Goal: Task Accomplishment & Management: Use online tool/utility

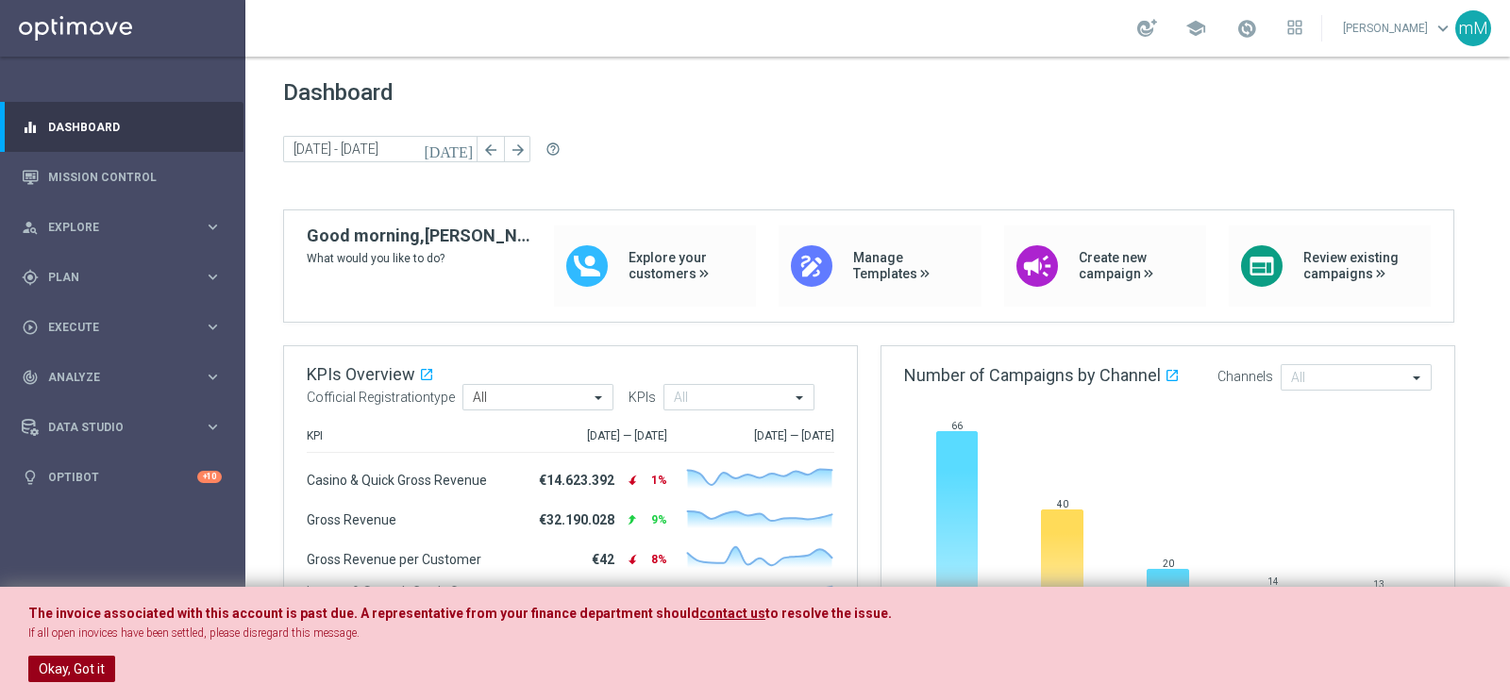
click at [85, 663] on button "Okay, Got it" at bounding box center [71, 669] width 87 height 26
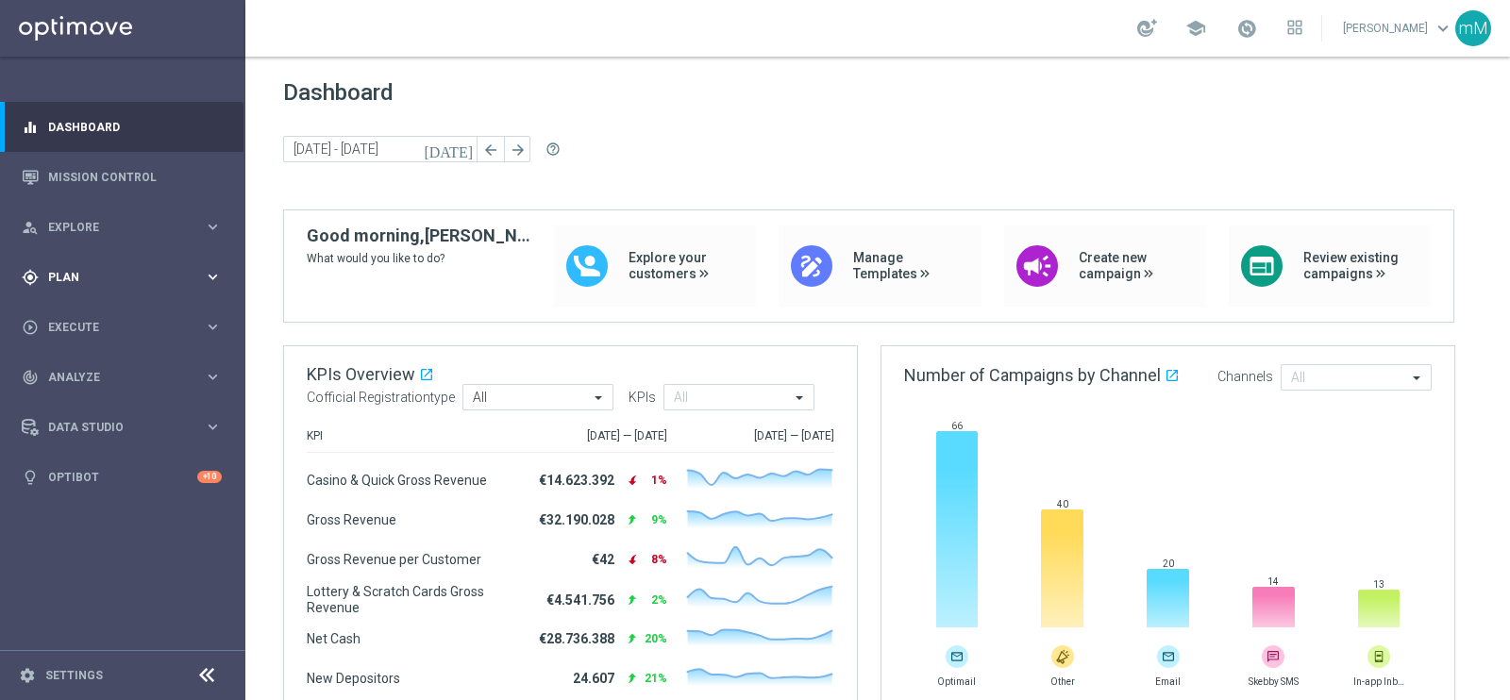
click at [94, 274] on span "Plan" at bounding box center [126, 277] width 156 height 11
click at [96, 318] on link "Target Groups" at bounding box center [122, 316] width 147 height 15
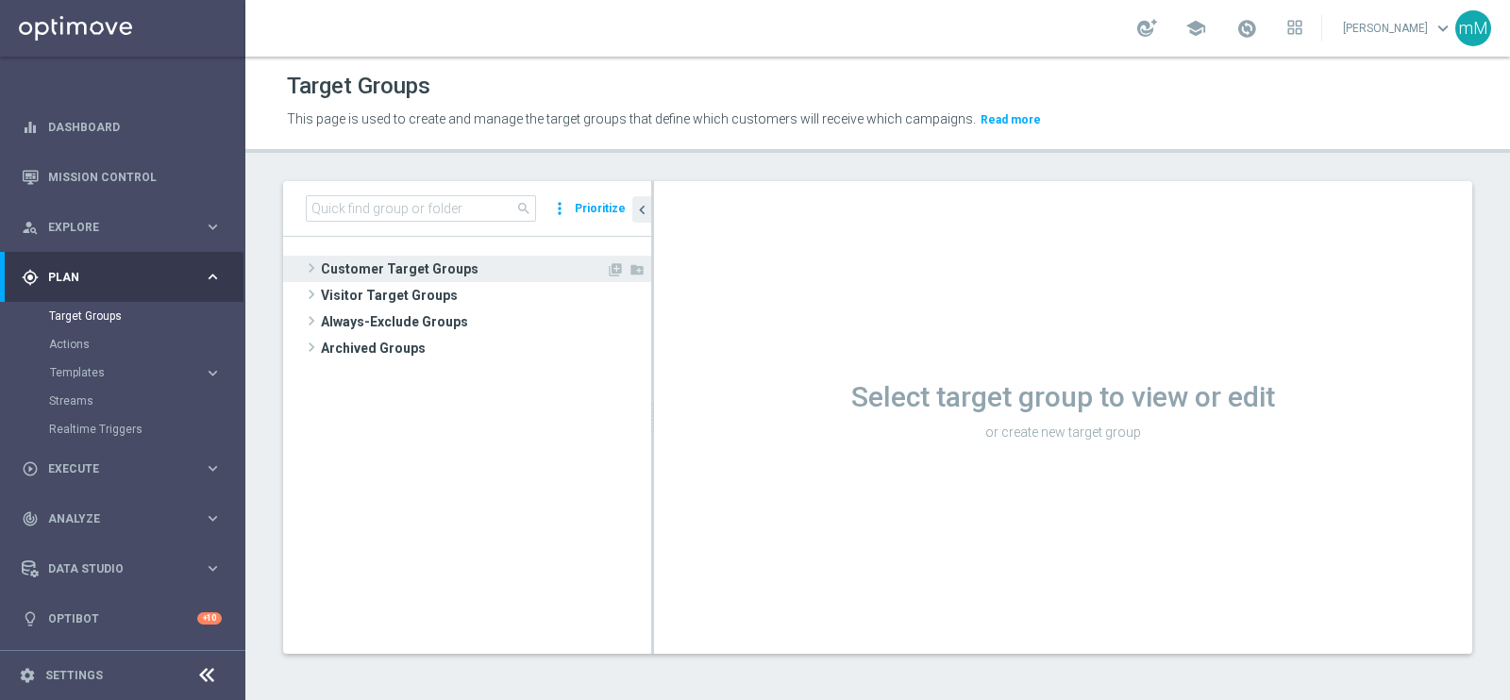
click at [421, 263] on span "Customer Target Groups" at bounding box center [463, 269] width 285 height 26
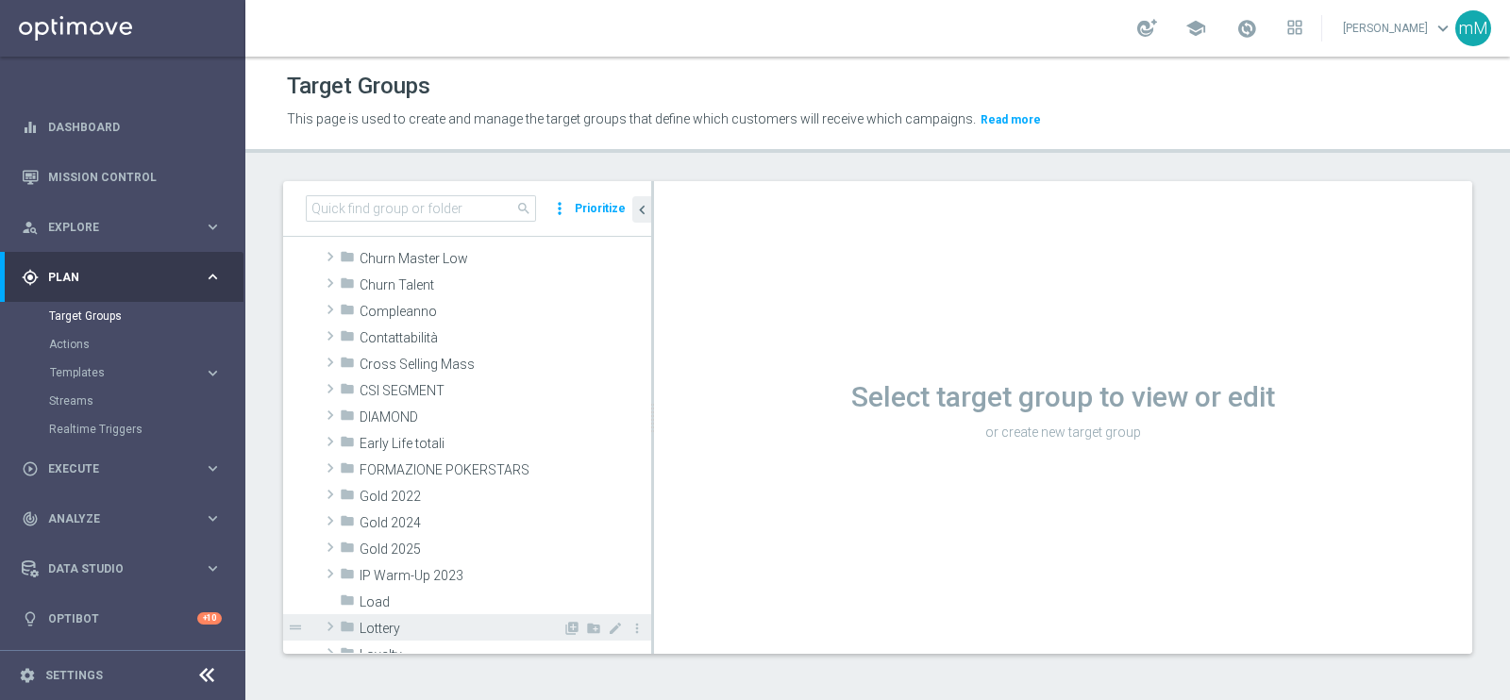
scroll to position [235, 0]
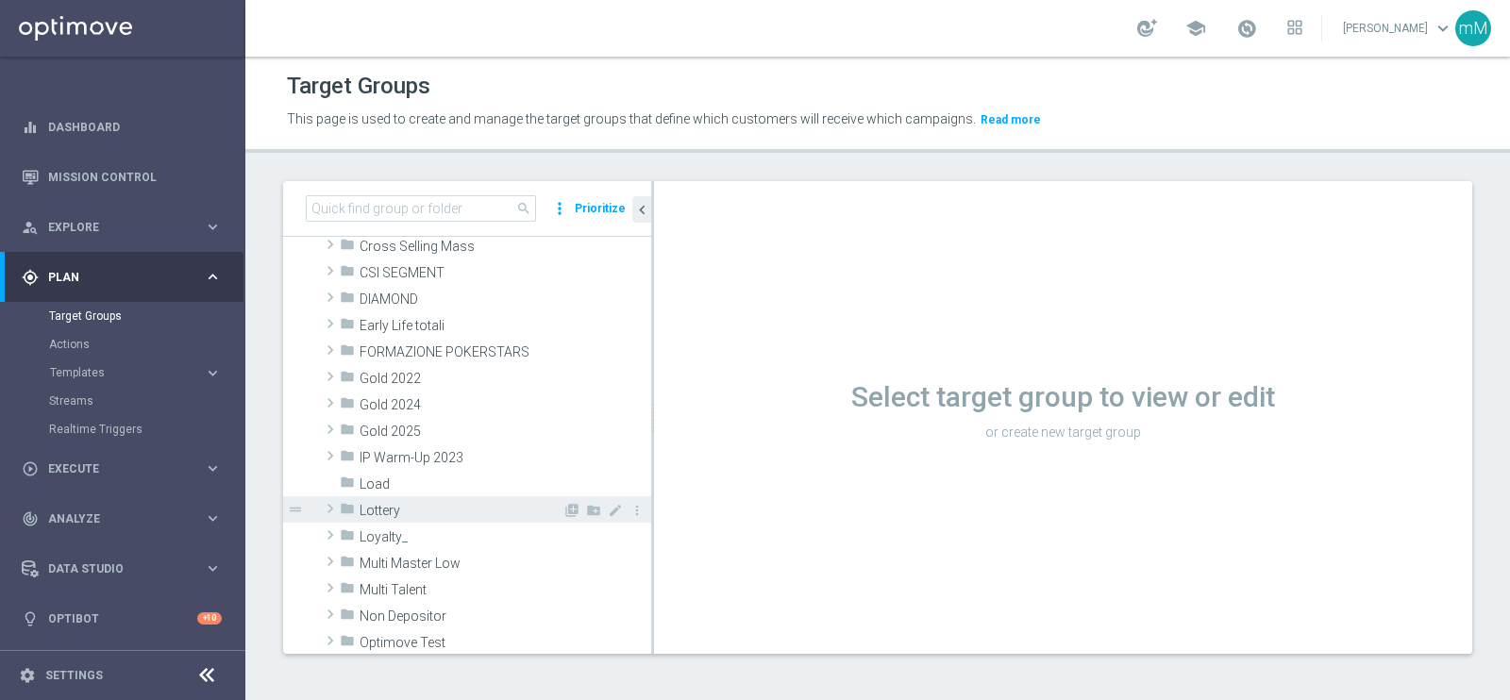
click at [410, 503] on span "Lottery" at bounding box center [461, 511] width 203 height 16
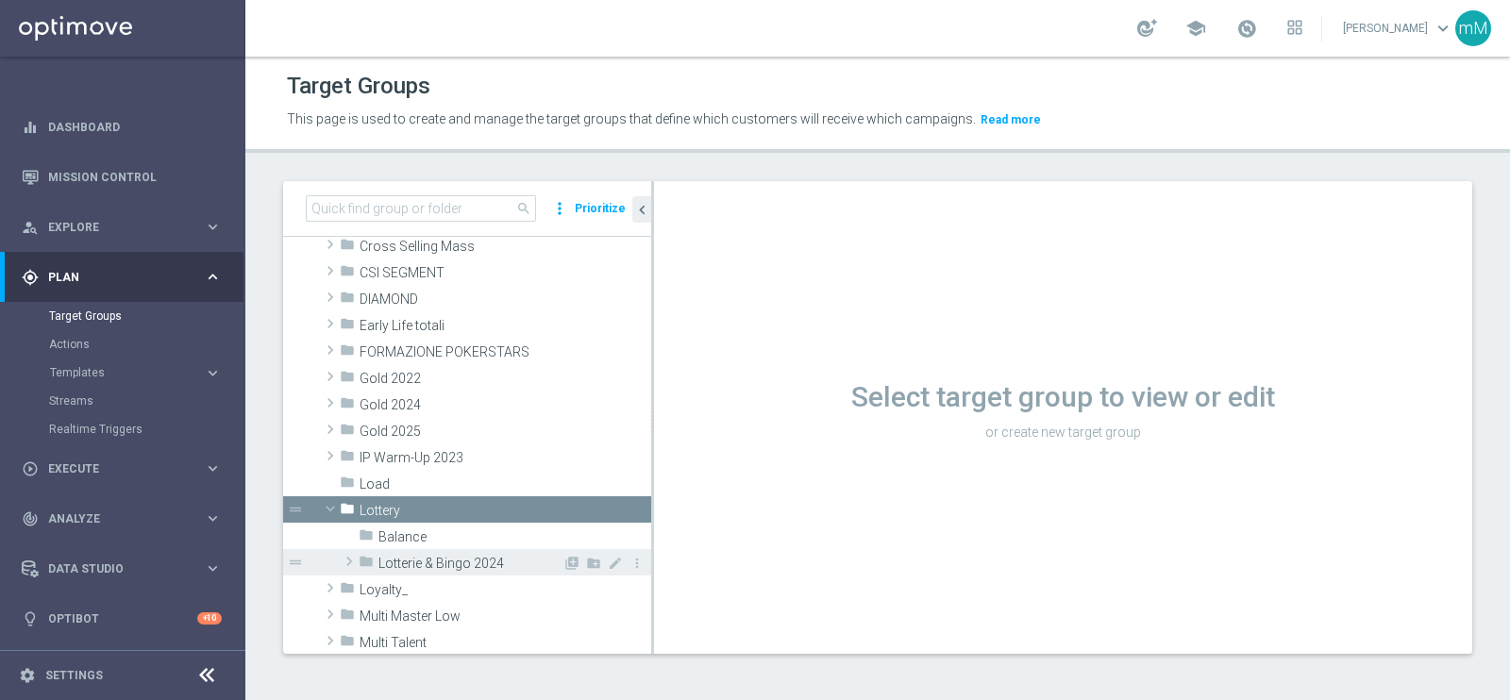
click at [416, 567] on span "Lotterie & Bingo 2024" at bounding box center [470, 564] width 184 height 16
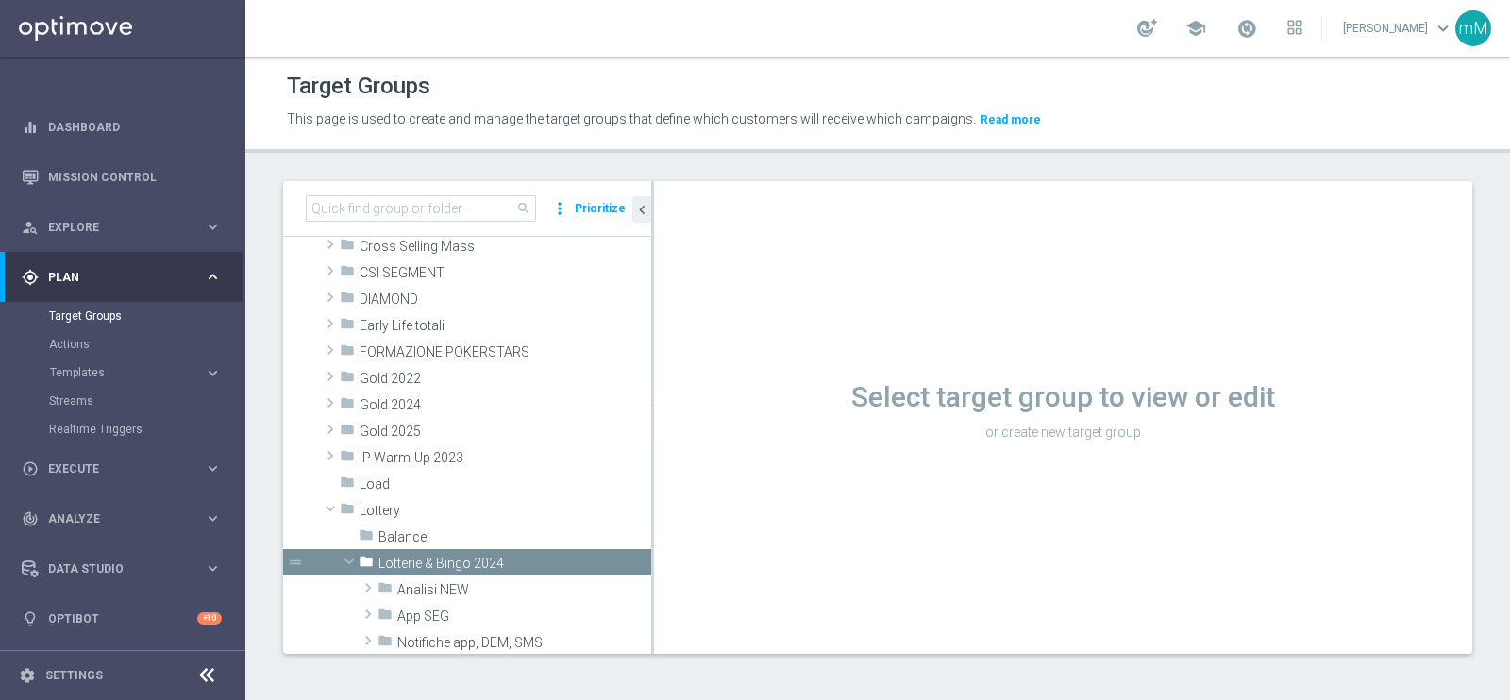
scroll to position [599, 0]
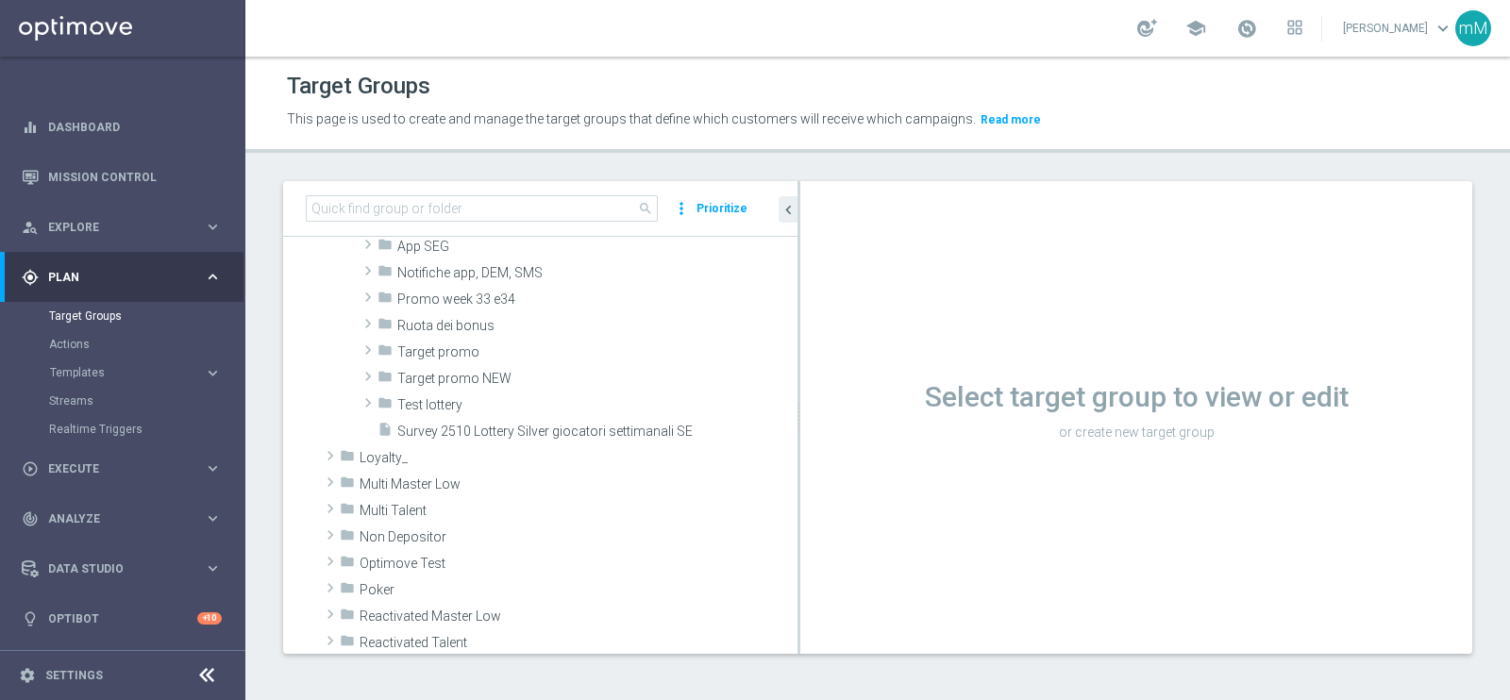
drag, startPoint x: 651, startPoint y: 513, endPoint x: 830, endPoint y: 516, distance: 178.4
click at [830, 516] on as-split "search more_vert Prioritize Customer Target Groups library_add create_new_folder" at bounding box center [877, 417] width 1189 height 473
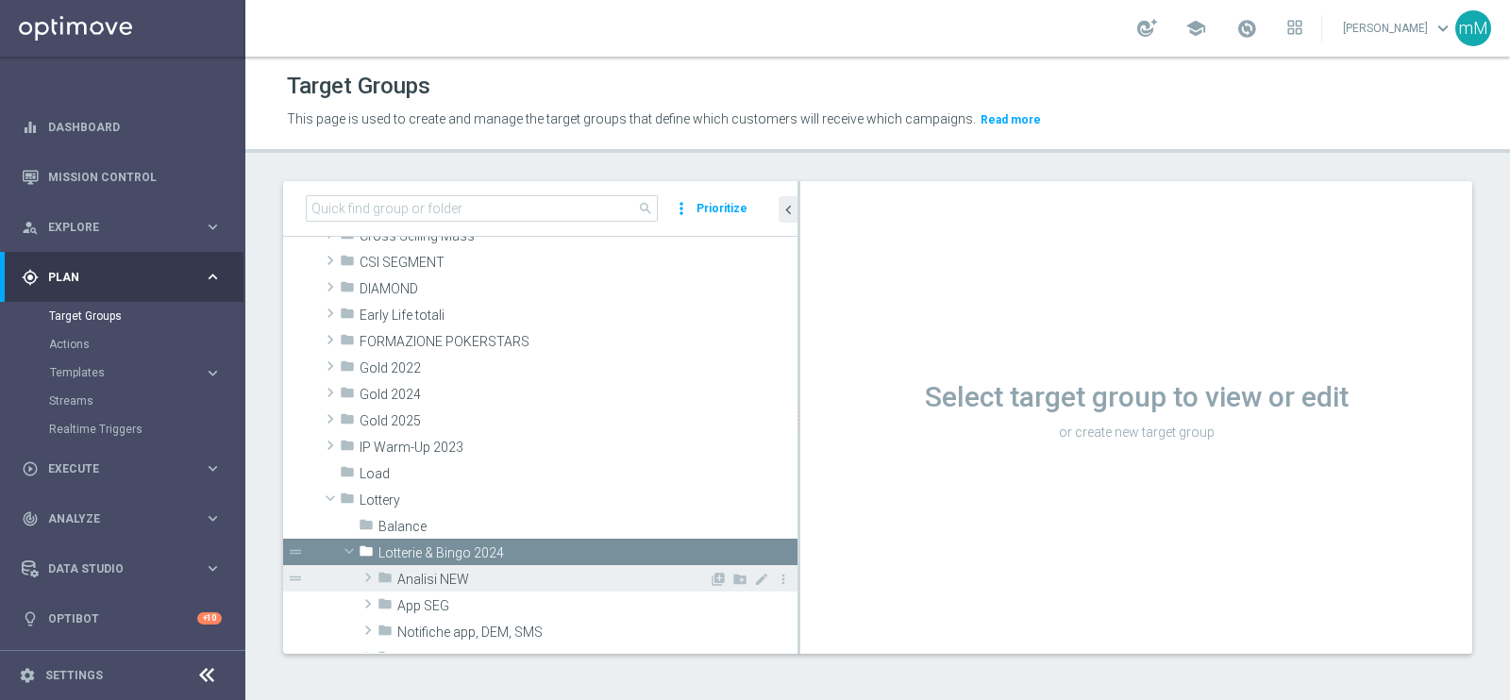
scroll to position [362, 0]
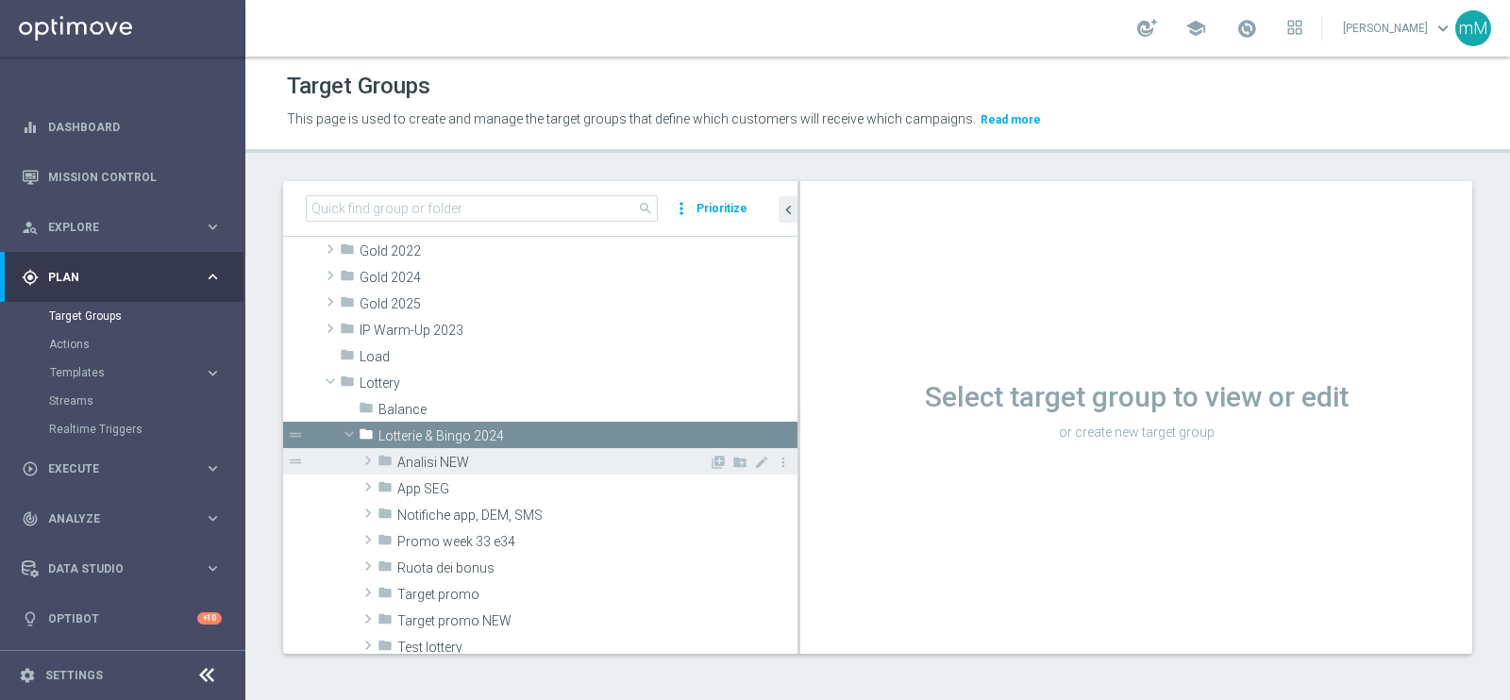
click at [478, 464] on span "Analisi NEW" at bounding box center [552, 463] width 311 height 16
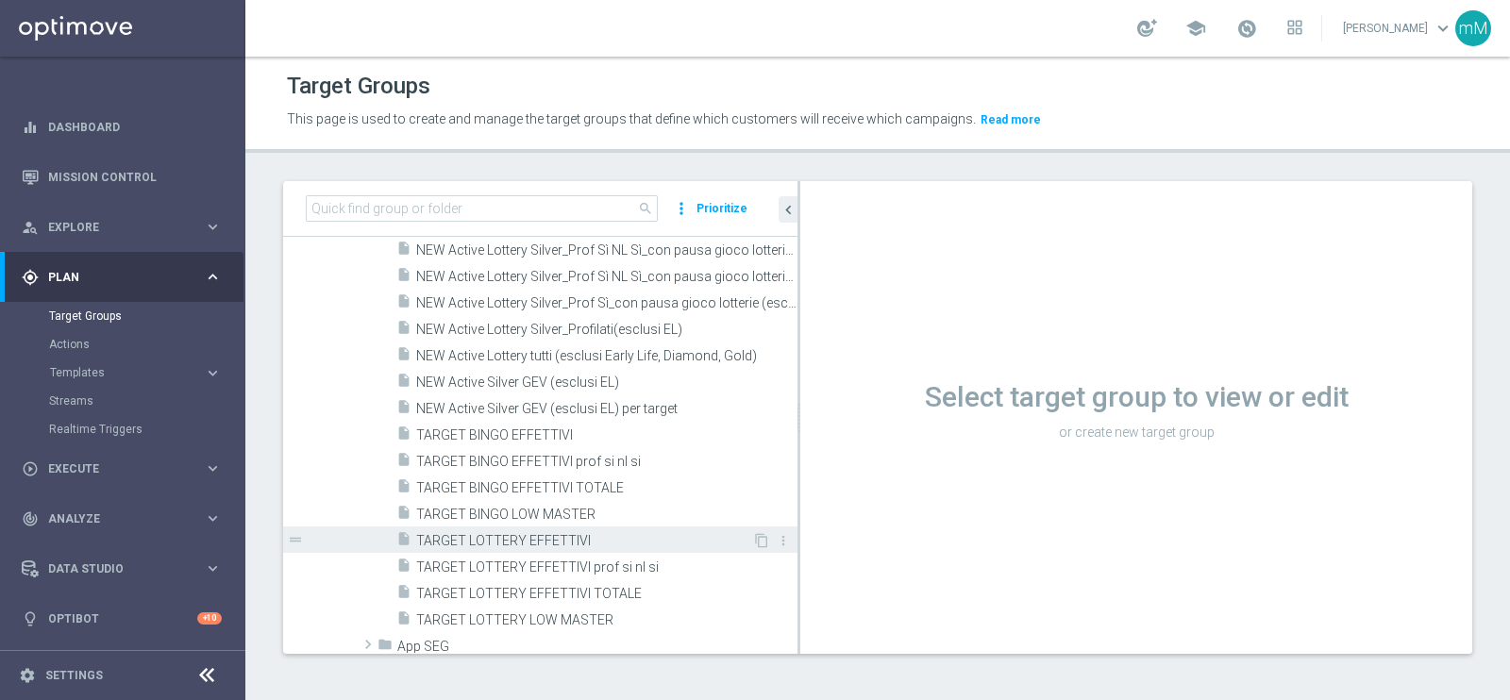
scroll to position [717, 0]
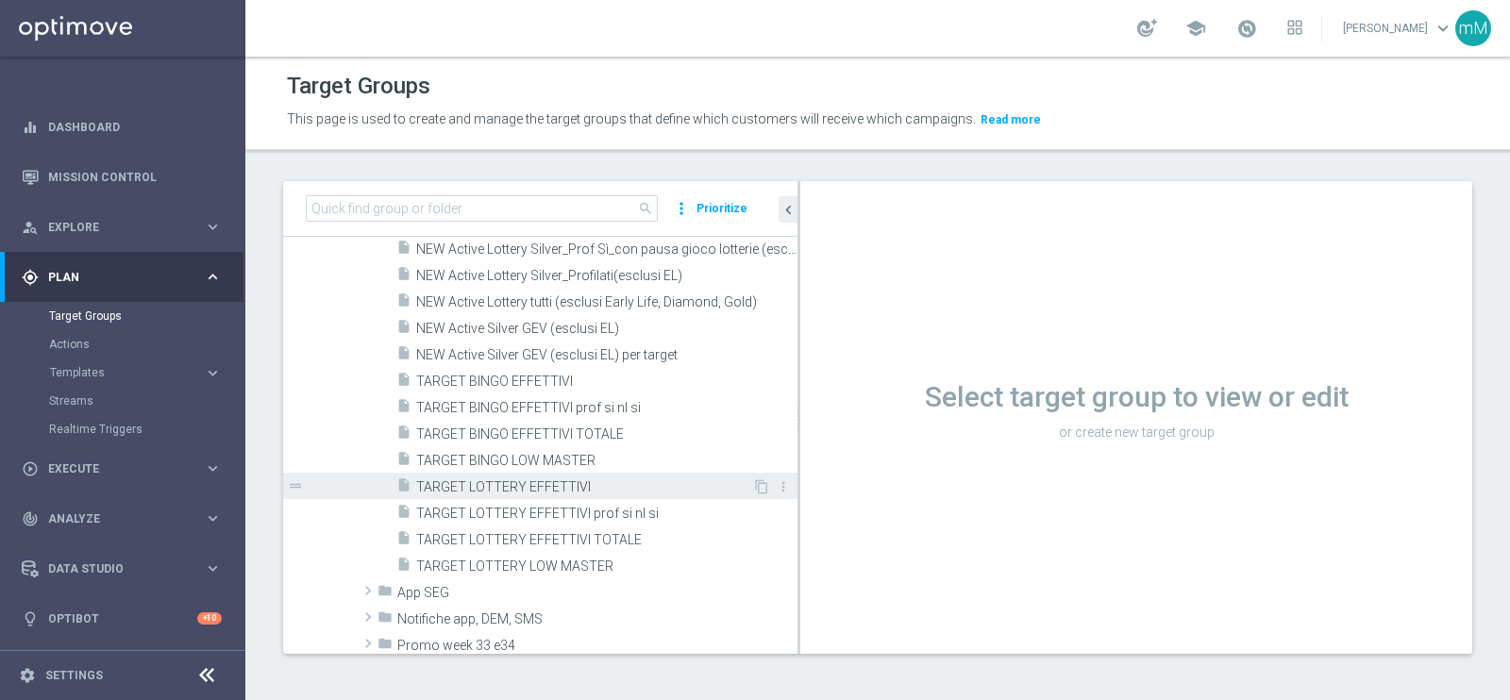
click at [513, 490] on span "TARGET LOTTERY EFFETTIVI" at bounding box center [584, 487] width 336 height 16
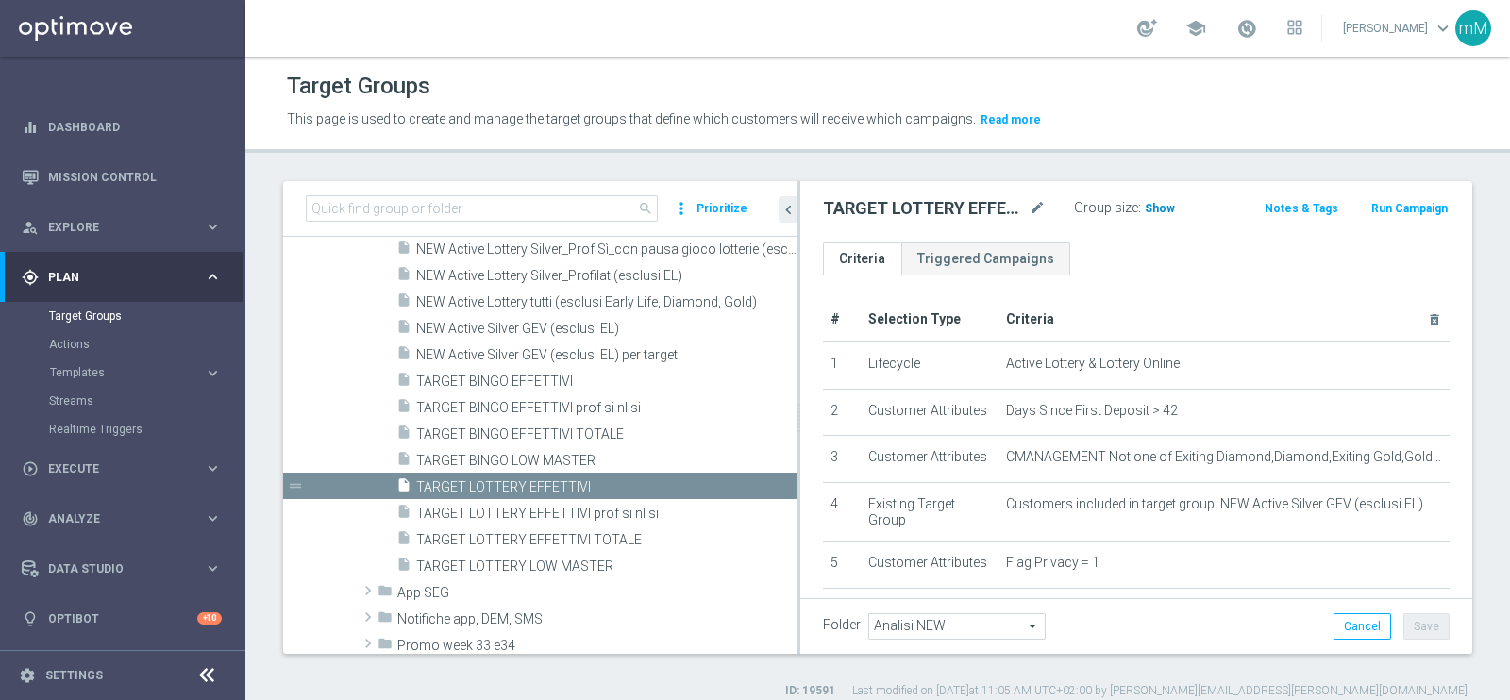
click at [1145, 210] on span "Show" at bounding box center [1160, 208] width 30 height 13
click at [1163, 210] on span "68,730" at bounding box center [1166, 211] width 40 height 18
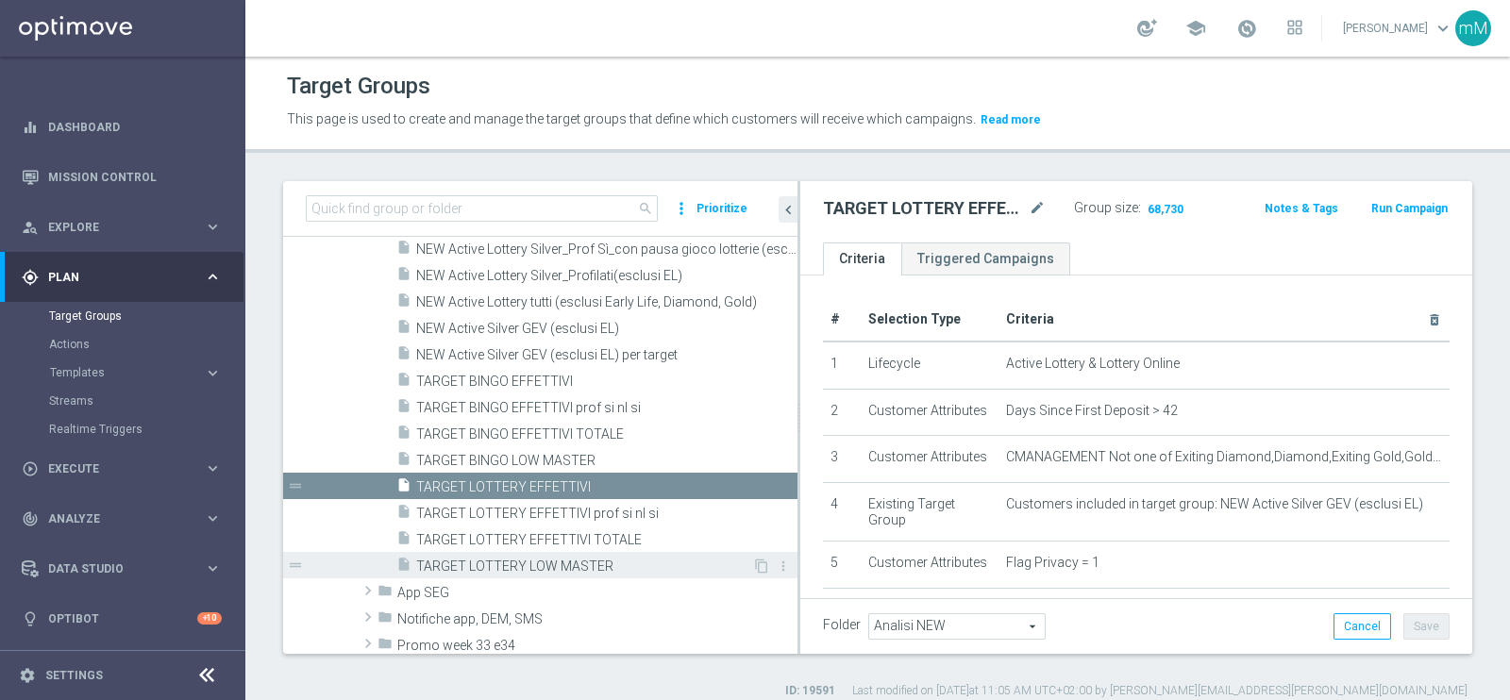
click at [595, 561] on span "TARGET LOTTERY LOW MASTER" at bounding box center [584, 567] width 336 height 16
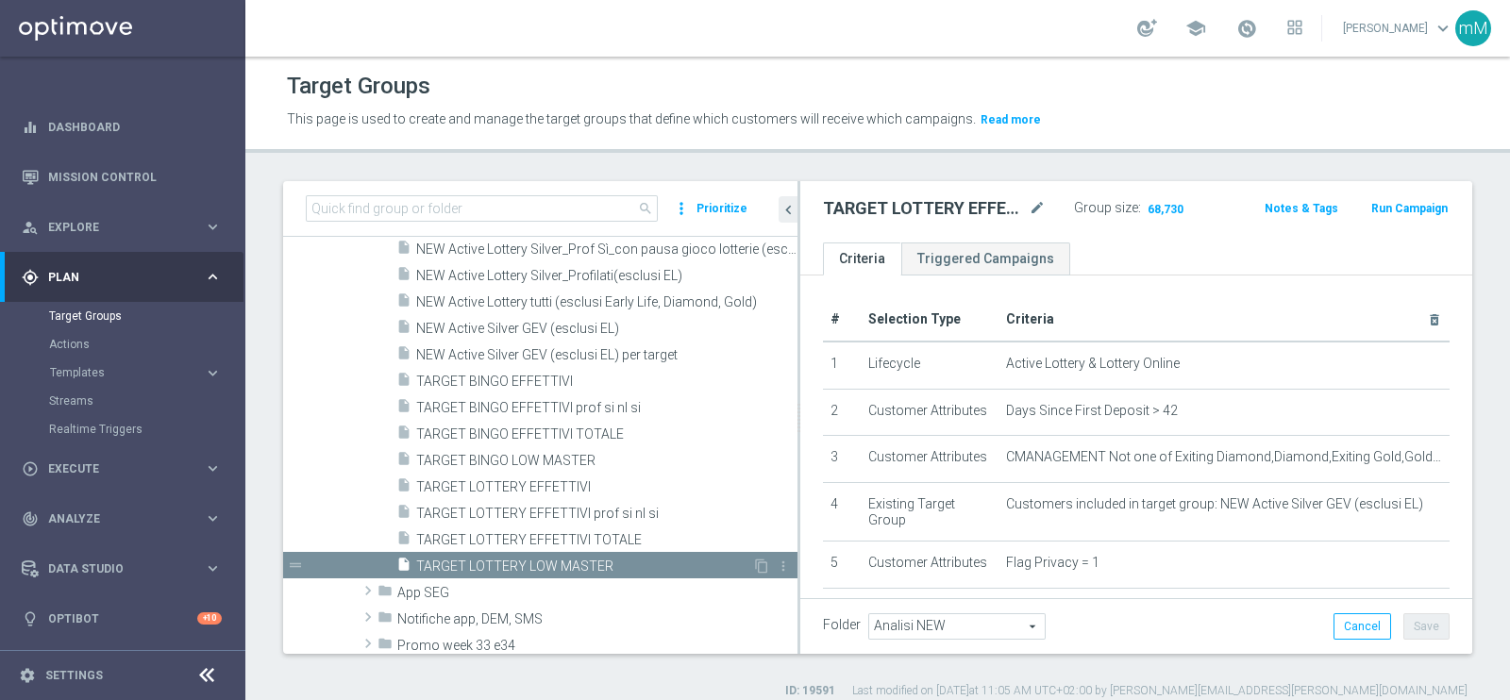
type textarea "(1 and 2 and 3 and 4 and 5 and 6 and 7 and 8 and 12 and 13 and (11 or (9 and 10…"
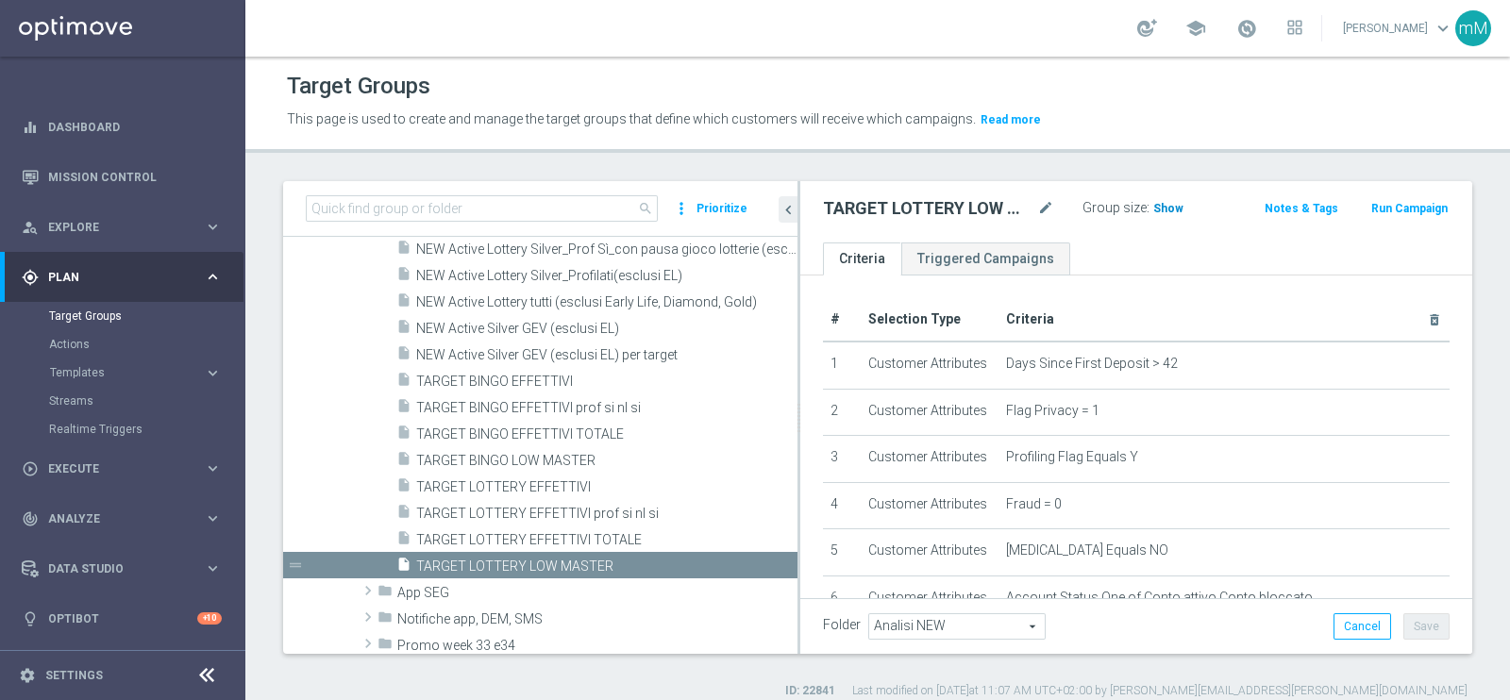
click at [1159, 206] on span "Show" at bounding box center [1168, 208] width 30 height 13
click at [1161, 205] on span "2,336" at bounding box center [1170, 211] width 33 height 18
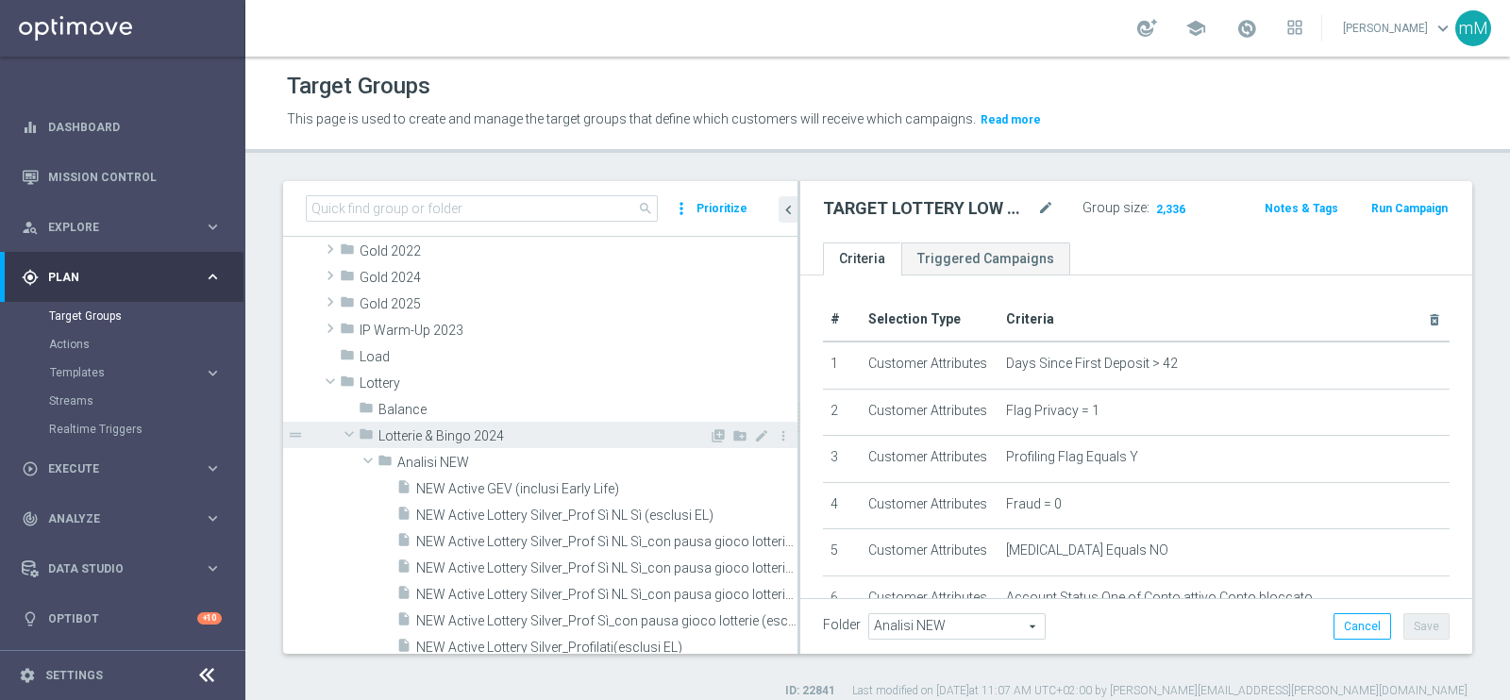
scroll to position [9, 0]
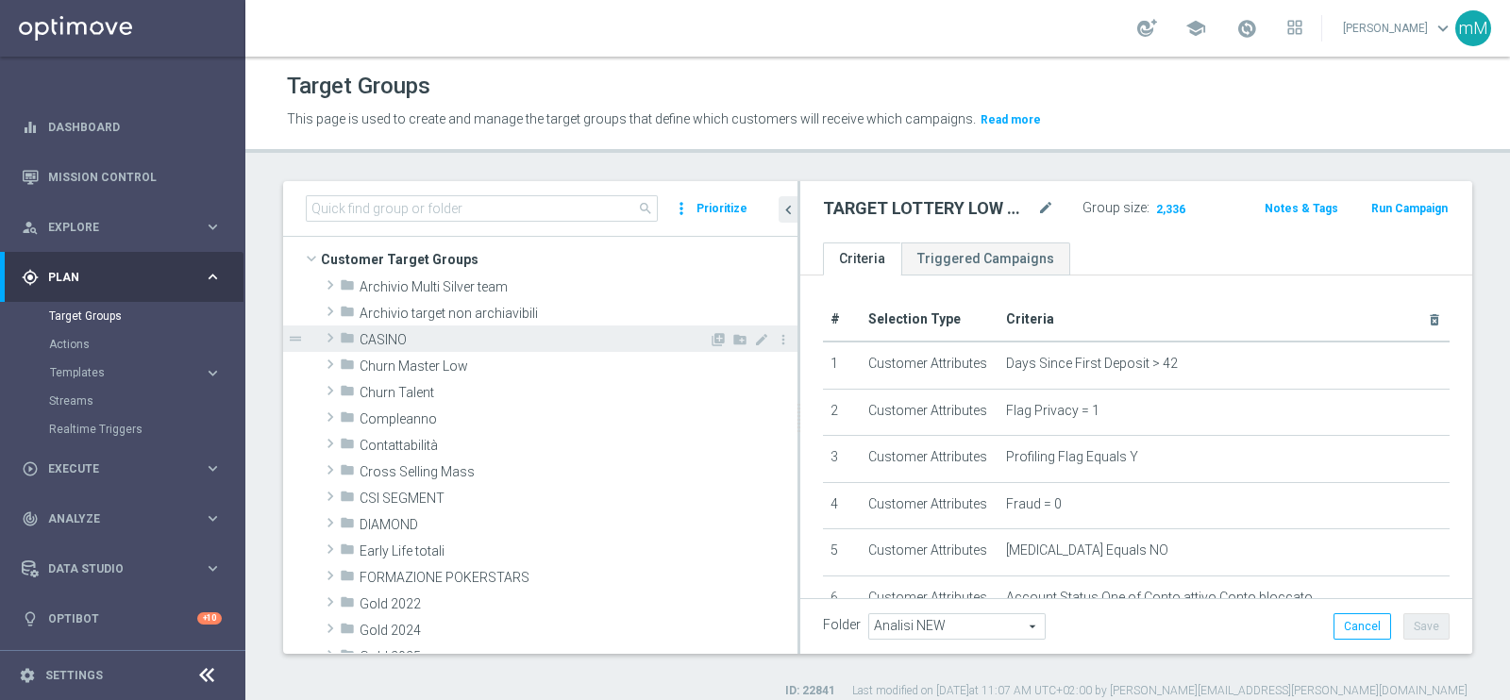
click at [443, 335] on span "CASINO" at bounding box center [534, 340] width 349 height 16
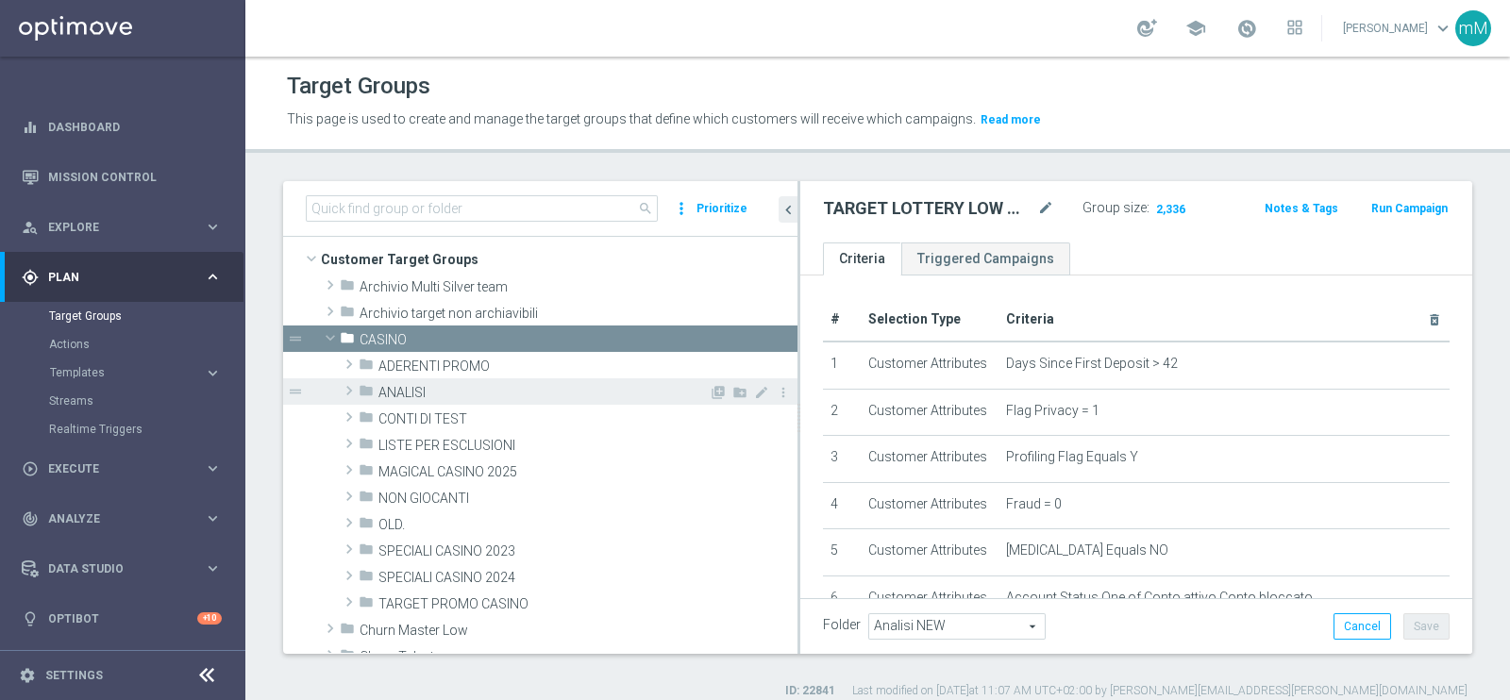
click at [435, 397] on span "ANALISI" at bounding box center [543, 393] width 330 height 16
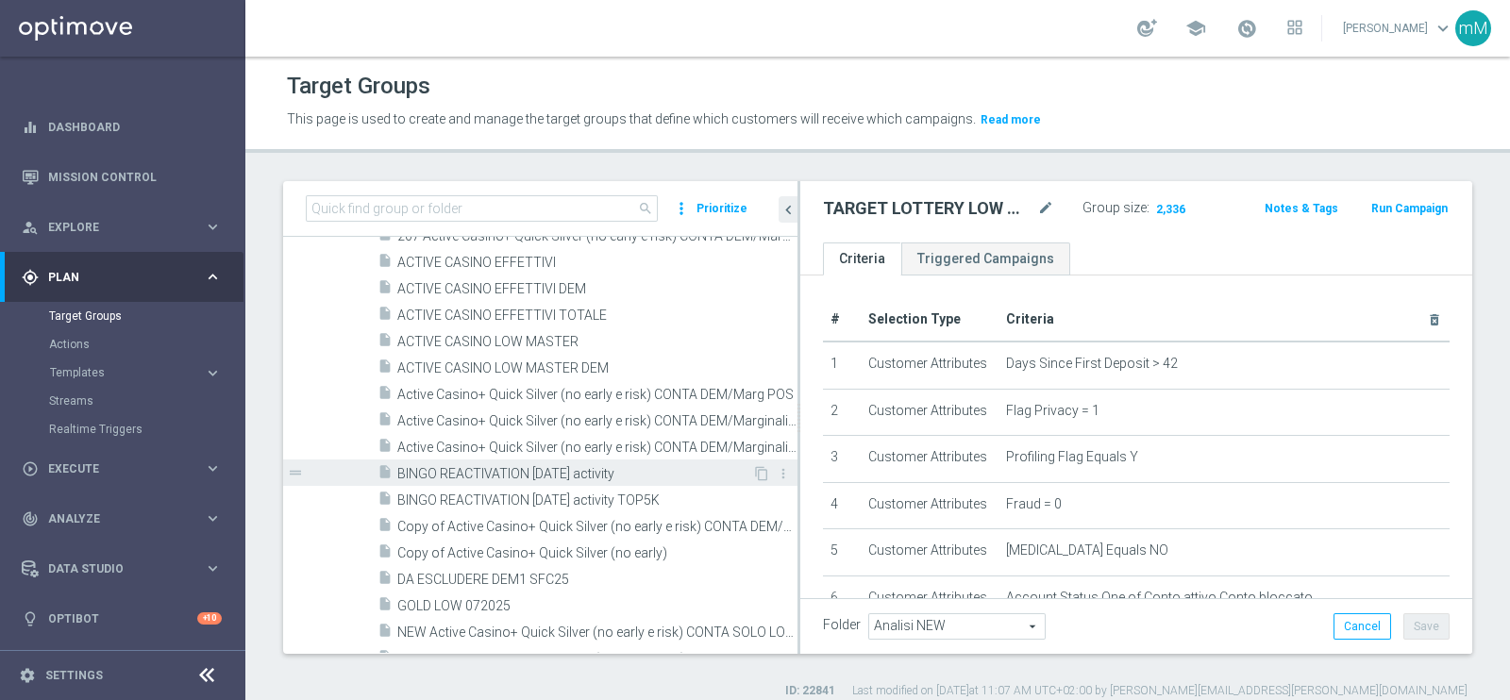
scroll to position [127, 0]
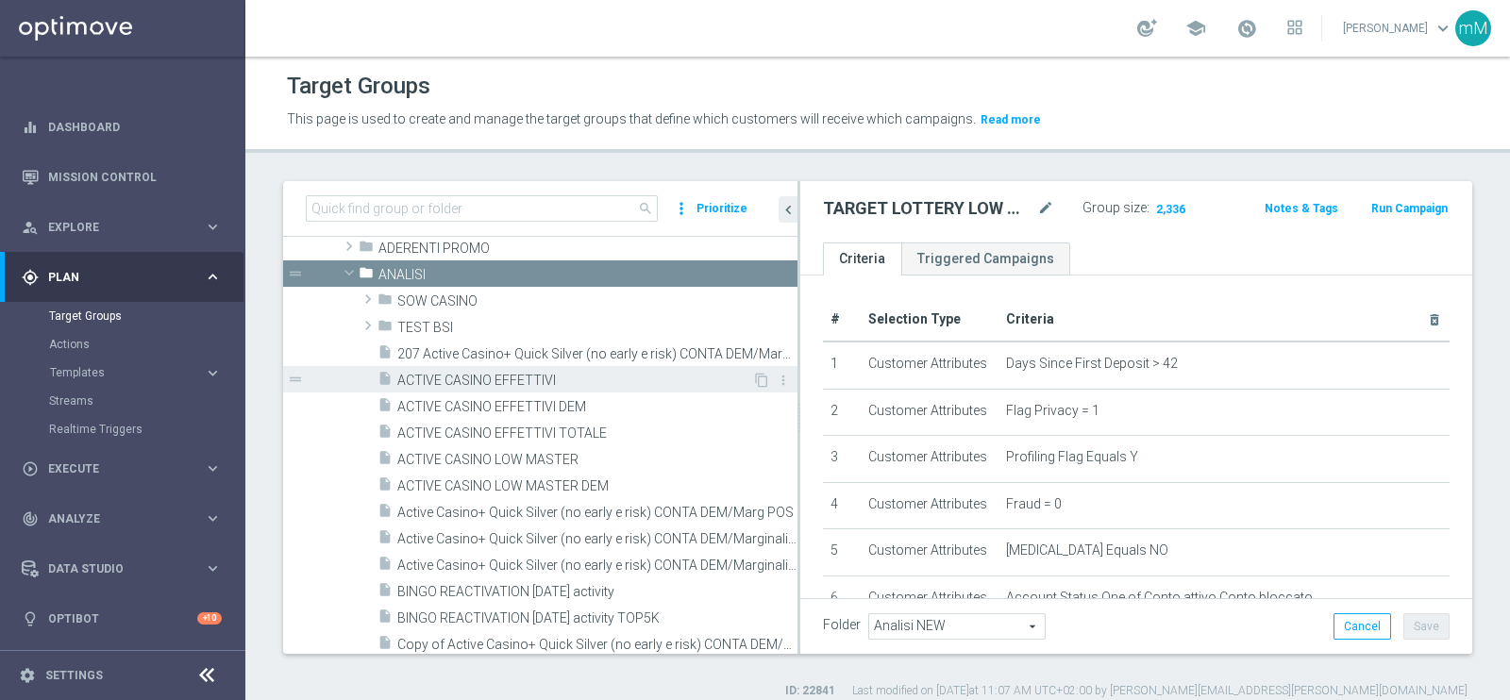
click at [540, 381] on span "ACTIVE CASINO EFFETTIVI" at bounding box center [574, 381] width 355 height 16
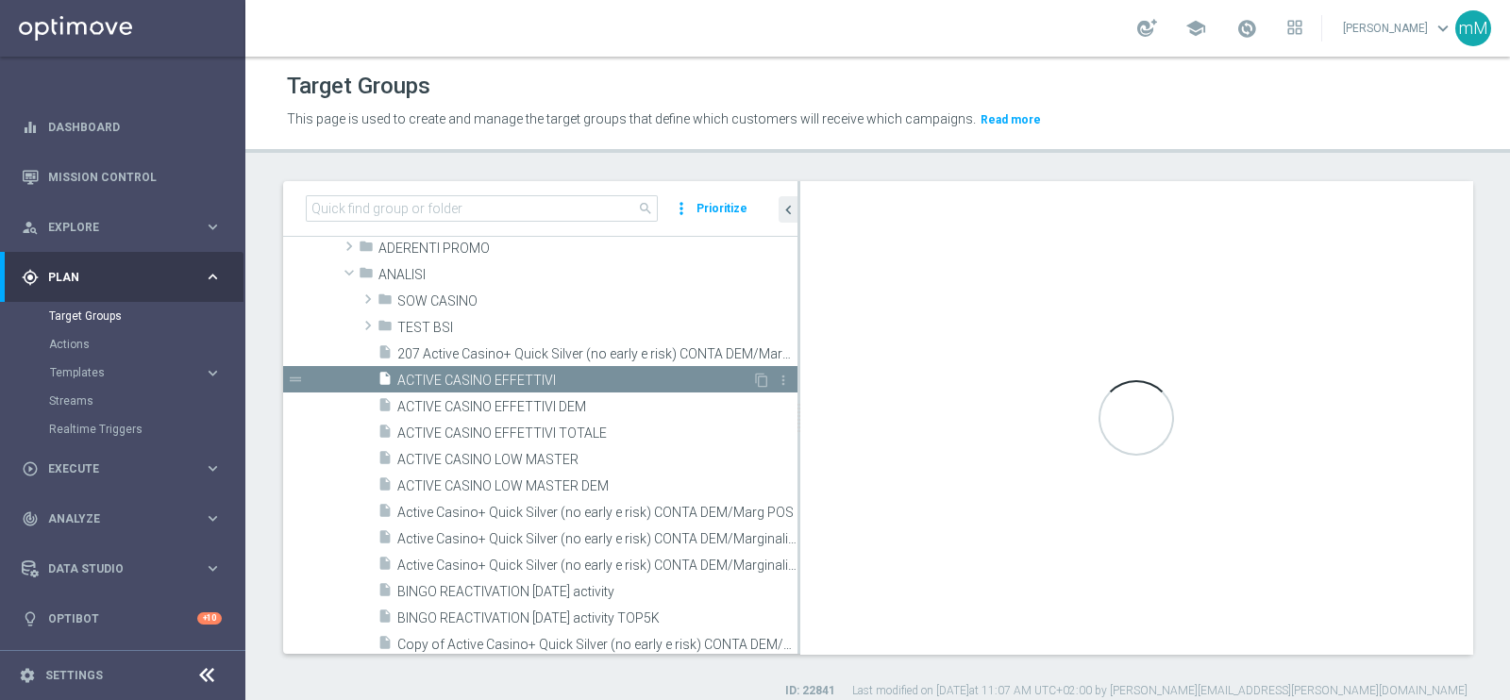
checkbox input "false"
type input "ANALISI"
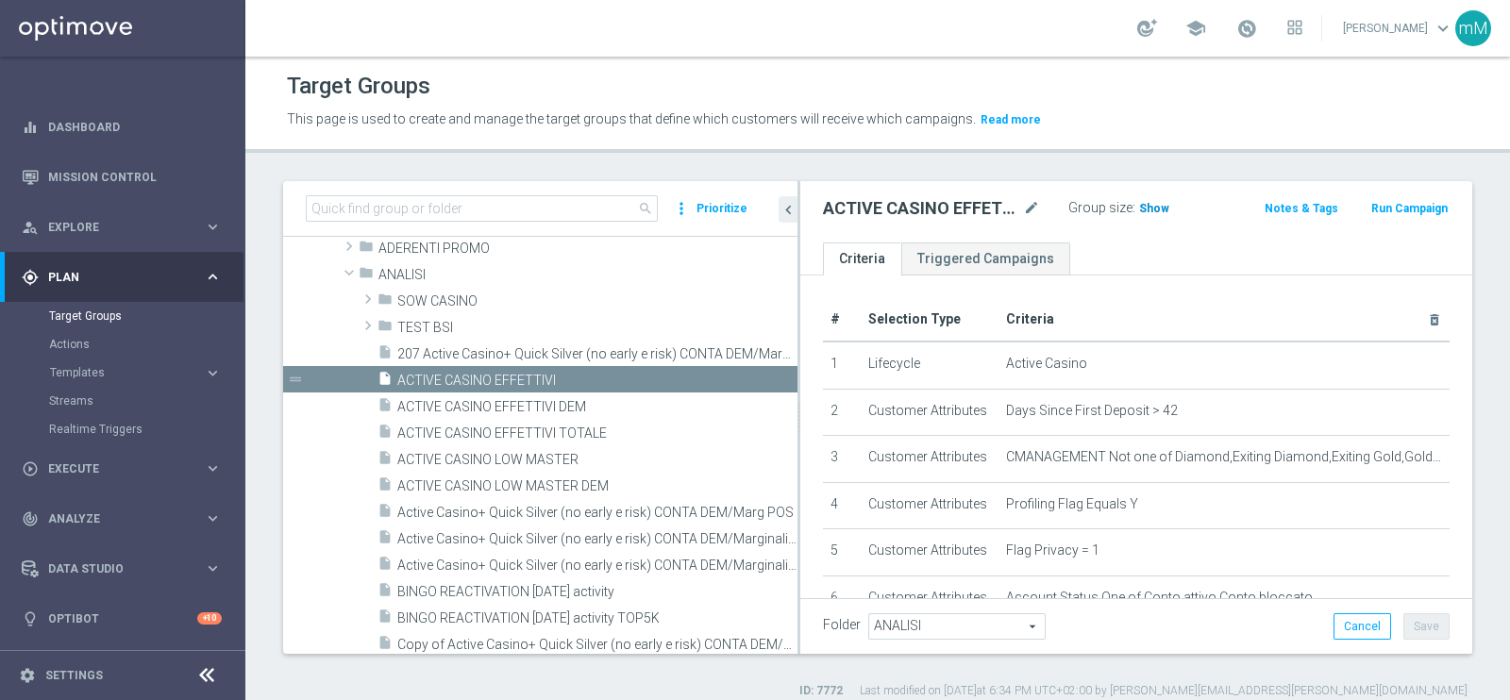
click at [1142, 208] on span "Show" at bounding box center [1154, 208] width 30 height 13
click at [1163, 203] on span "50,293" at bounding box center [1160, 211] width 40 height 18
click at [525, 459] on span "ACTIVE CASINO LOW MASTER" at bounding box center [574, 460] width 355 height 16
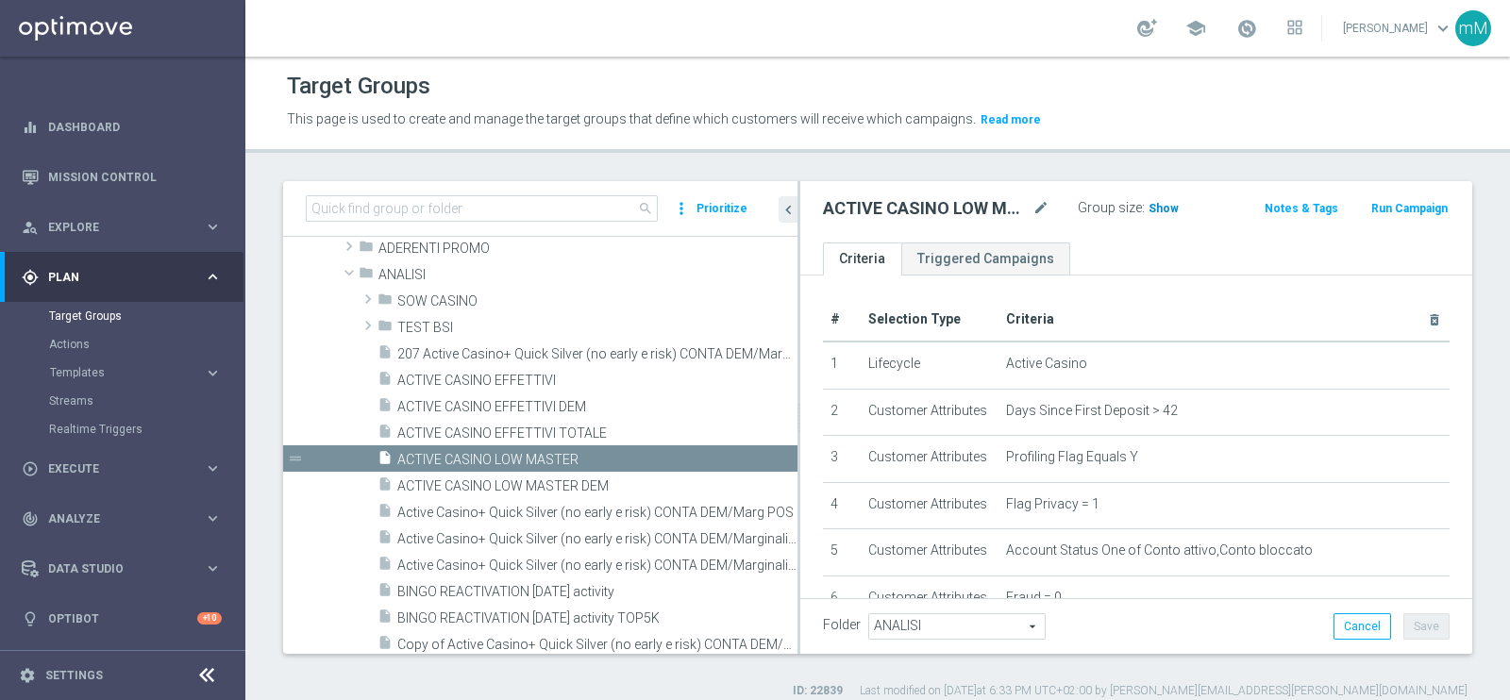
click at [1149, 205] on span "Show" at bounding box center [1164, 208] width 30 height 13
click at [1149, 205] on span "16,188" at bounding box center [1169, 211] width 40 height 18
click at [1166, 205] on span "16,188" at bounding box center [1169, 211] width 40 height 18
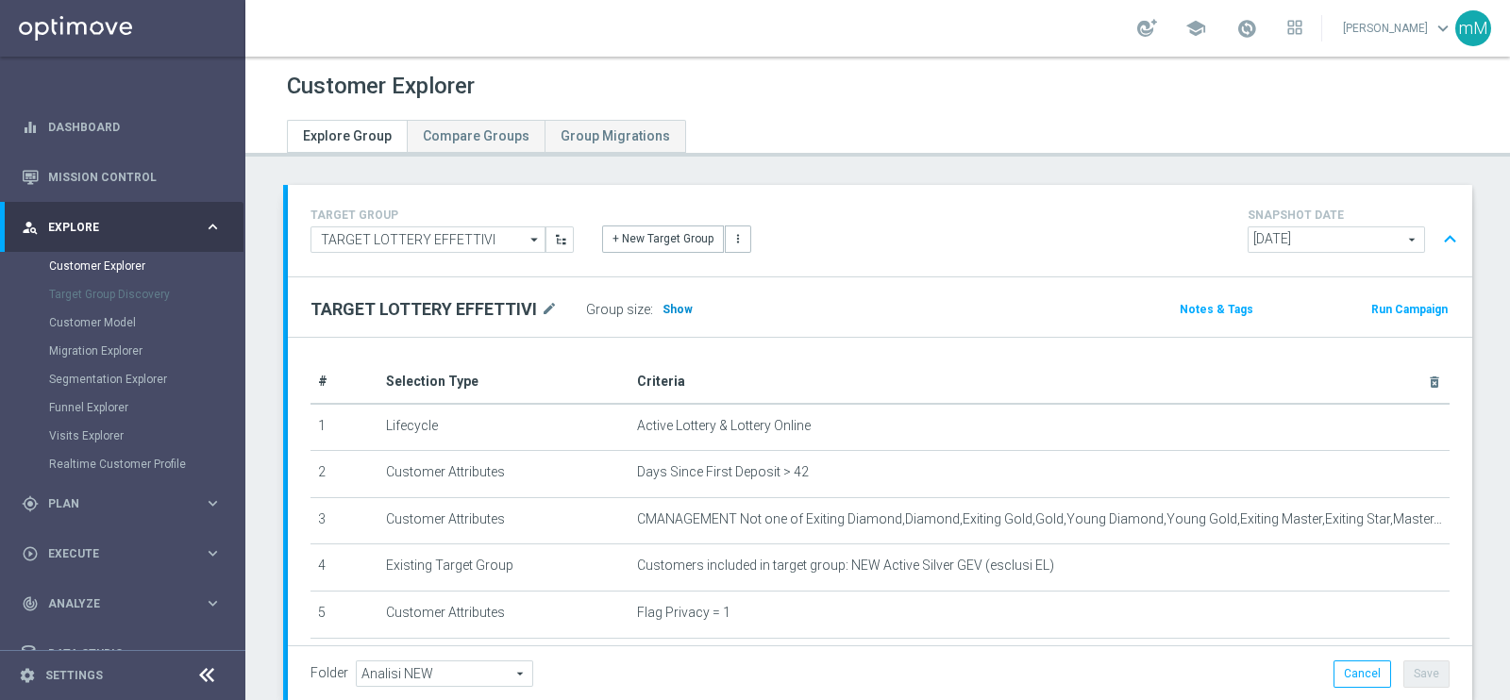
click at [663, 310] on span "Show" at bounding box center [678, 309] width 30 height 13
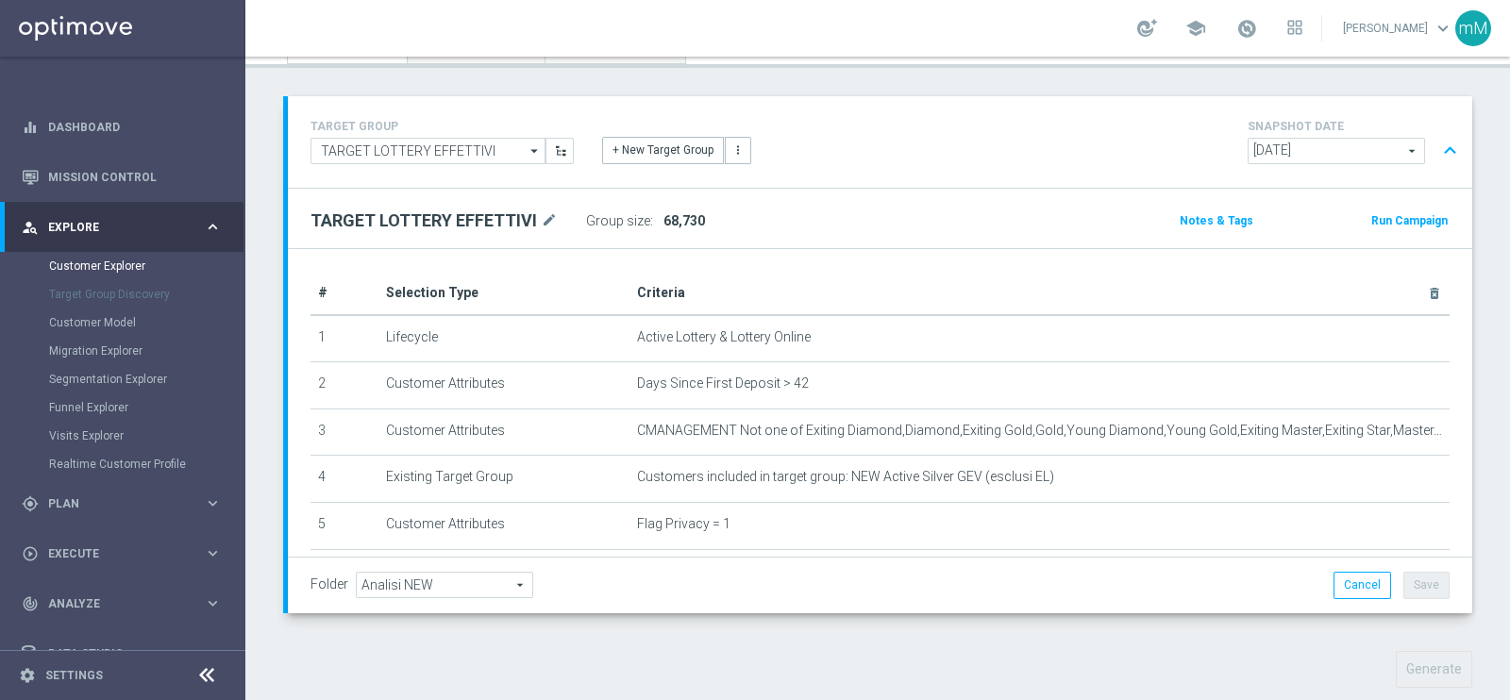
scroll to position [471, 0]
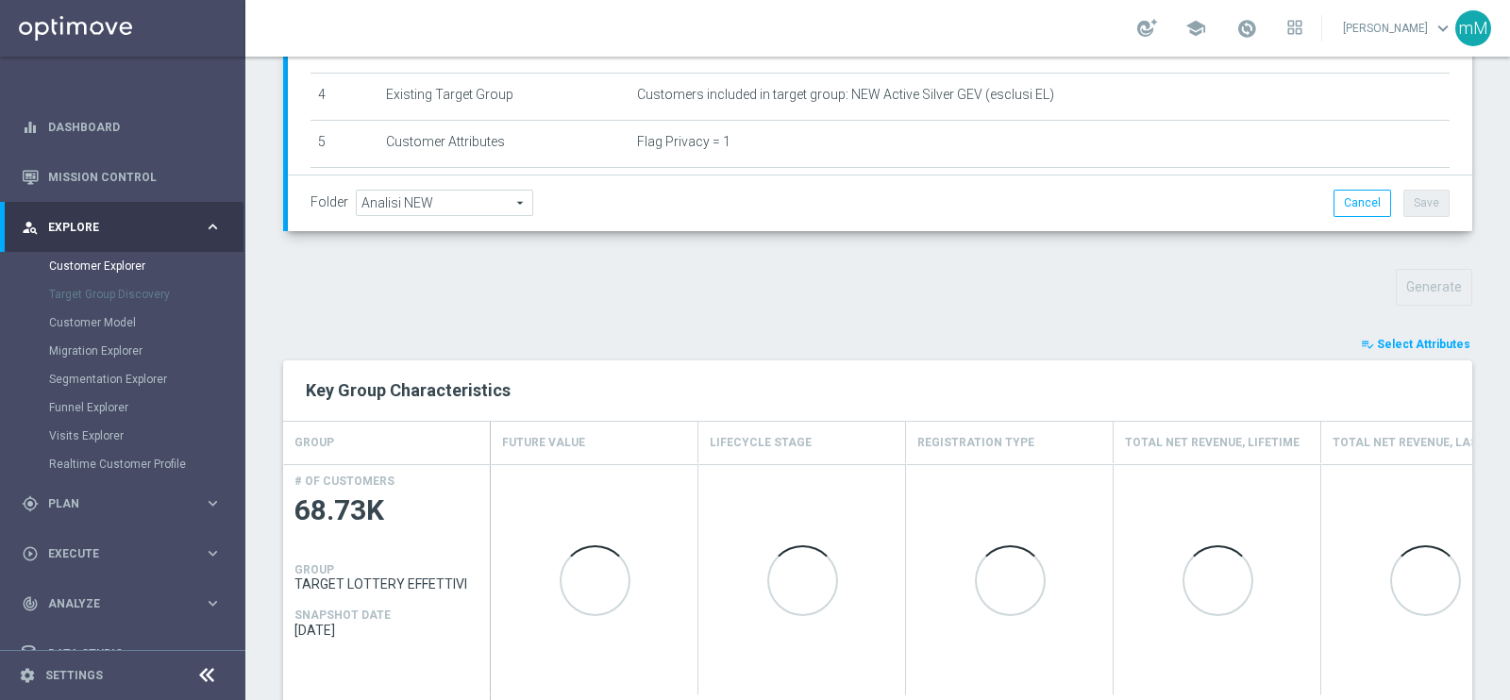
click at [1379, 338] on span "Select Attributes" at bounding box center [1423, 344] width 93 height 13
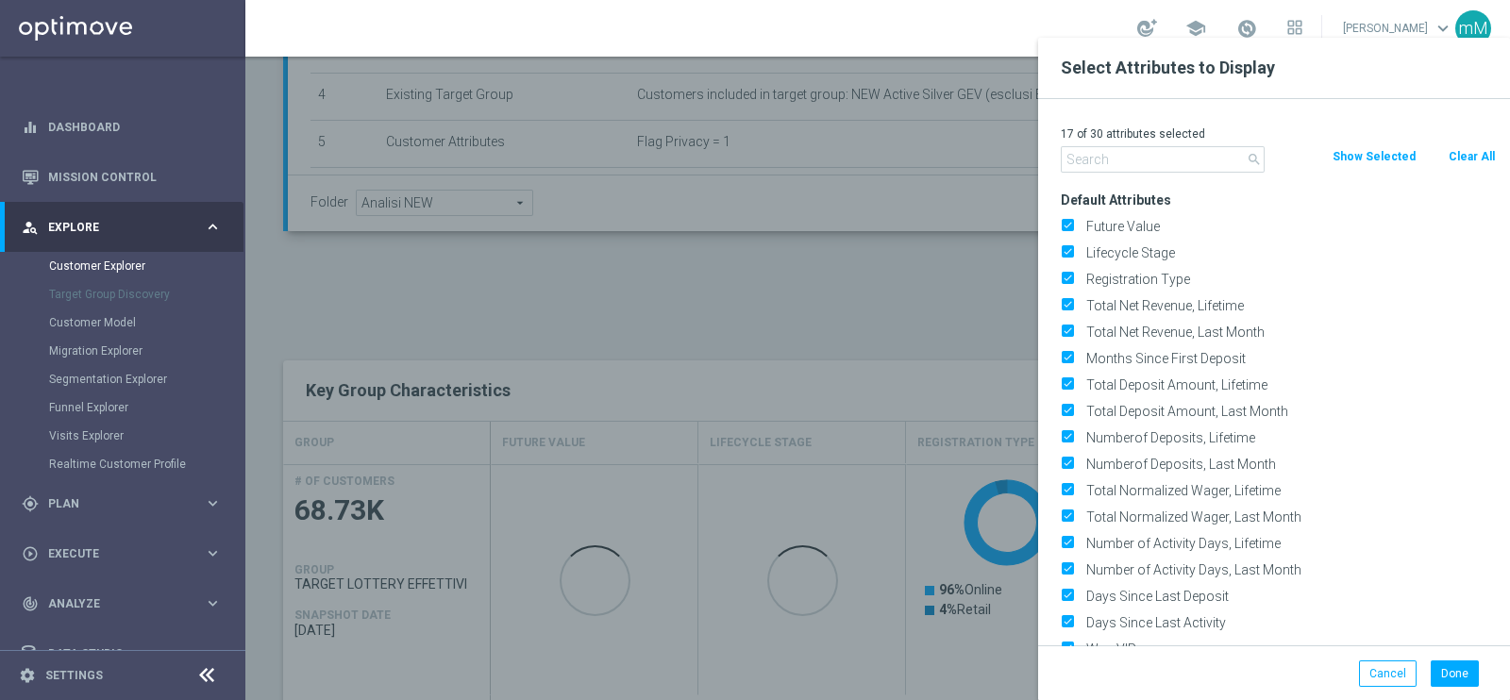
drag, startPoint x: 1479, startPoint y: 155, endPoint x: 1446, endPoint y: 152, distance: 33.2
click at [1477, 153] on button "Clear All" at bounding box center [1472, 156] width 50 height 21
checkbox input "false"
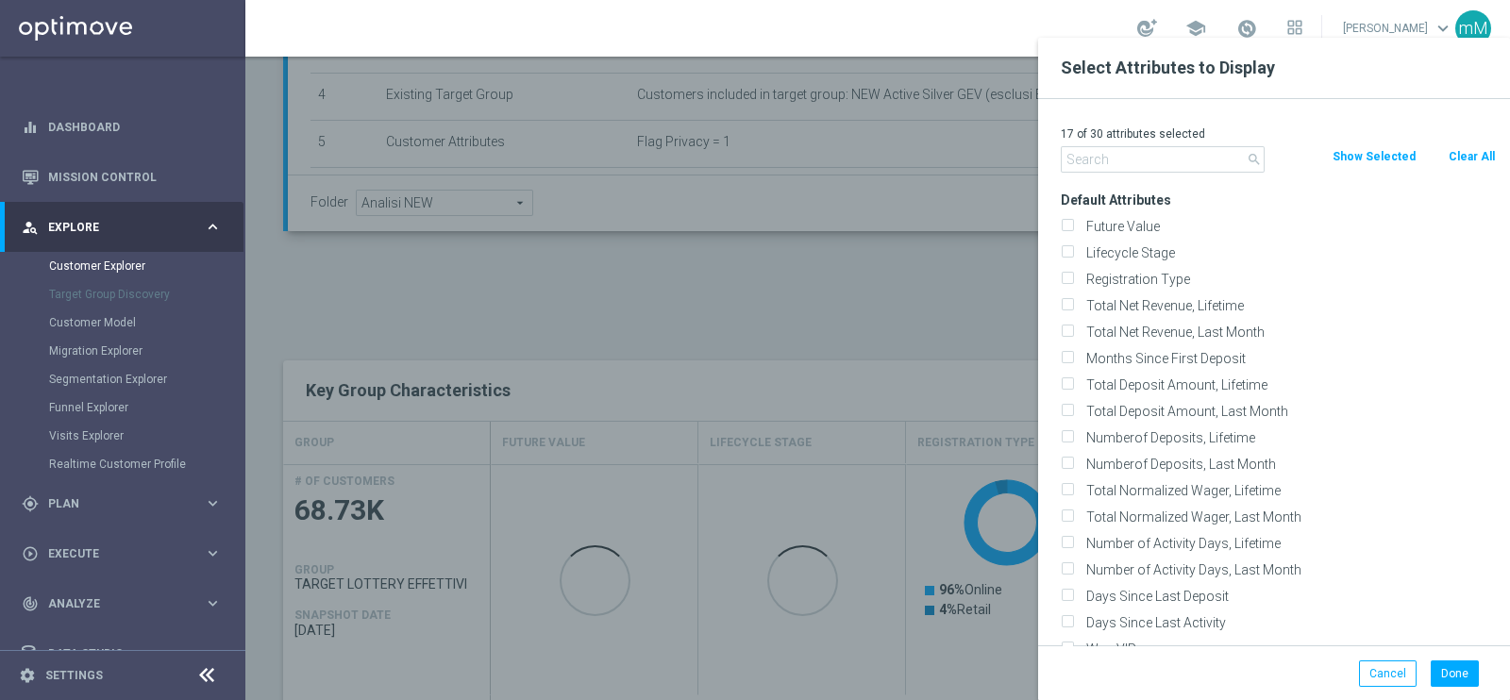
checkbox input "false"
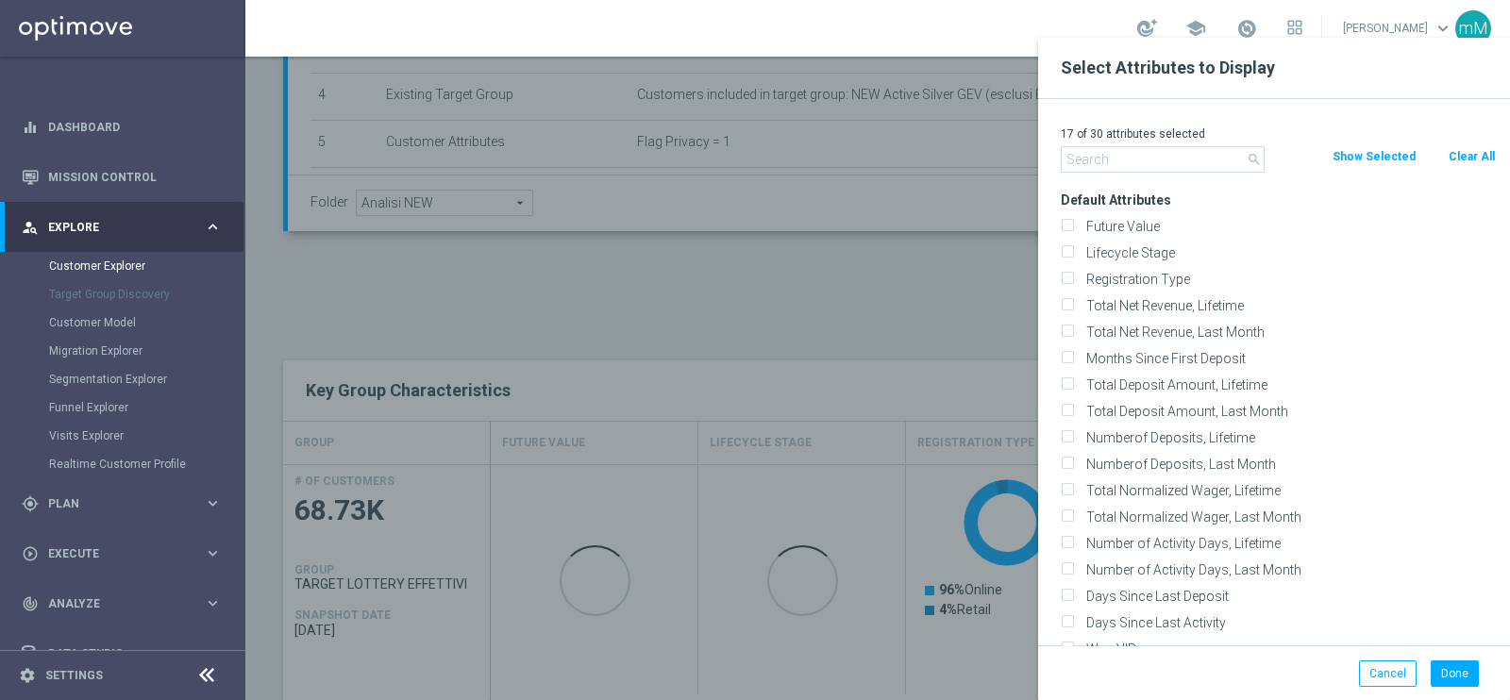
checkbox input "false"
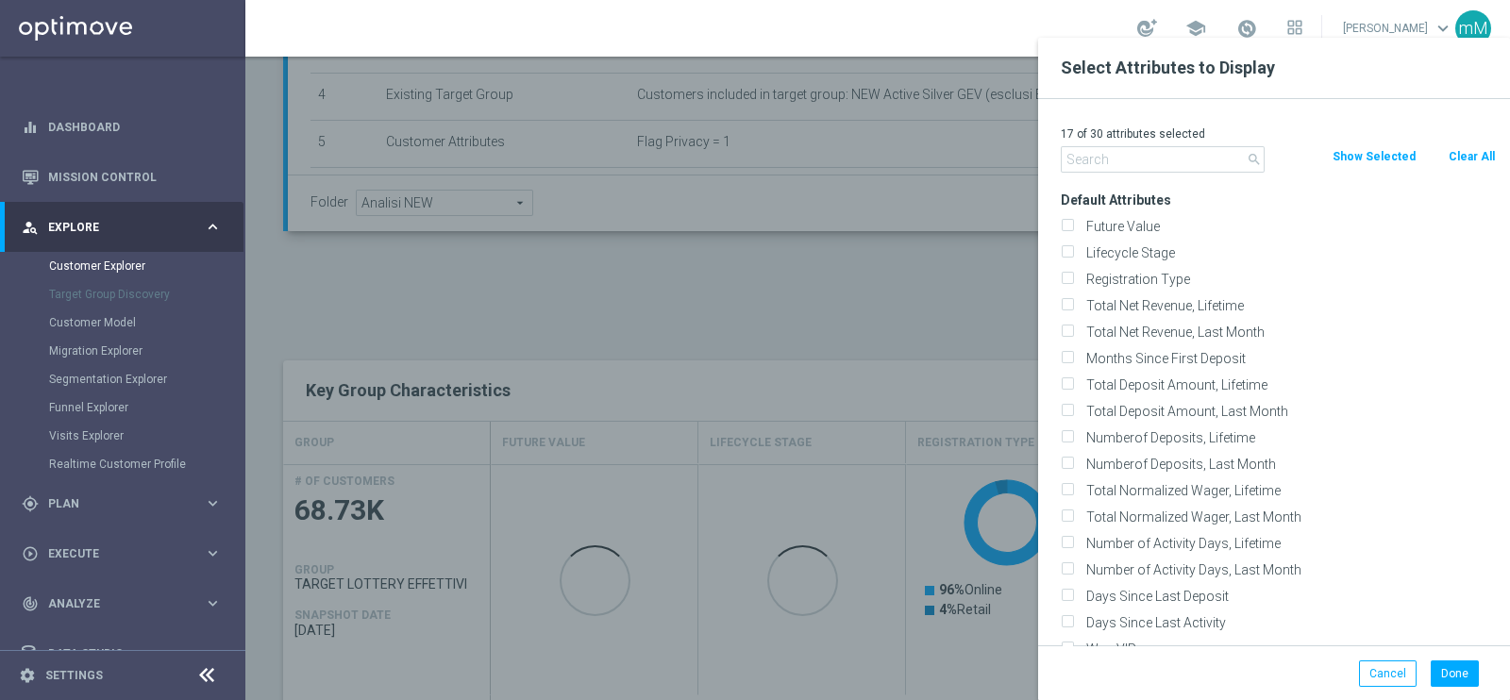
checkbox input "false"
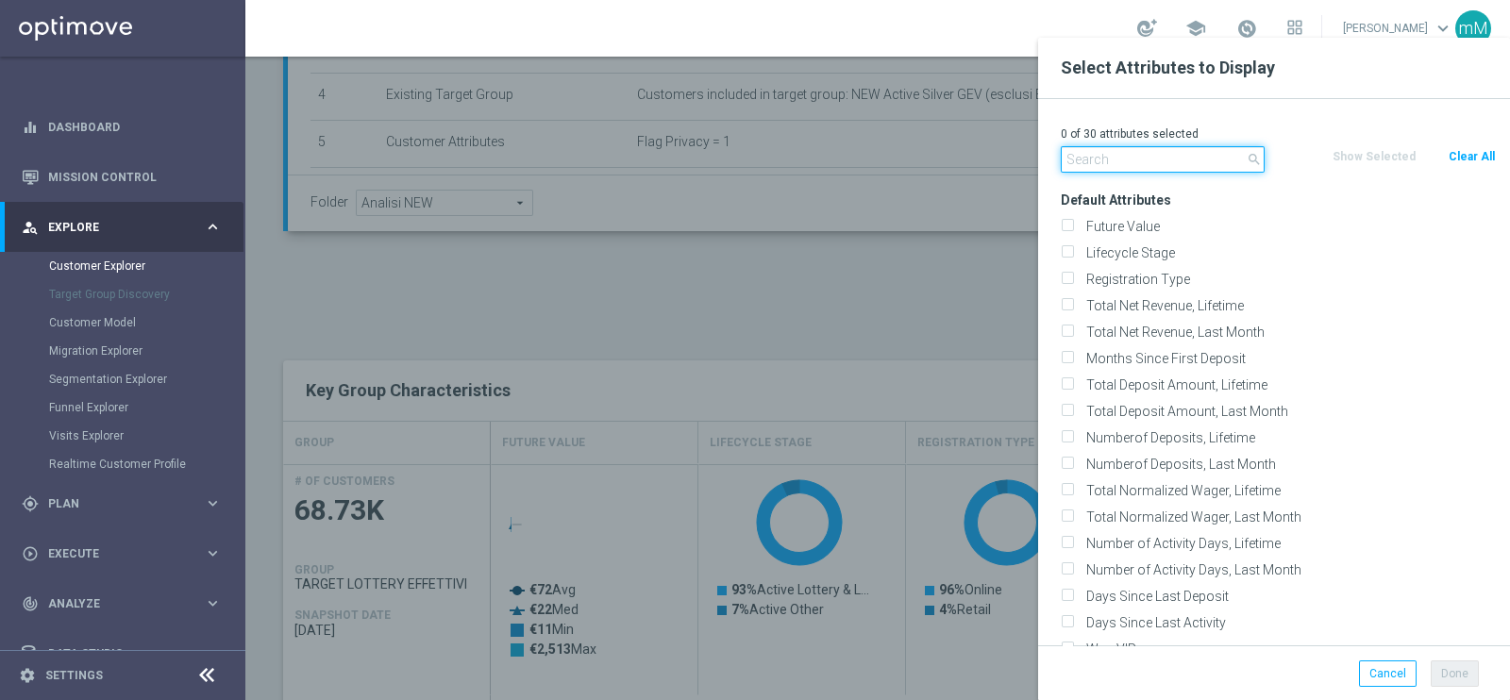
click at [1182, 166] on input "text" at bounding box center [1163, 159] width 204 height 26
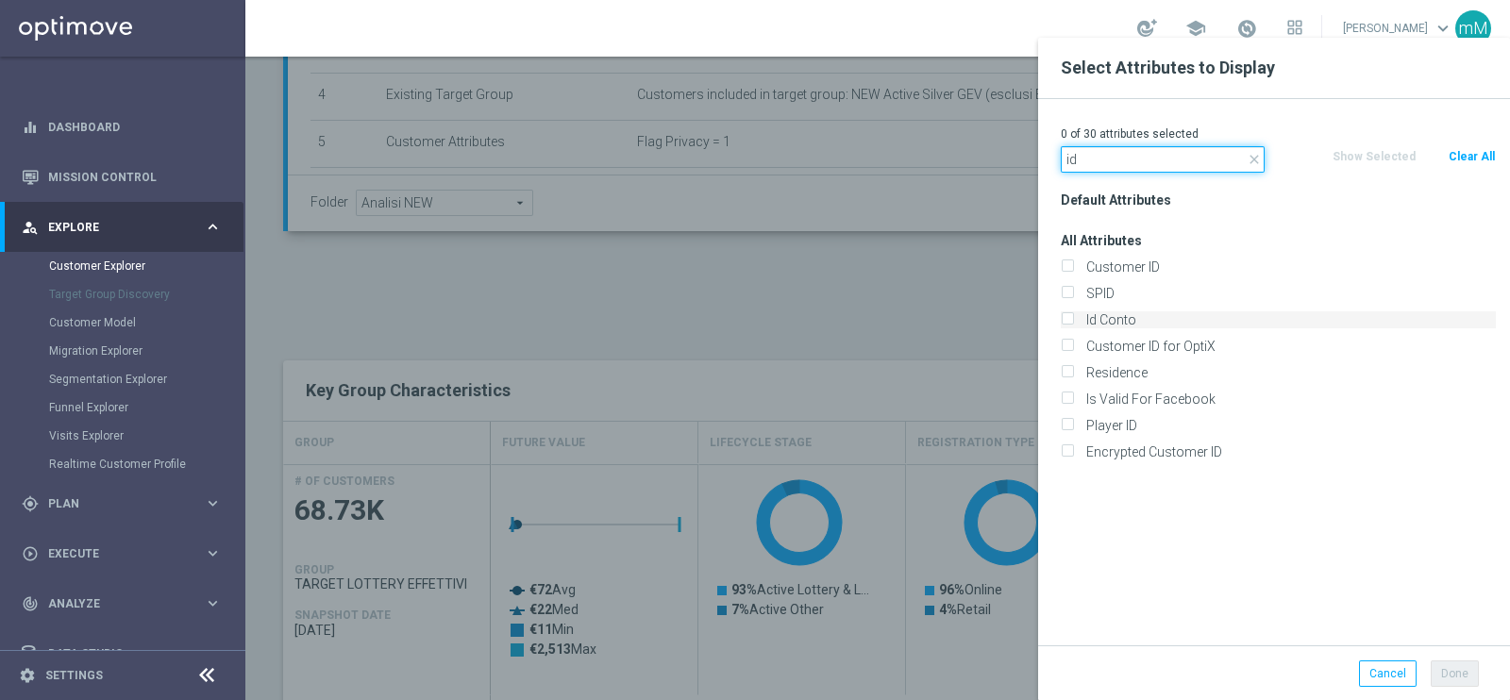
type input "id"
click at [1116, 314] on label "Id Conto" at bounding box center [1288, 319] width 416 height 17
click at [1073, 316] on input "Id Conto" at bounding box center [1067, 322] width 12 height 12
checkbox input "true"
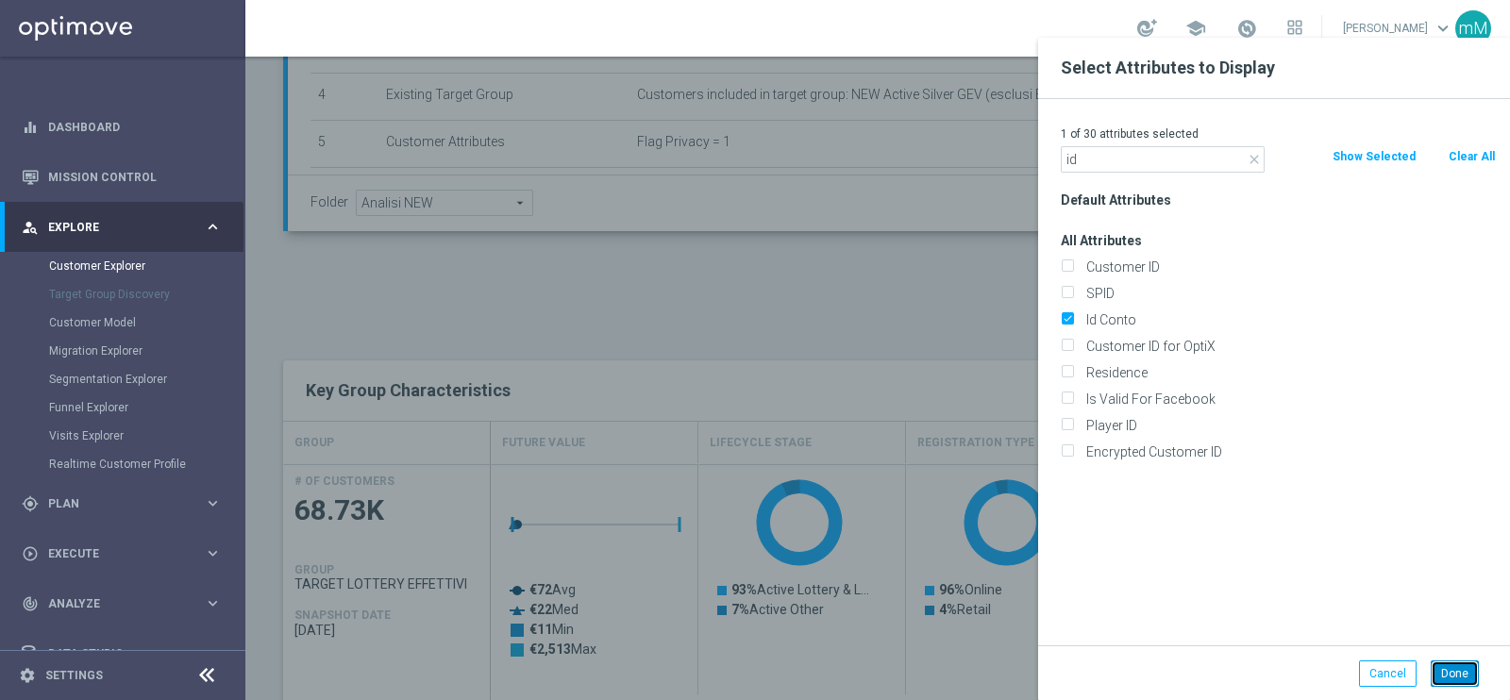
click at [1473, 673] on button "Done" at bounding box center [1455, 674] width 48 height 26
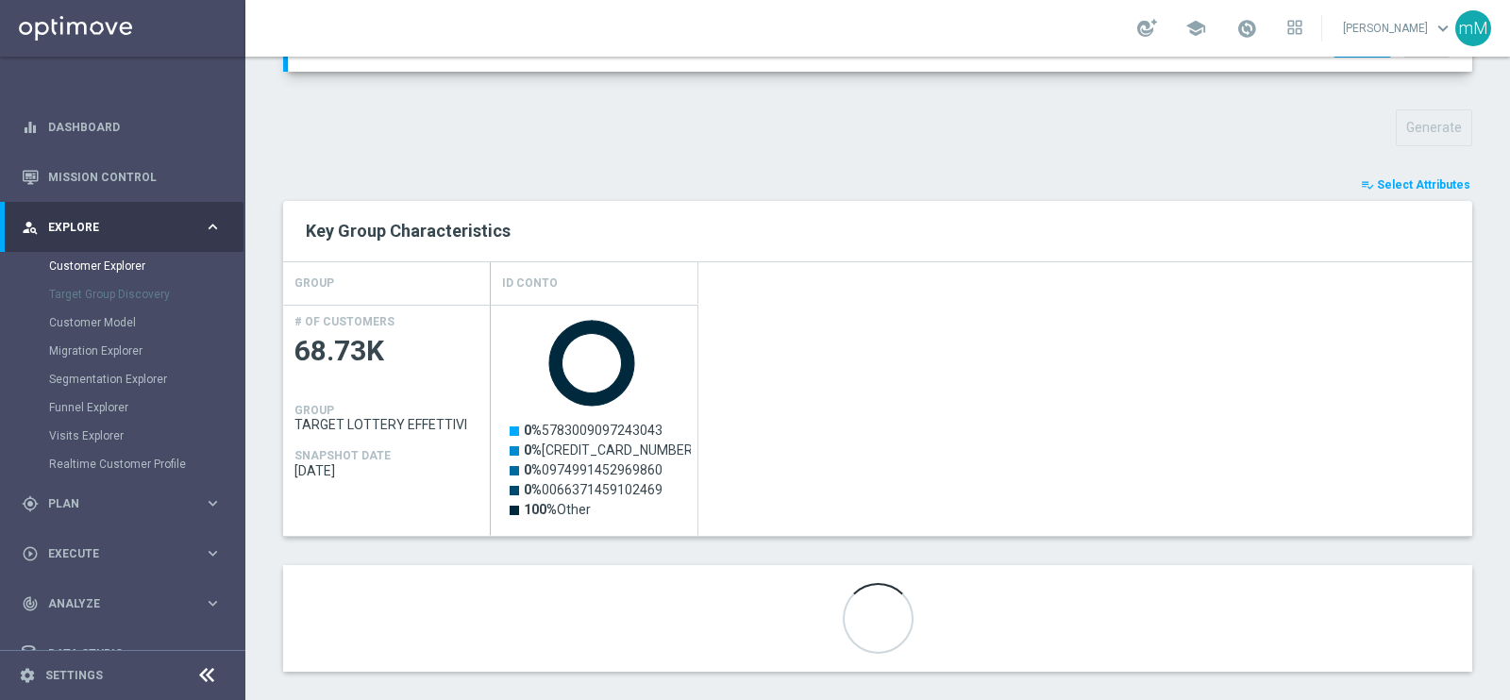
scroll to position [646, 0]
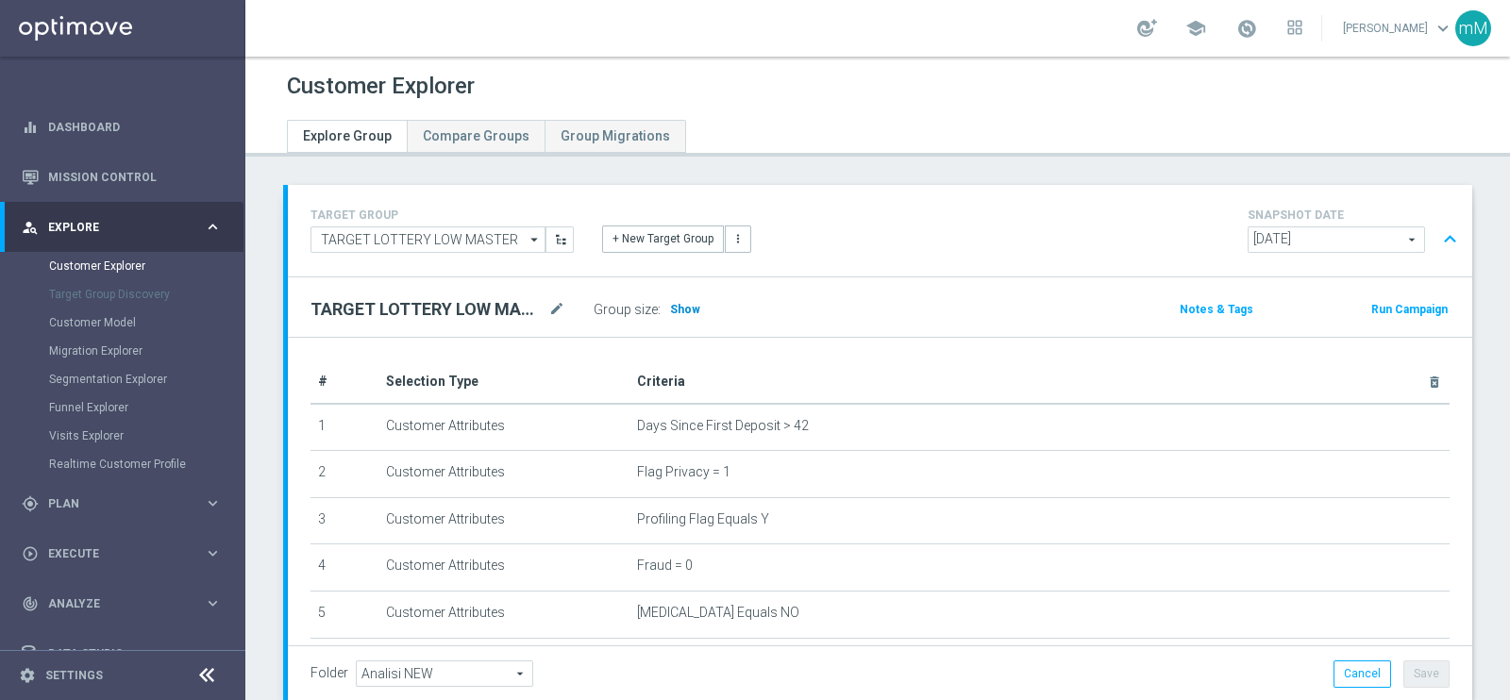
click at [683, 313] on span "Show" at bounding box center [685, 309] width 30 height 13
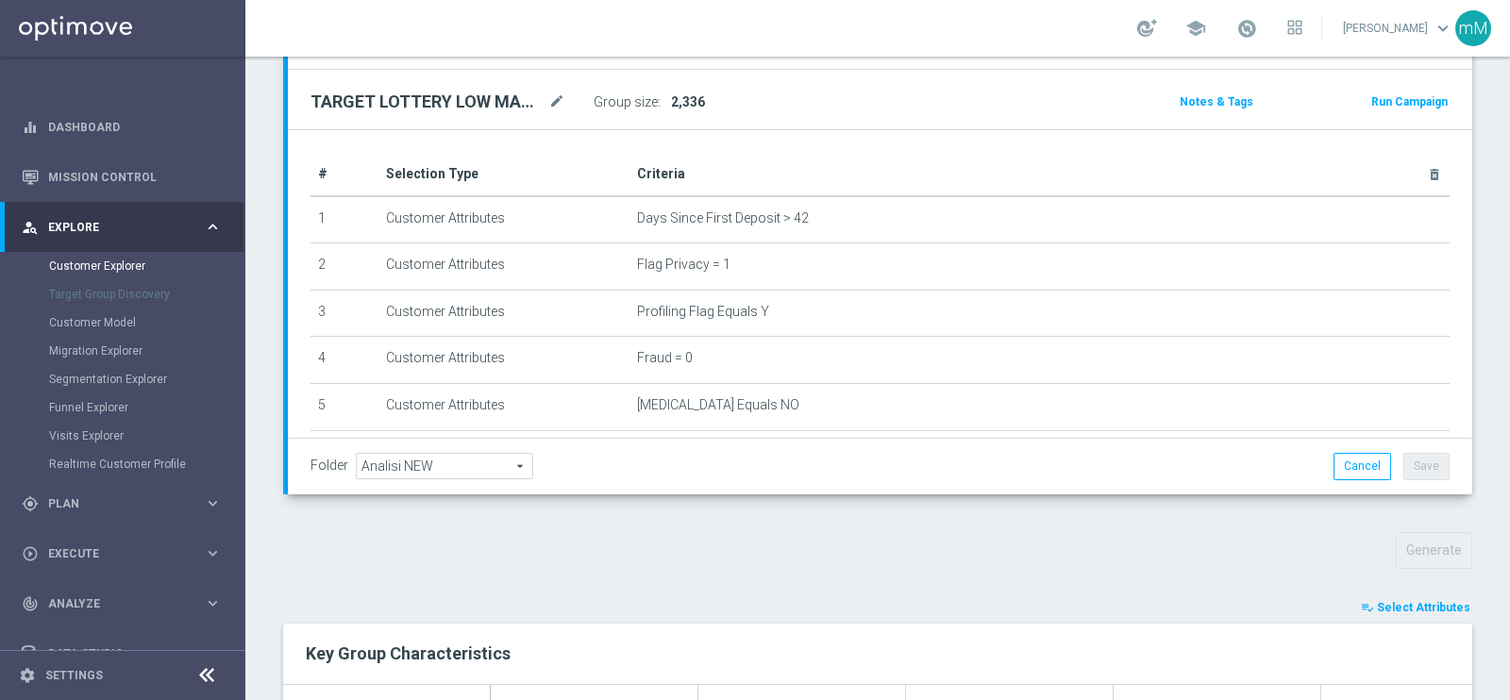
scroll to position [354, 0]
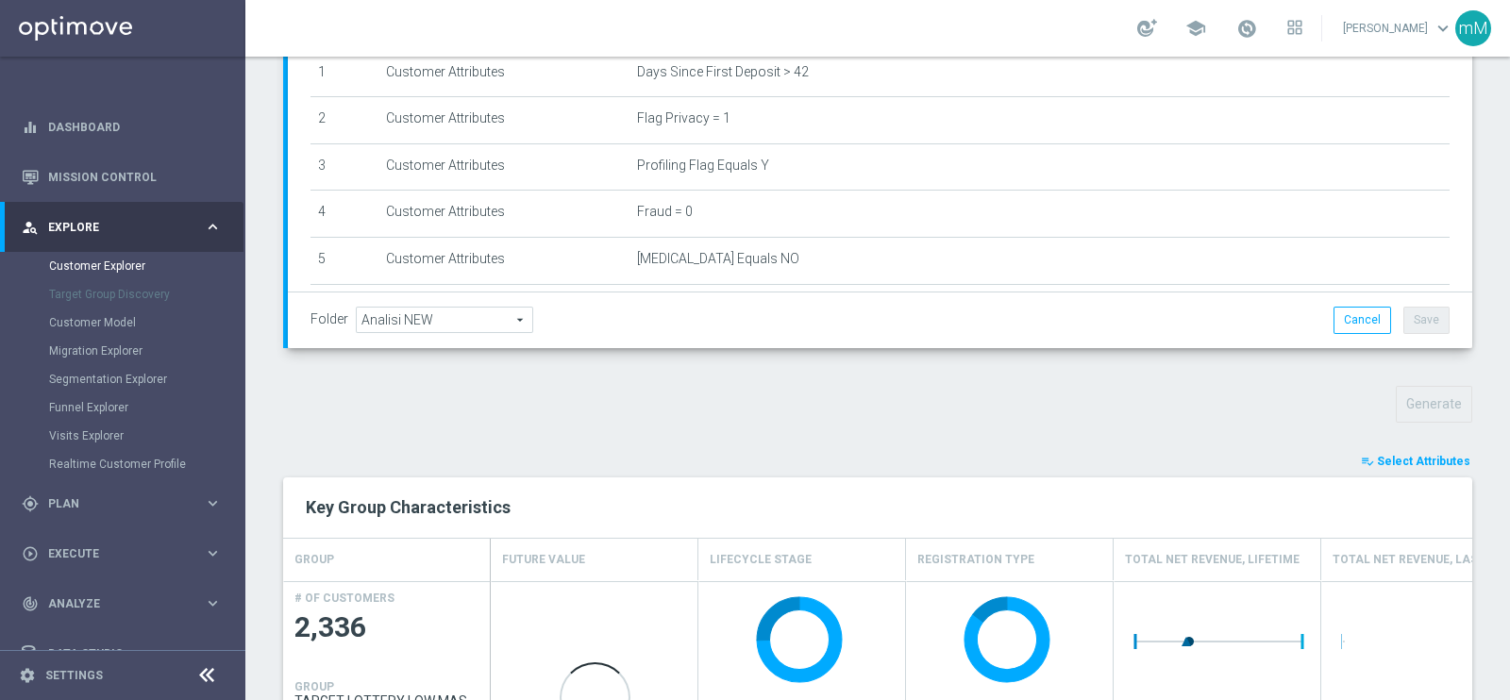
click at [1430, 455] on span "Select Attributes" at bounding box center [1423, 461] width 93 height 13
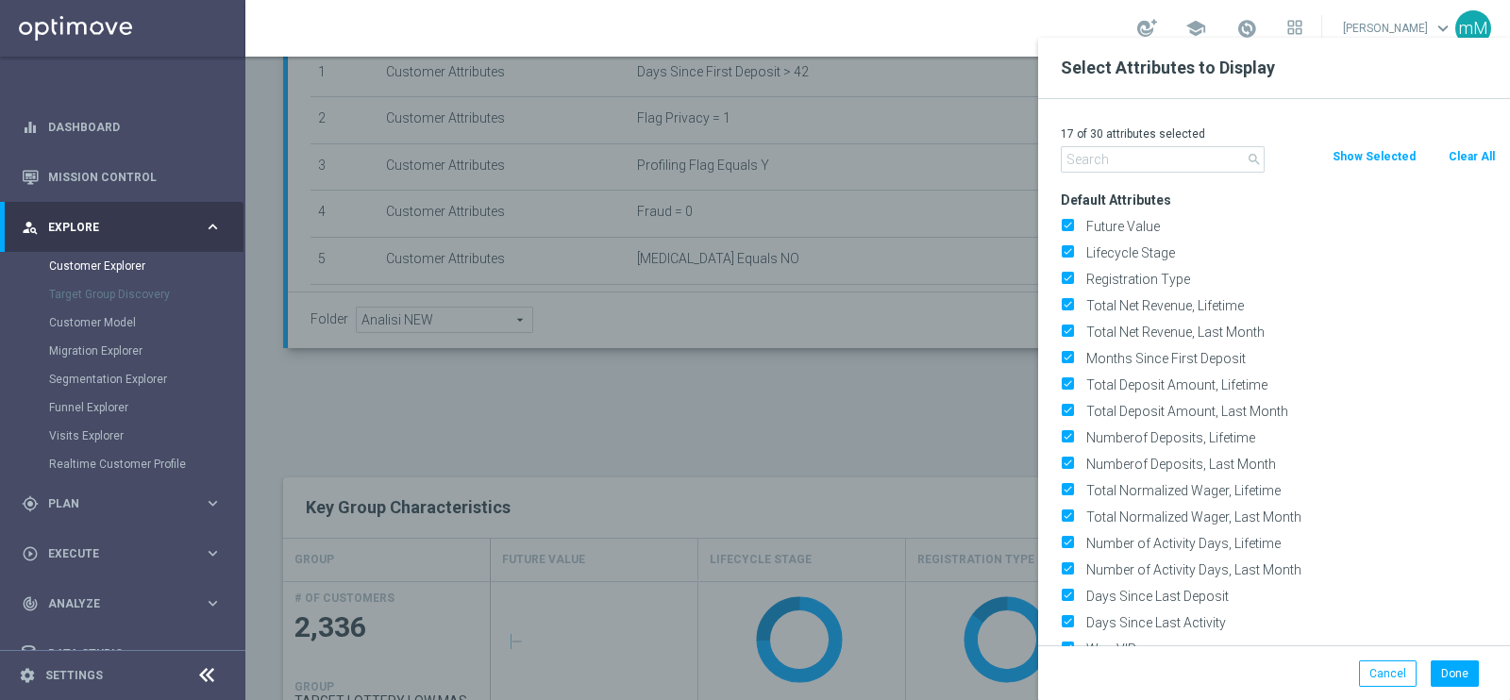
click at [1473, 159] on button "Clear All" at bounding box center [1472, 156] width 50 height 21
checkbox input "false"
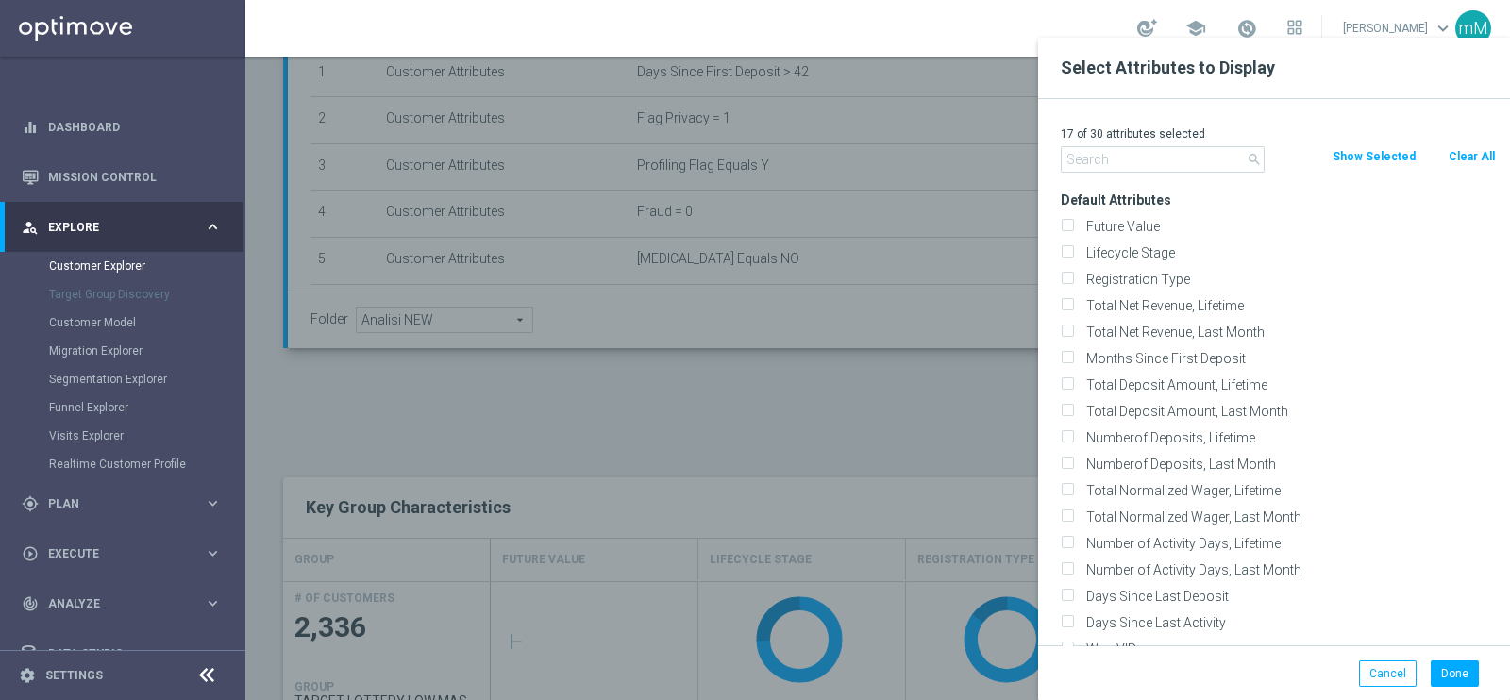
checkbox input "false"
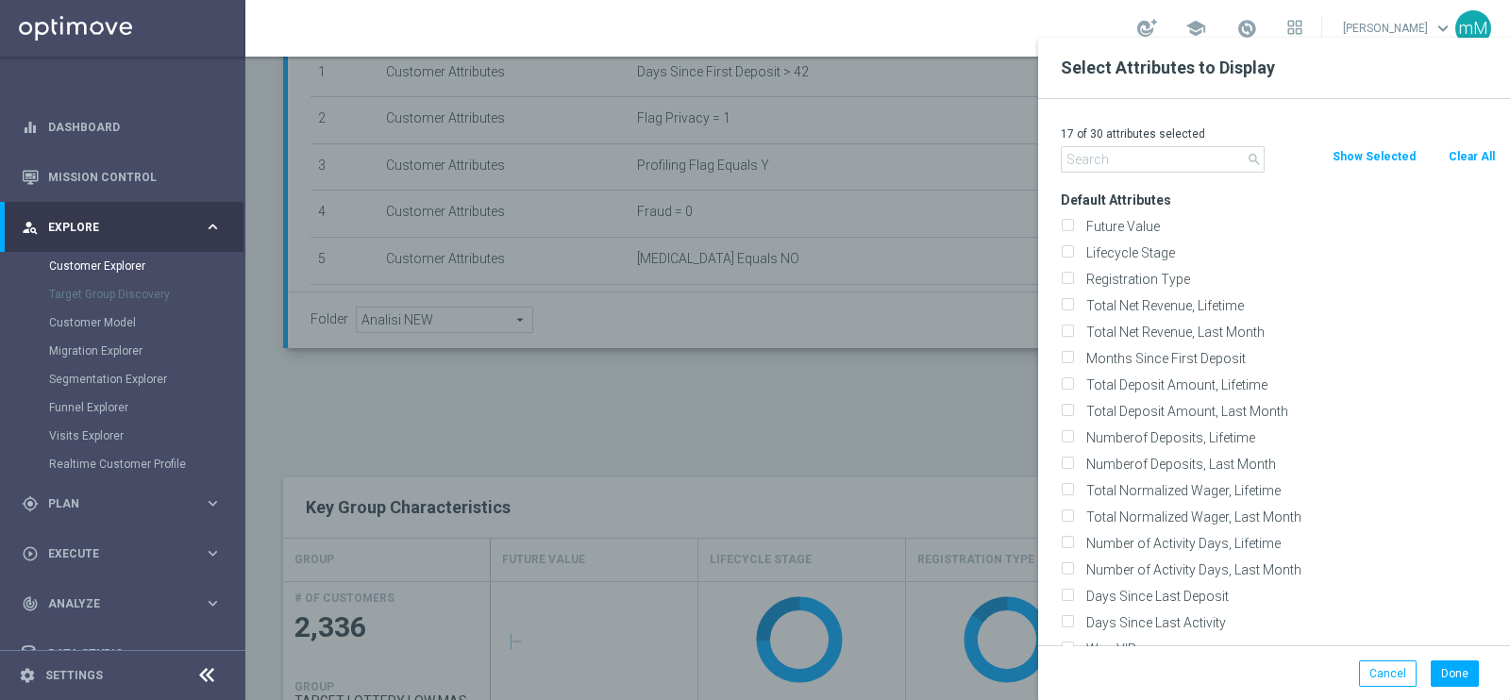
checkbox input "false"
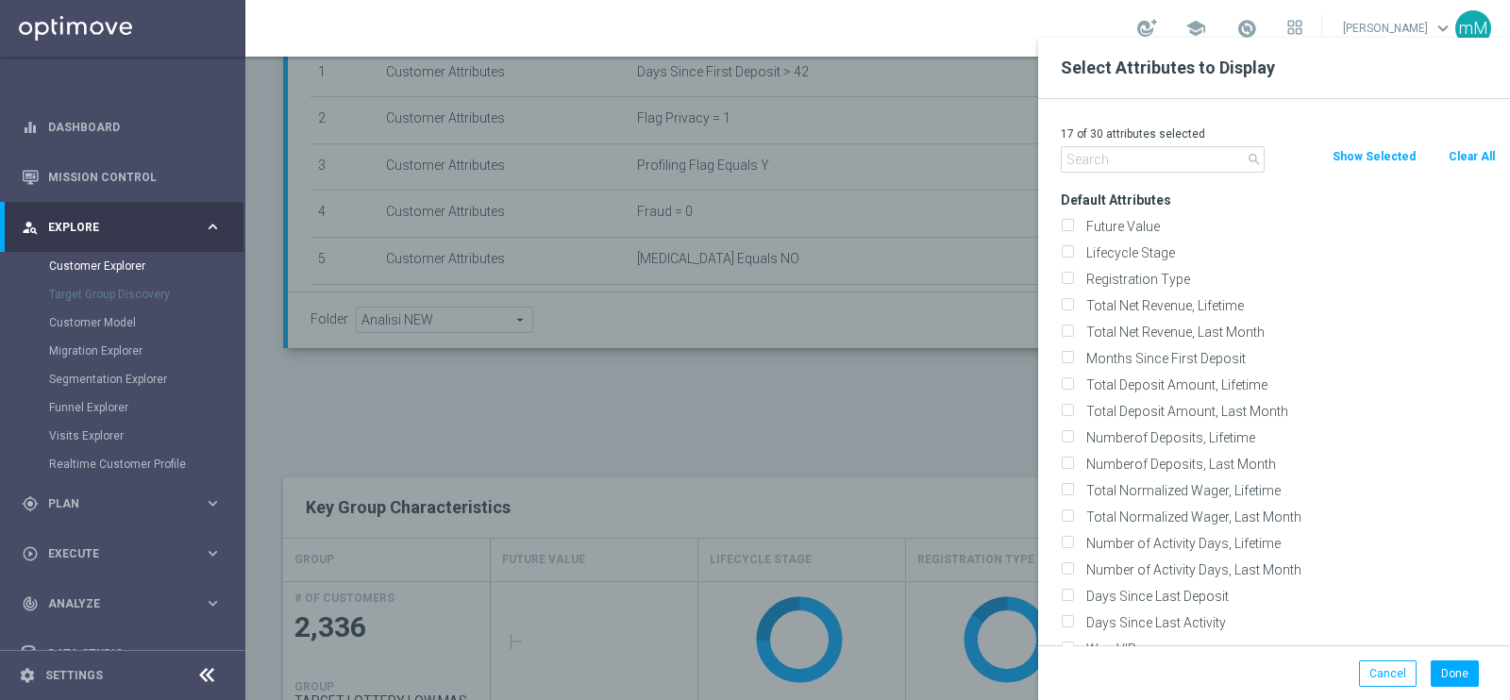
checkbox input "false"
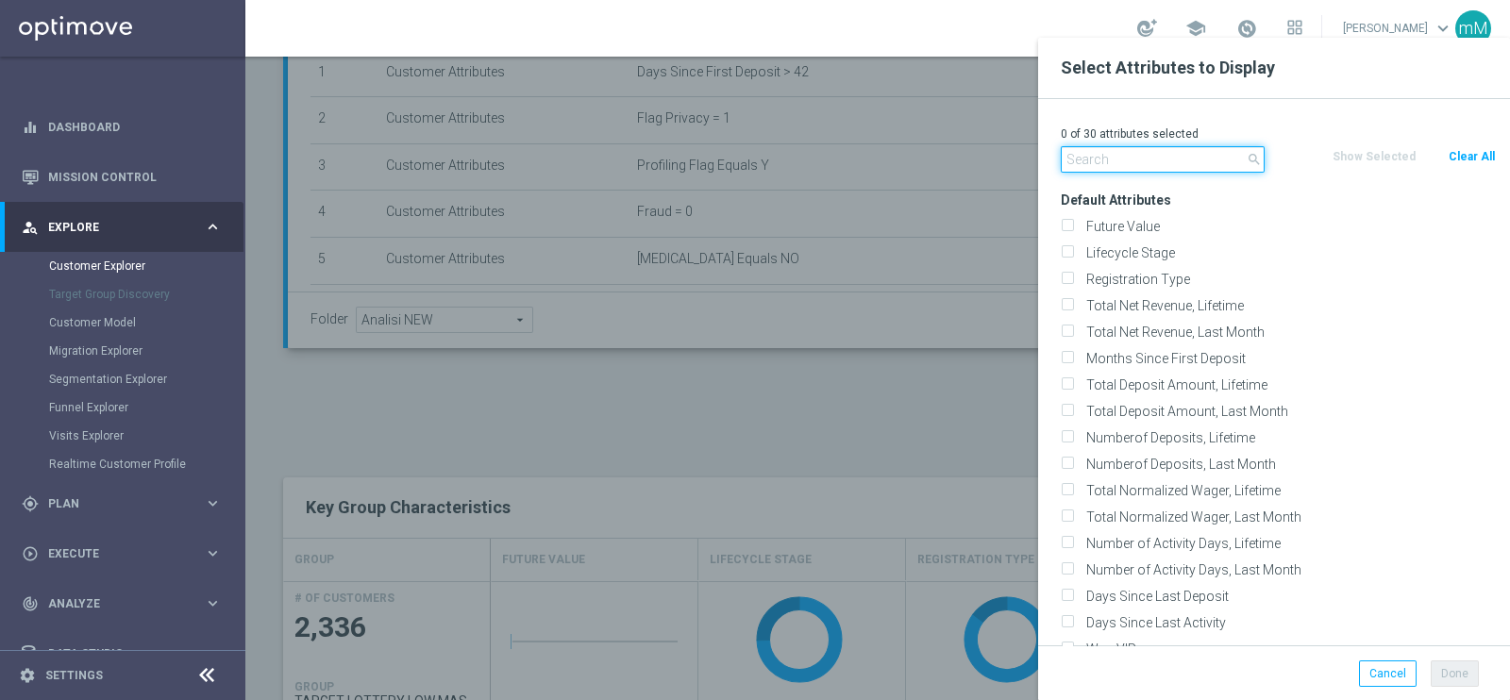
click at [1163, 164] on input "text" at bounding box center [1163, 159] width 204 height 26
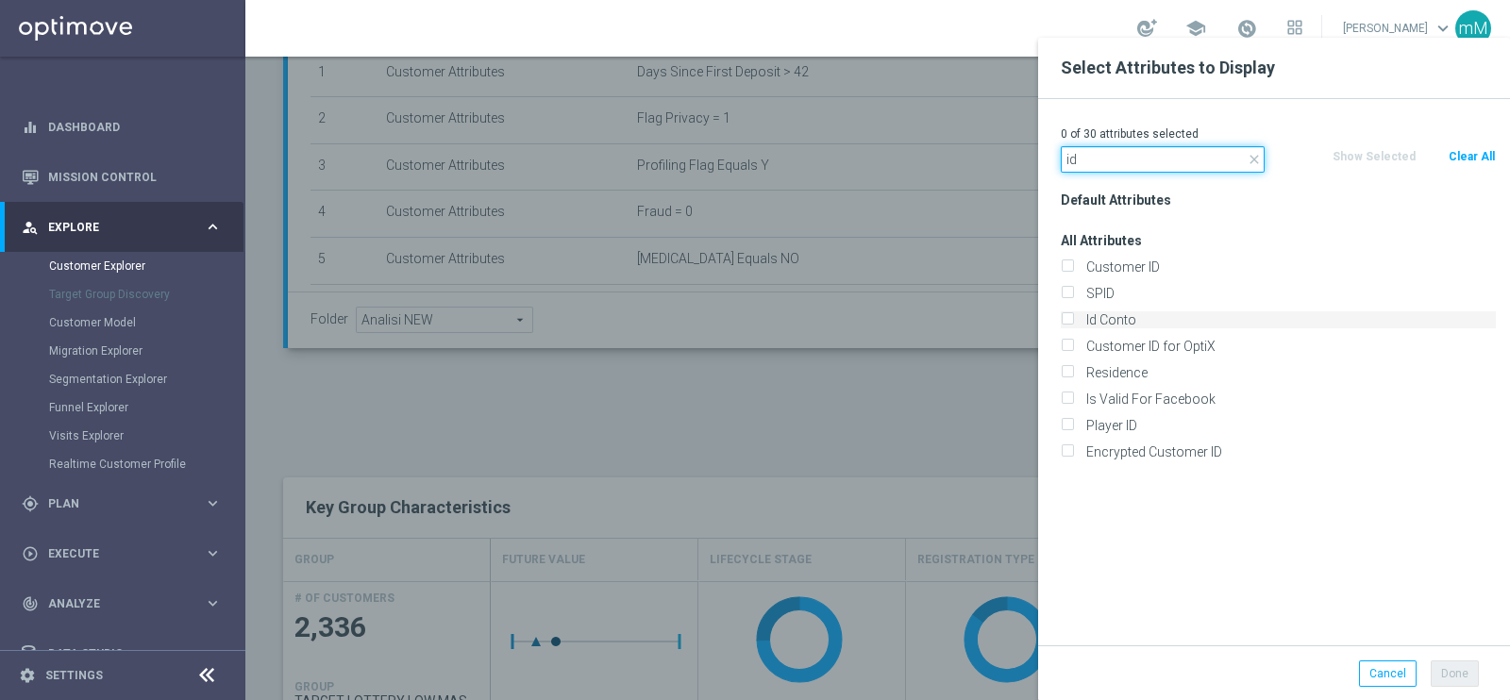
type input "id"
click at [1107, 319] on label "Id Conto" at bounding box center [1288, 319] width 416 height 17
click at [1073, 319] on input "Id Conto" at bounding box center [1067, 322] width 12 height 12
checkbox input "true"
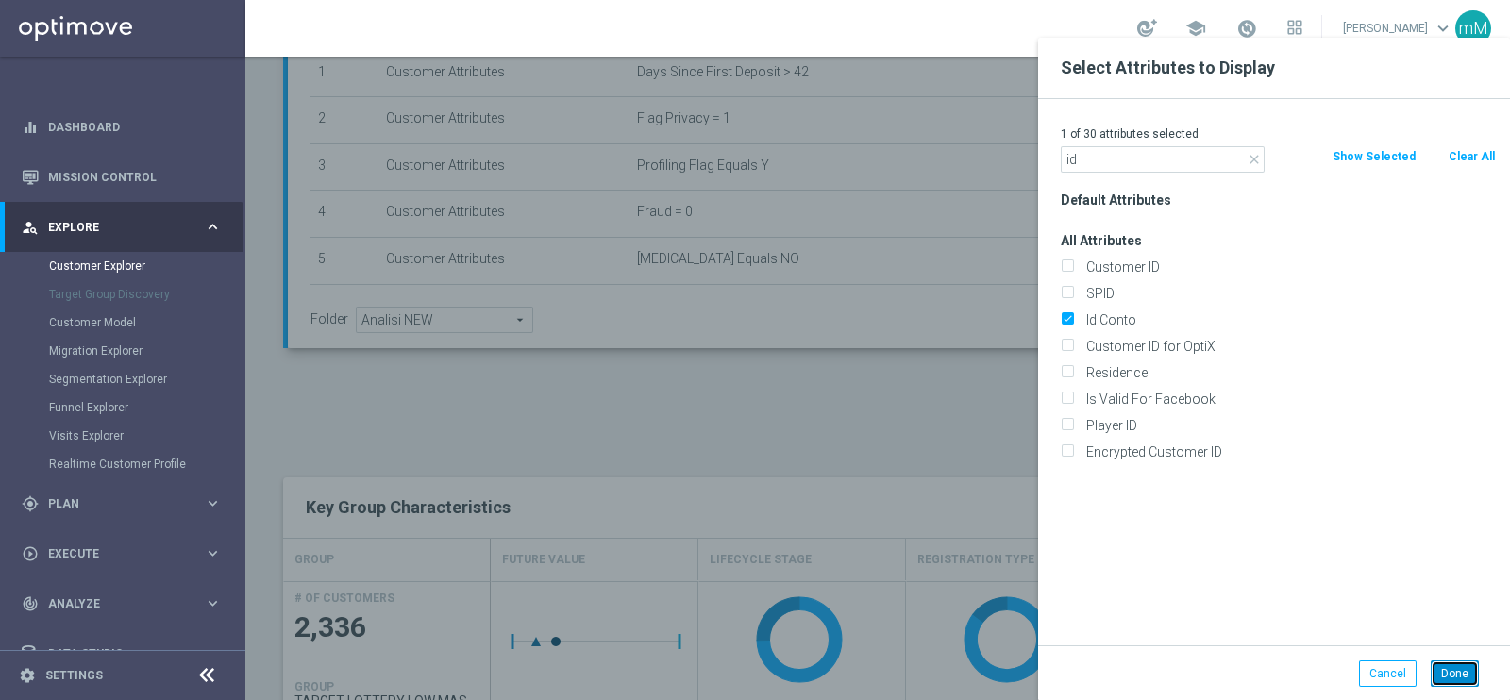
click at [1453, 666] on button "Done" at bounding box center [1455, 674] width 48 height 26
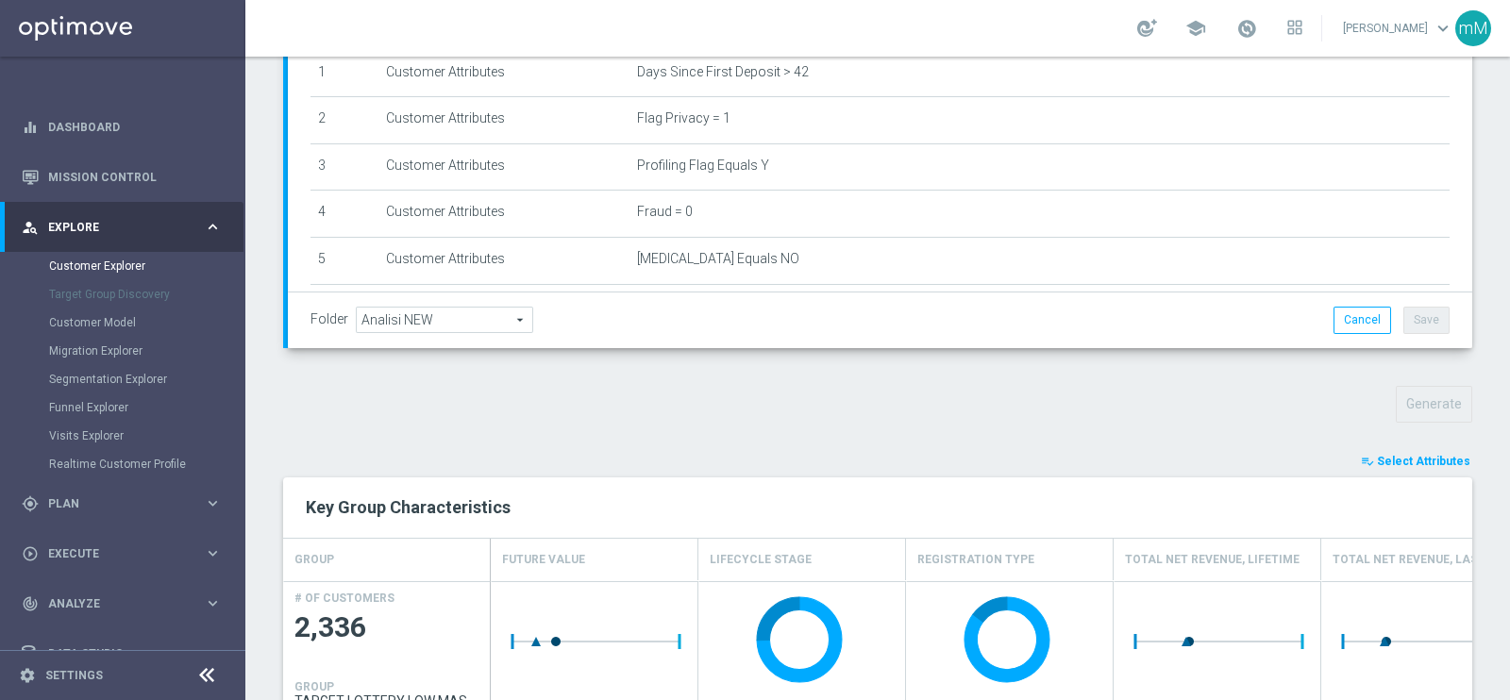
type input "Search"
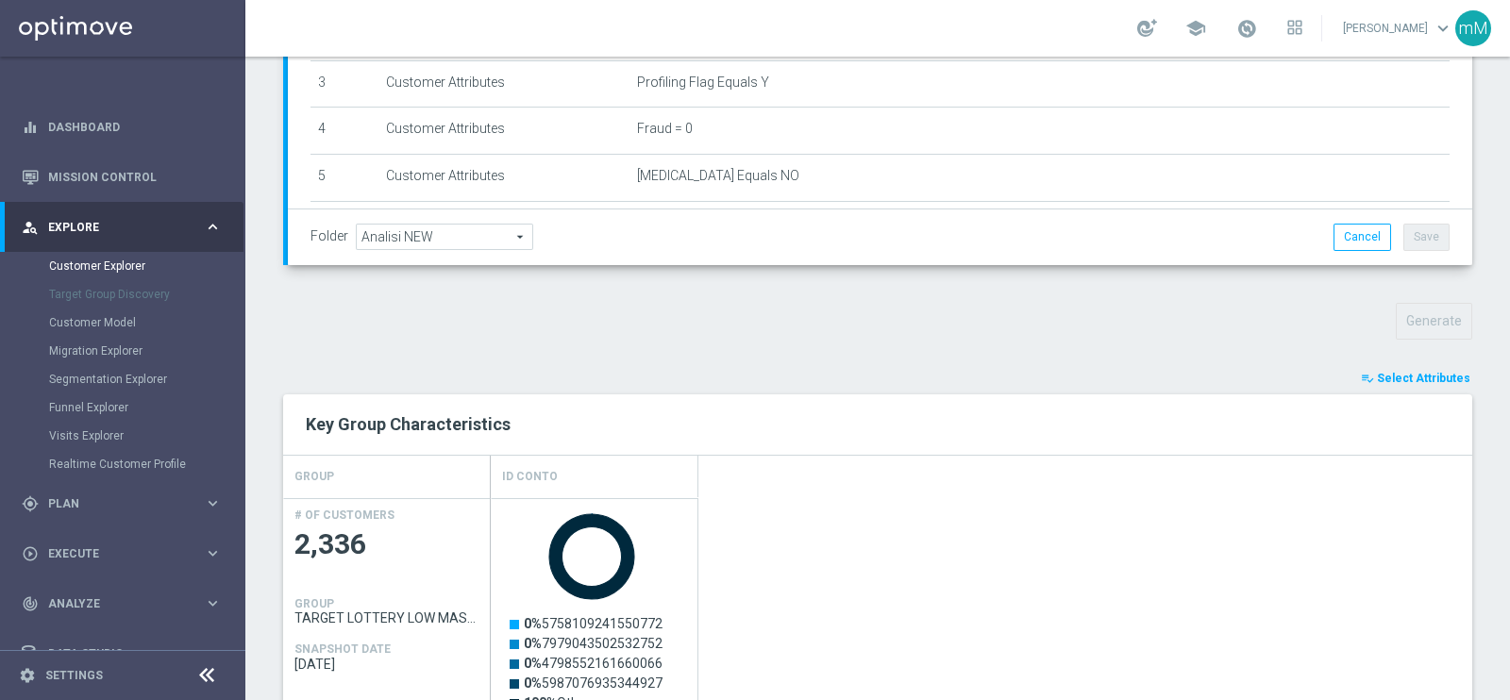
scroll to position [471, 0]
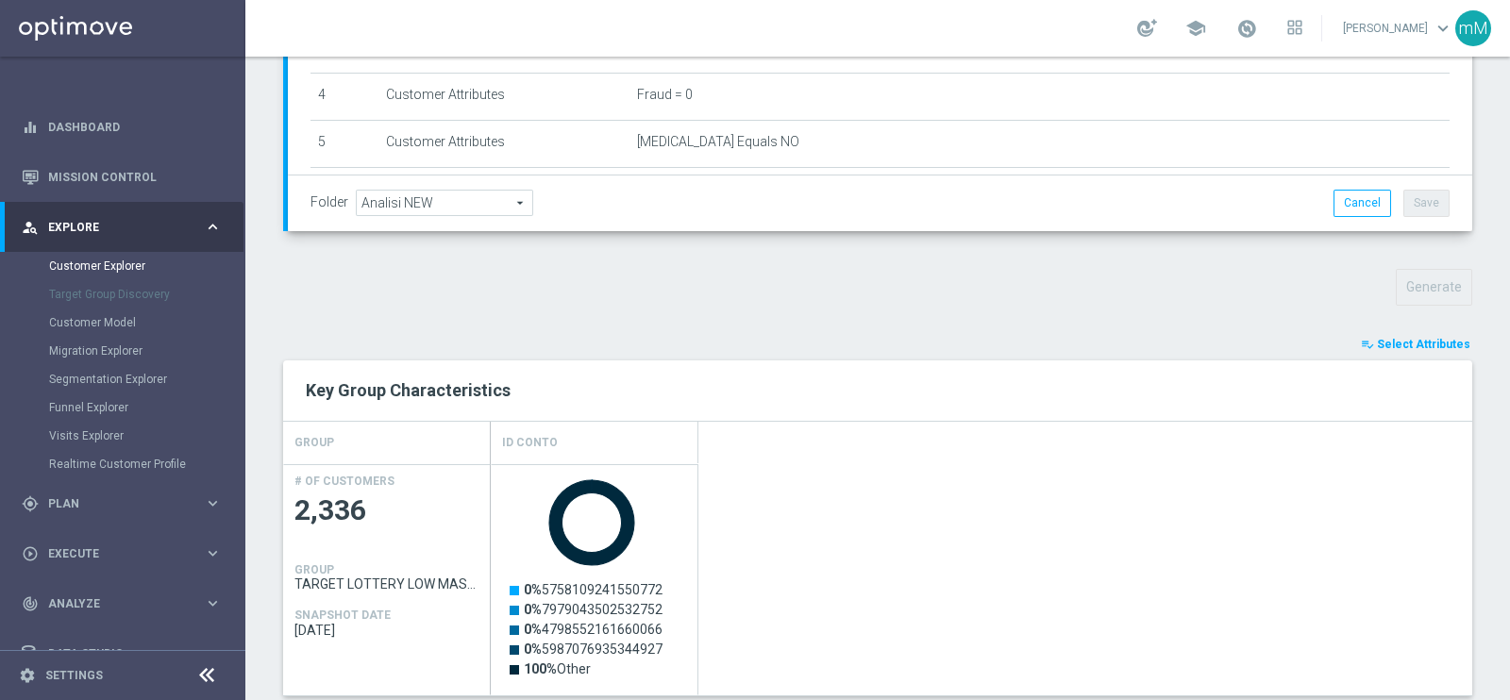
click at [1401, 338] on span "Select Attributes" at bounding box center [1423, 344] width 93 height 13
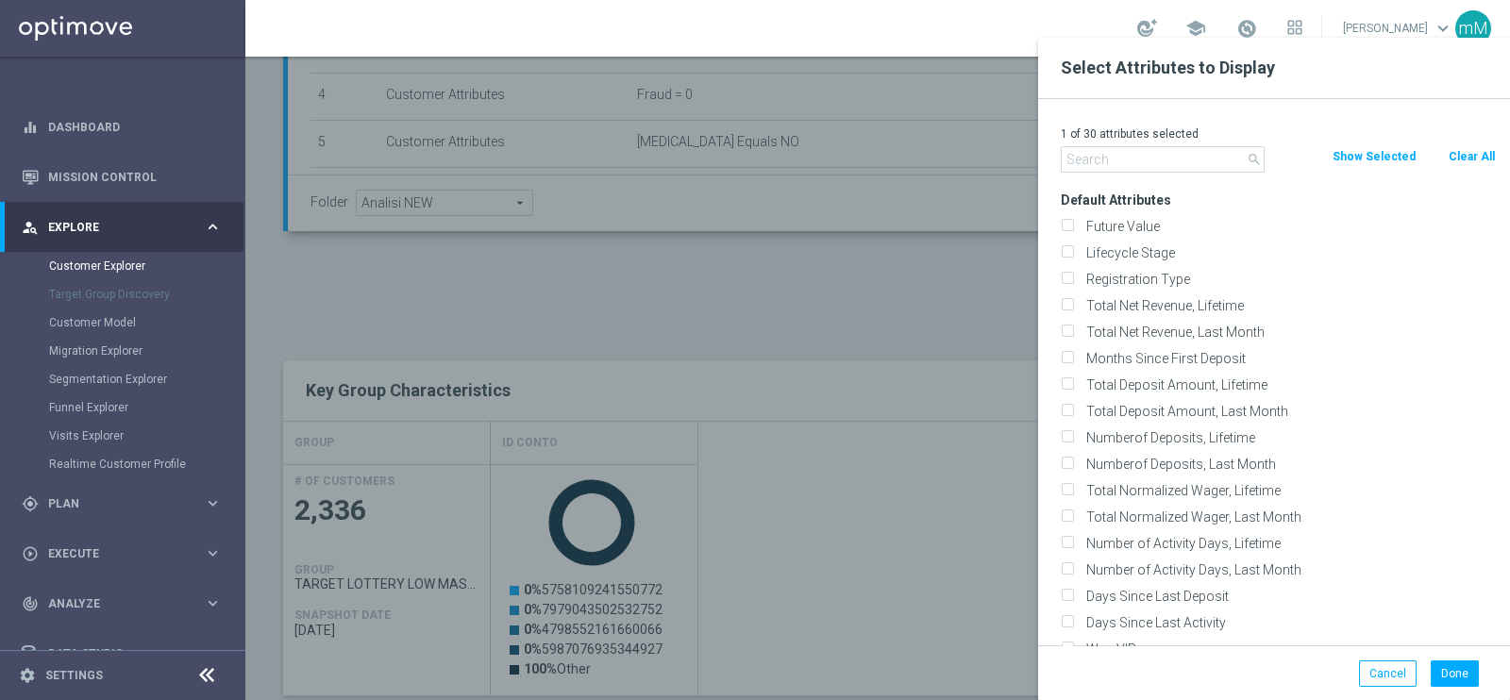
click at [931, 388] on div at bounding box center [1000, 388] width 1510 height 700
click at [1382, 673] on button "Cancel" at bounding box center [1388, 674] width 58 height 26
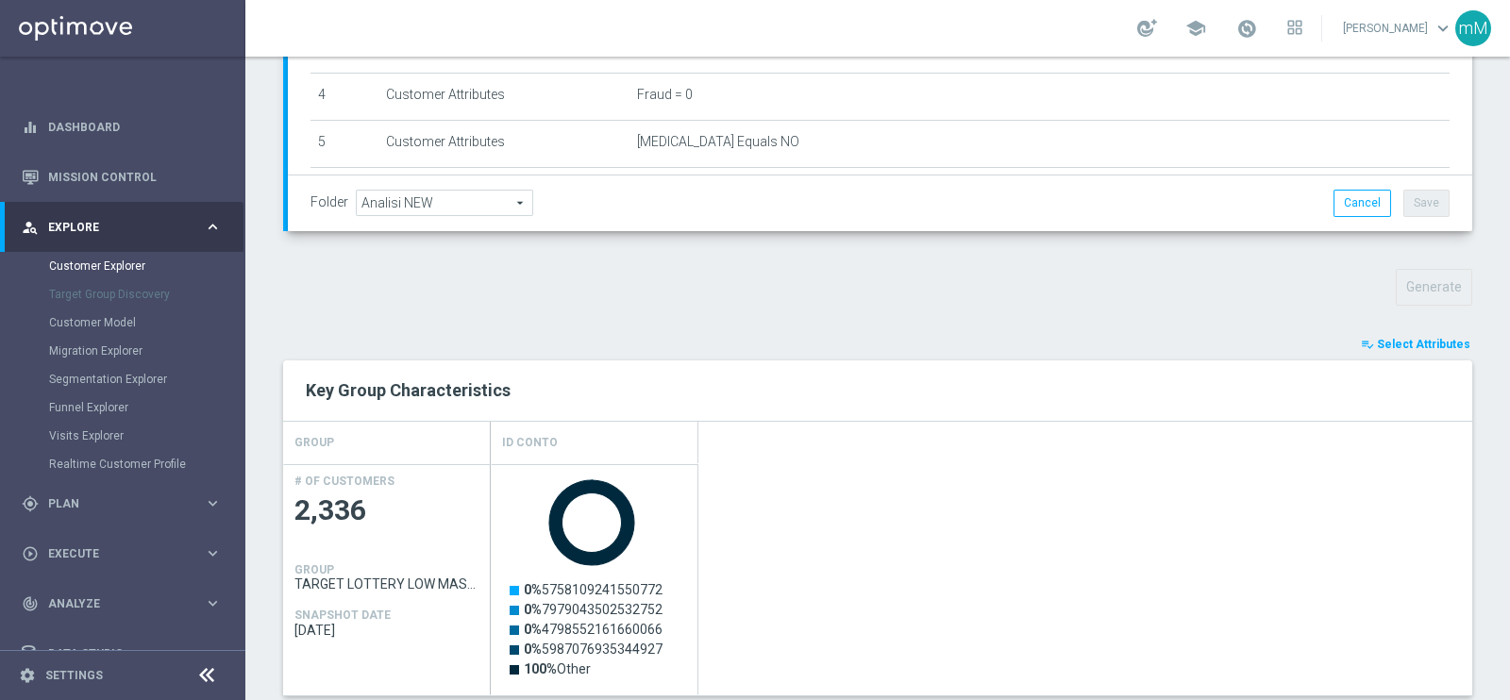
scroll to position [943, 0]
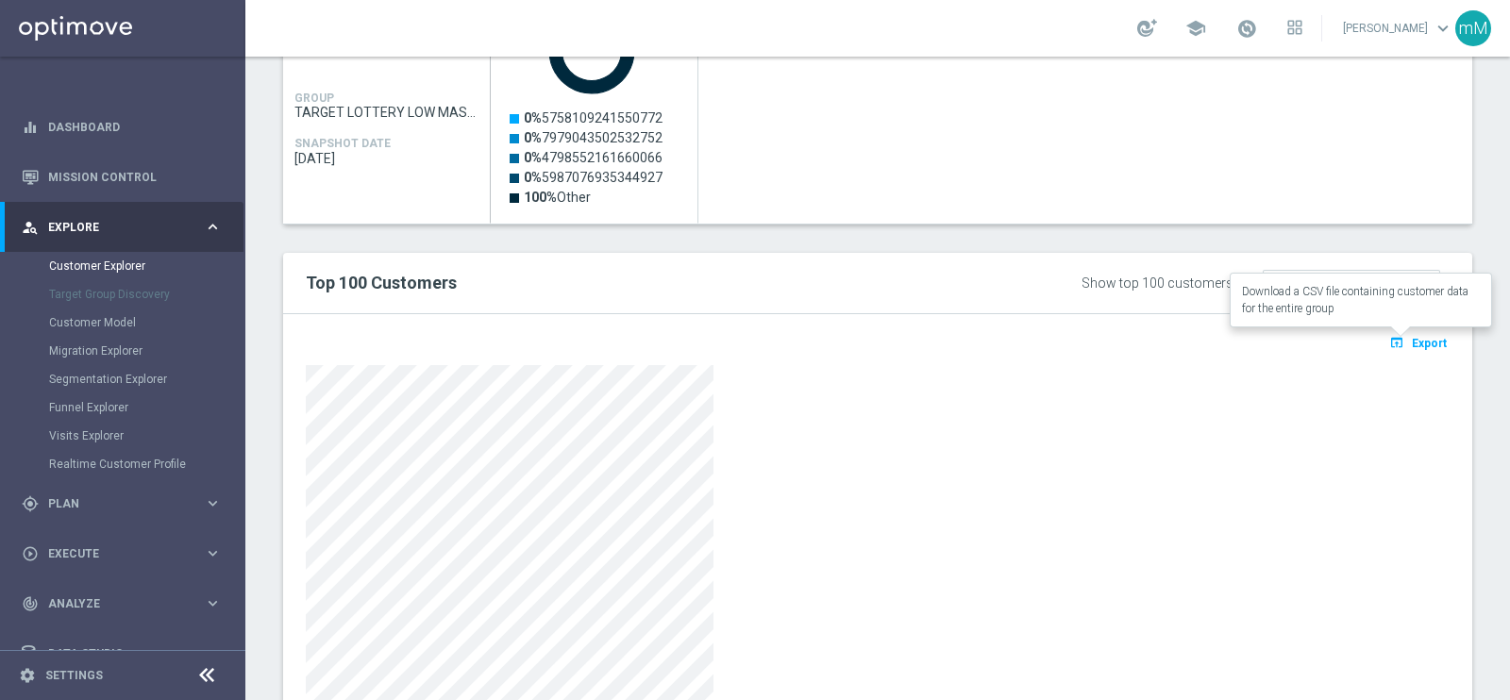
click at [1412, 337] on span "Export" at bounding box center [1429, 343] width 35 height 13
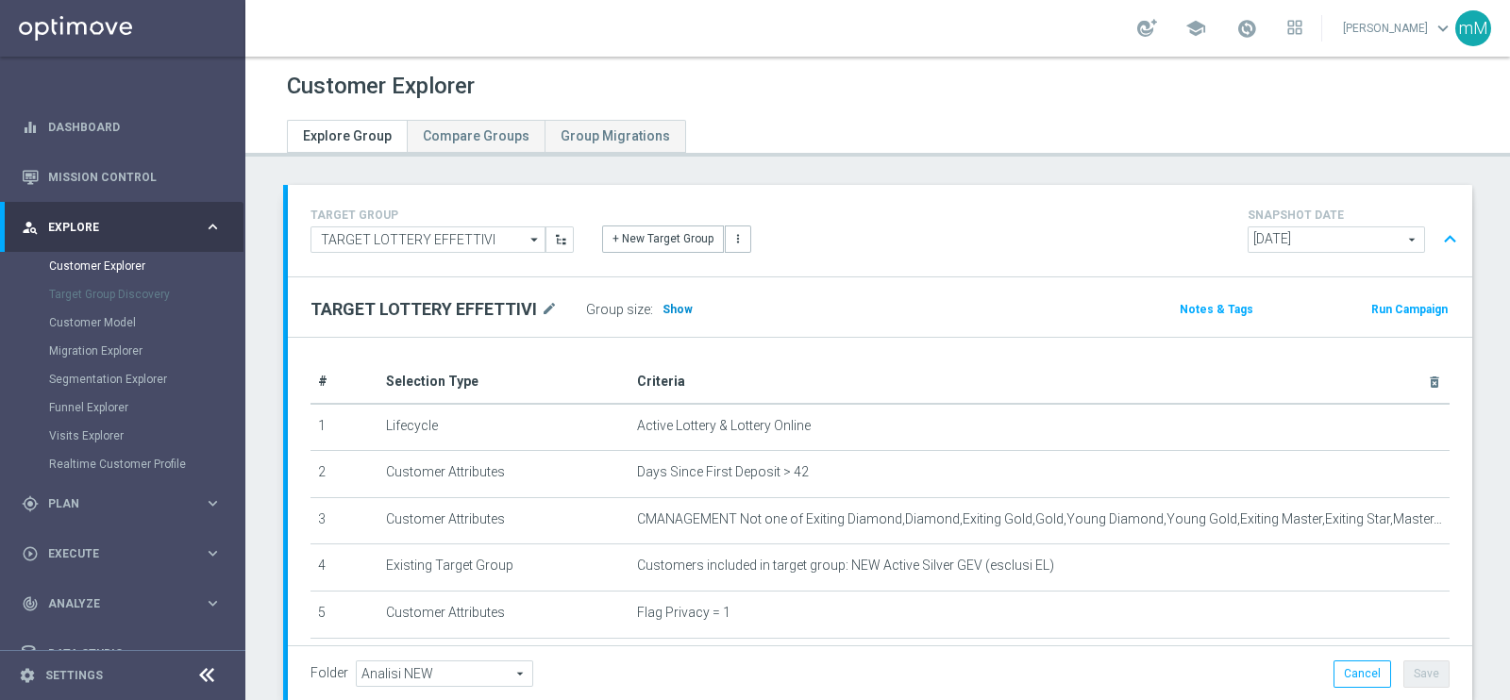
click at [676, 307] on span "Show" at bounding box center [678, 309] width 30 height 13
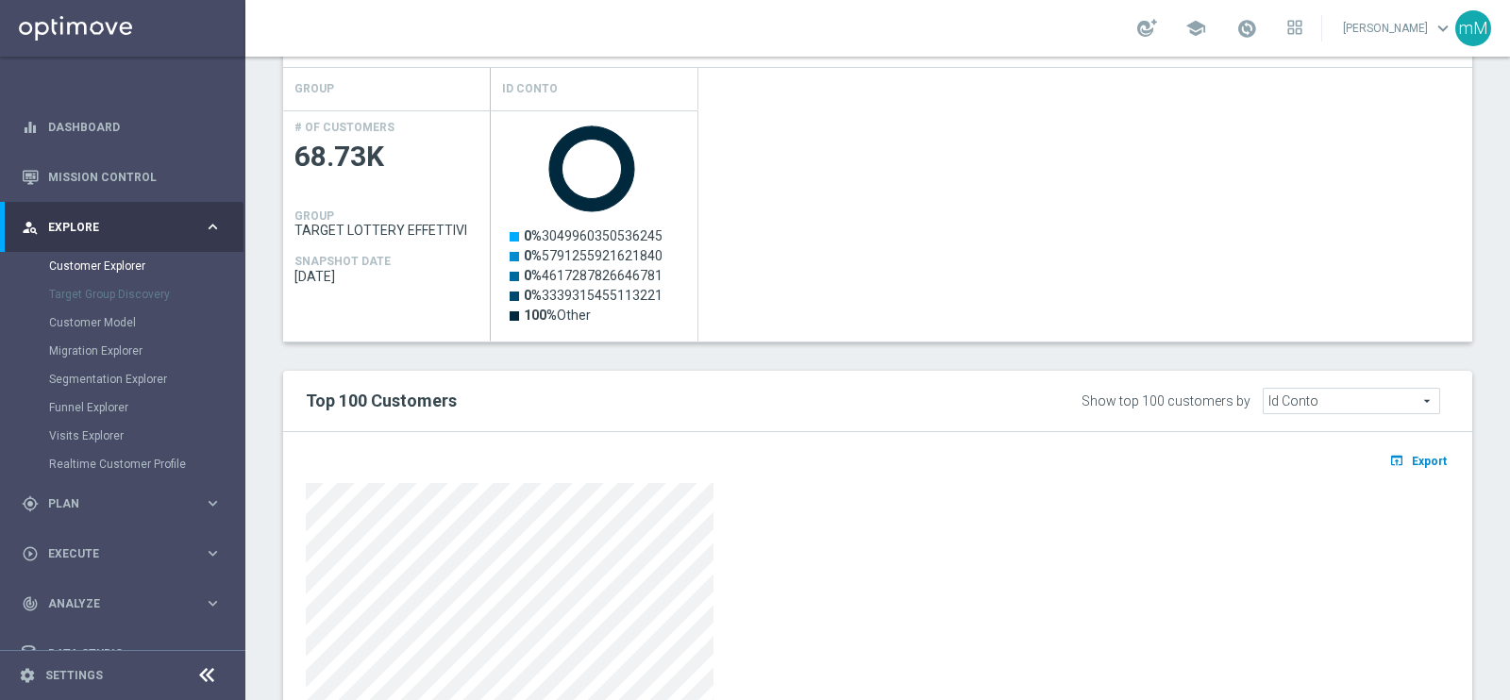
scroll to position [943, 0]
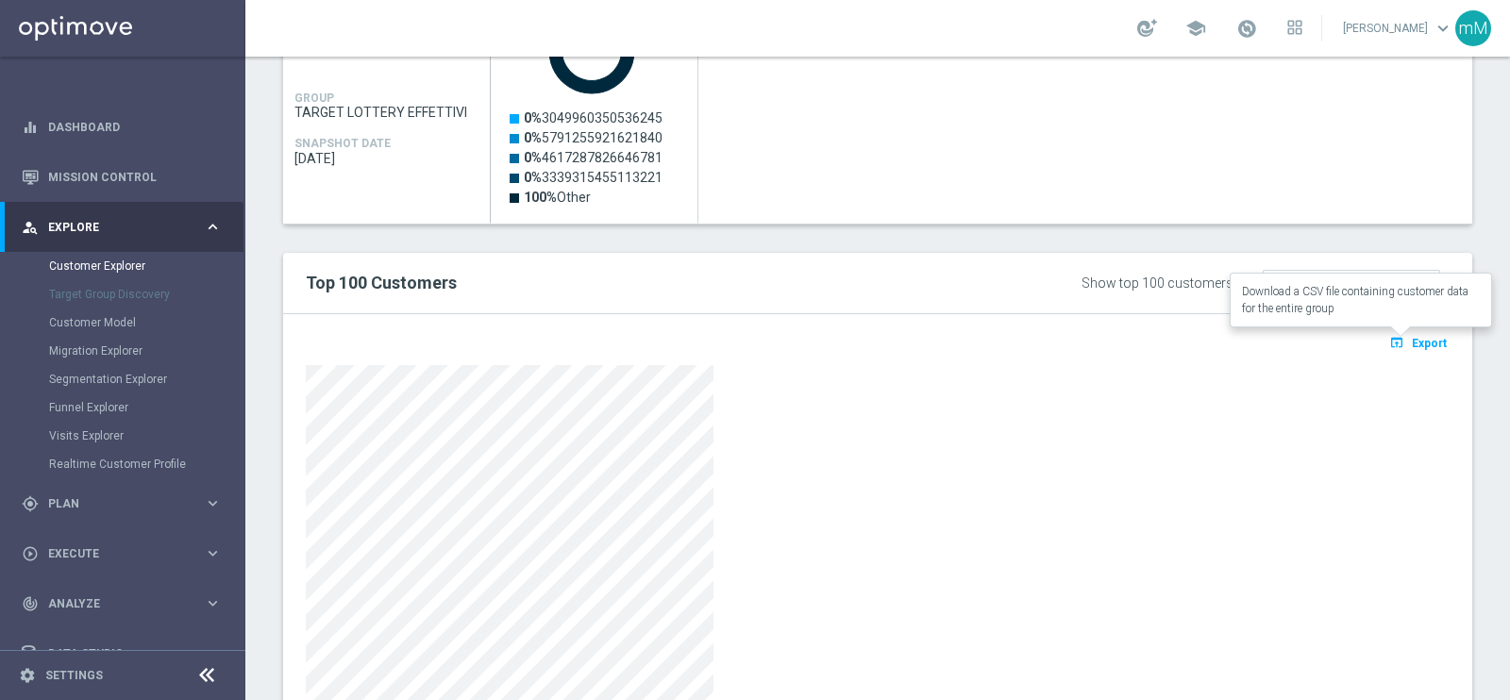
click at [1407, 347] on button "open_in_browser Export" at bounding box center [1417, 342] width 63 height 25
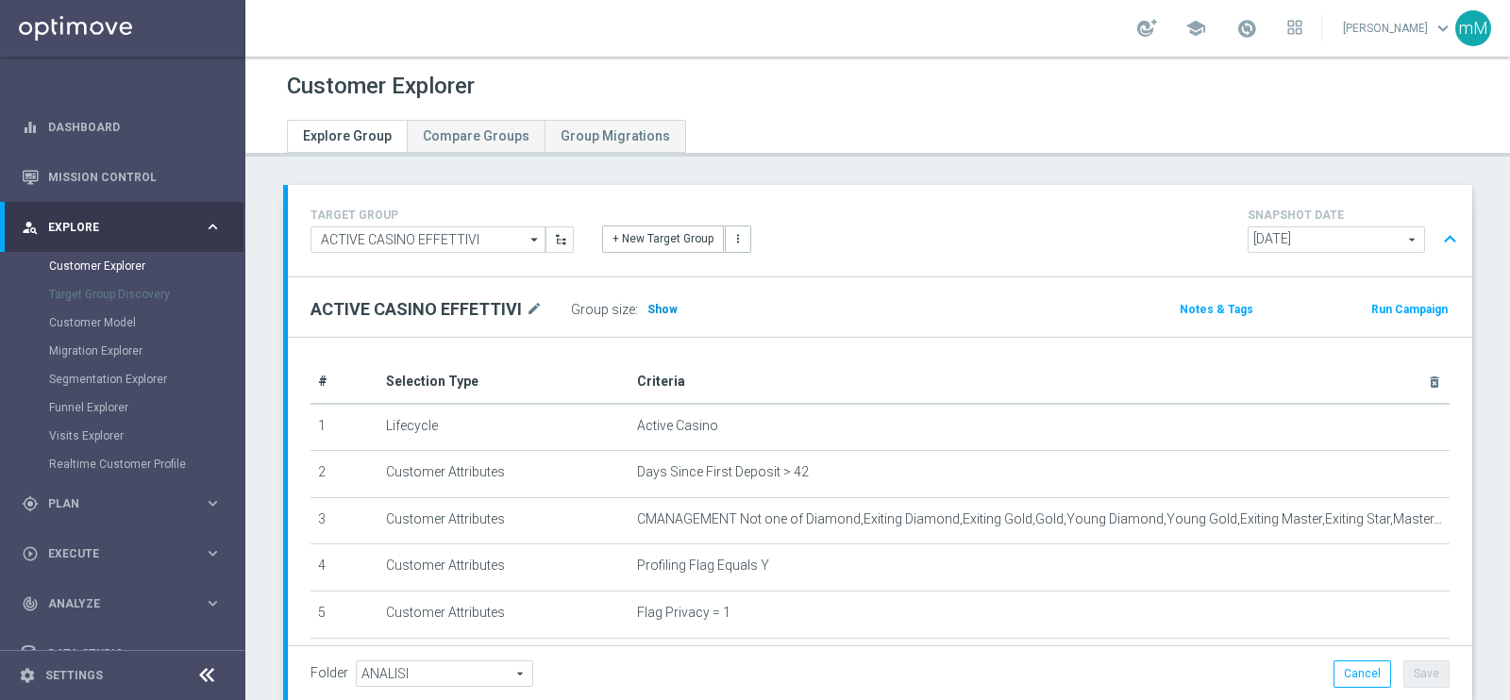
click at [659, 307] on span "Show" at bounding box center [662, 309] width 30 height 13
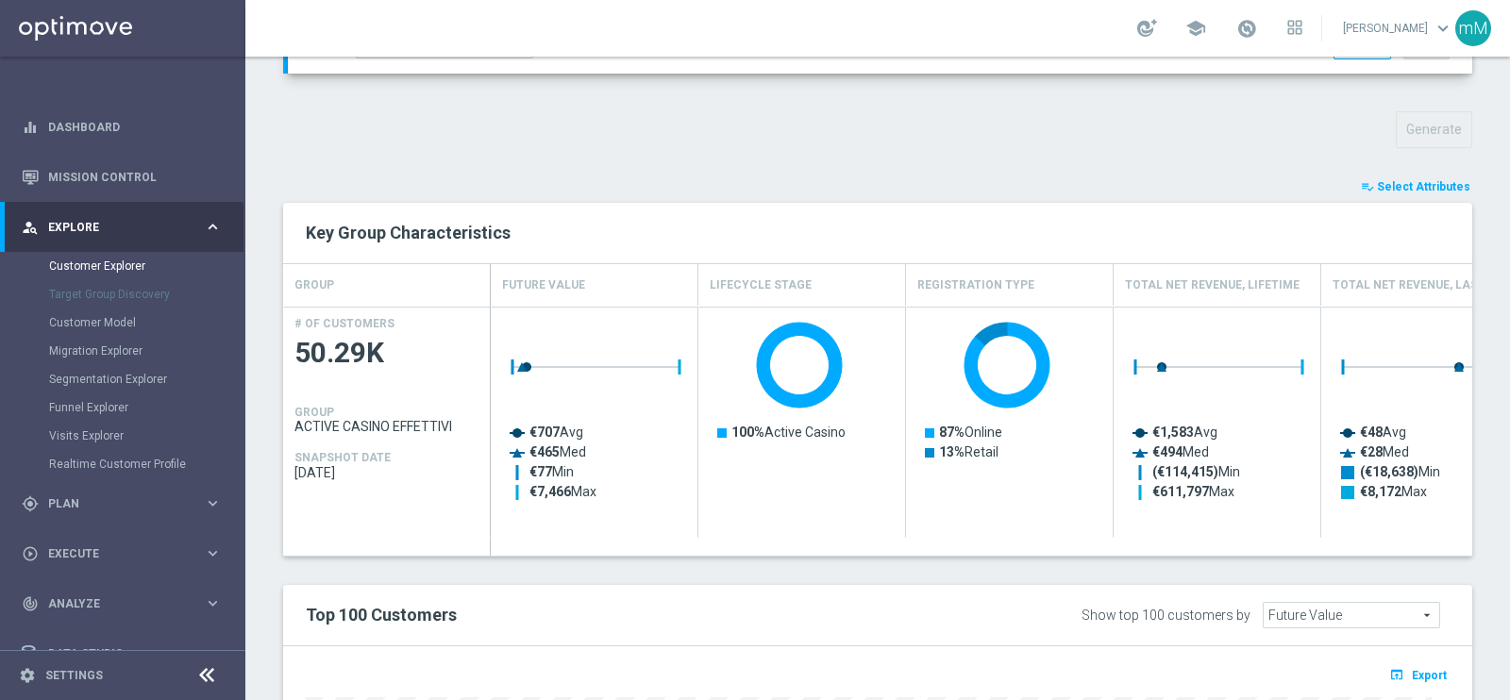
scroll to position [627, 0]
click at [1407, 186] on span "Select Attributes" at bounding box center [1423, 188] width 93 height 13
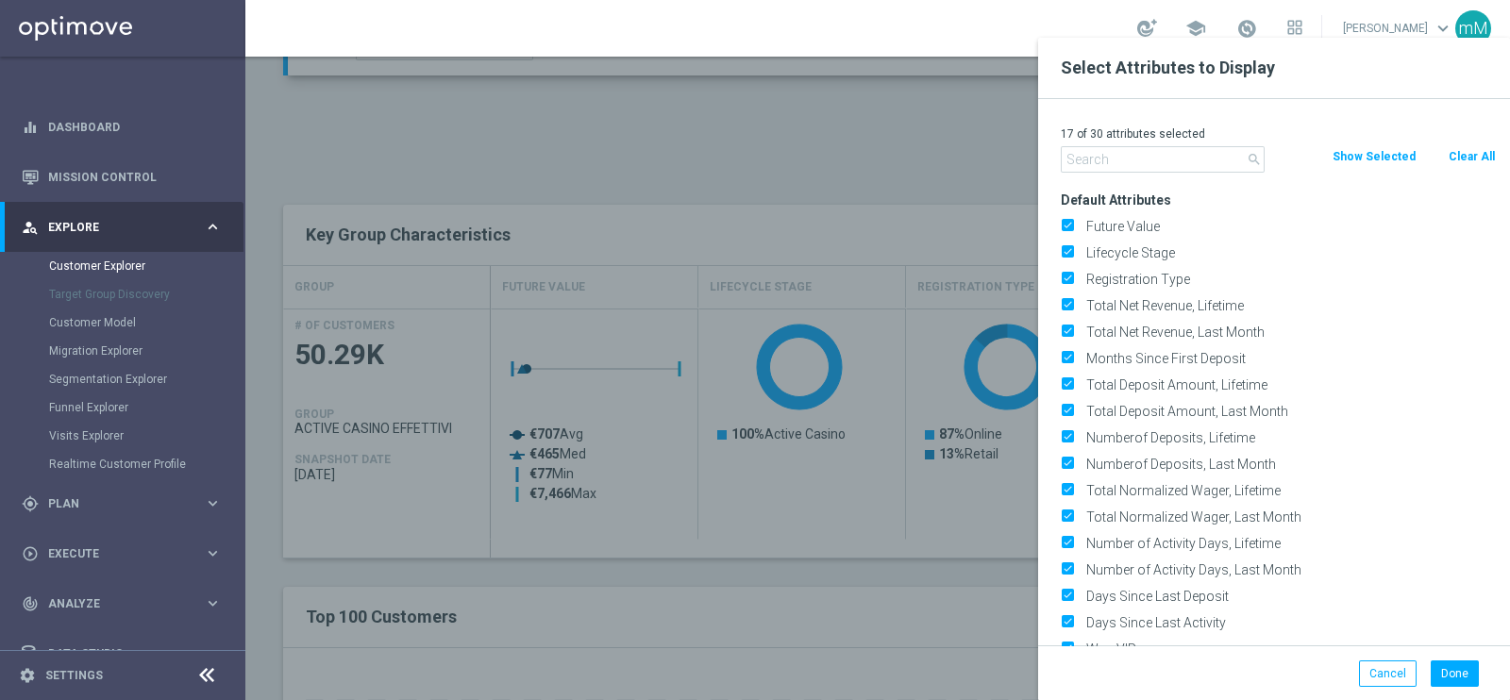
click at [1466, 155] on button "Clear All" at bounding box center [1472, 156] width 50 height 21
checkbox input "false"
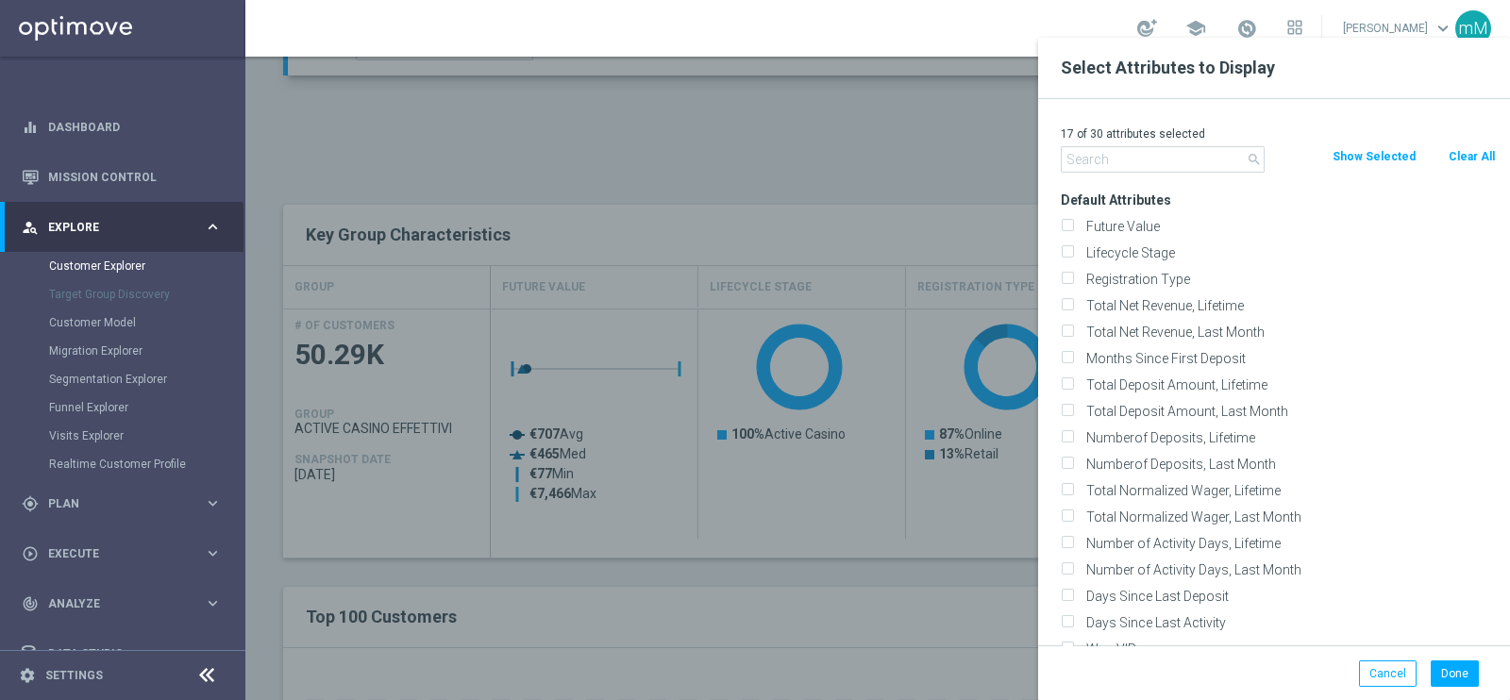
checkbox input "false"
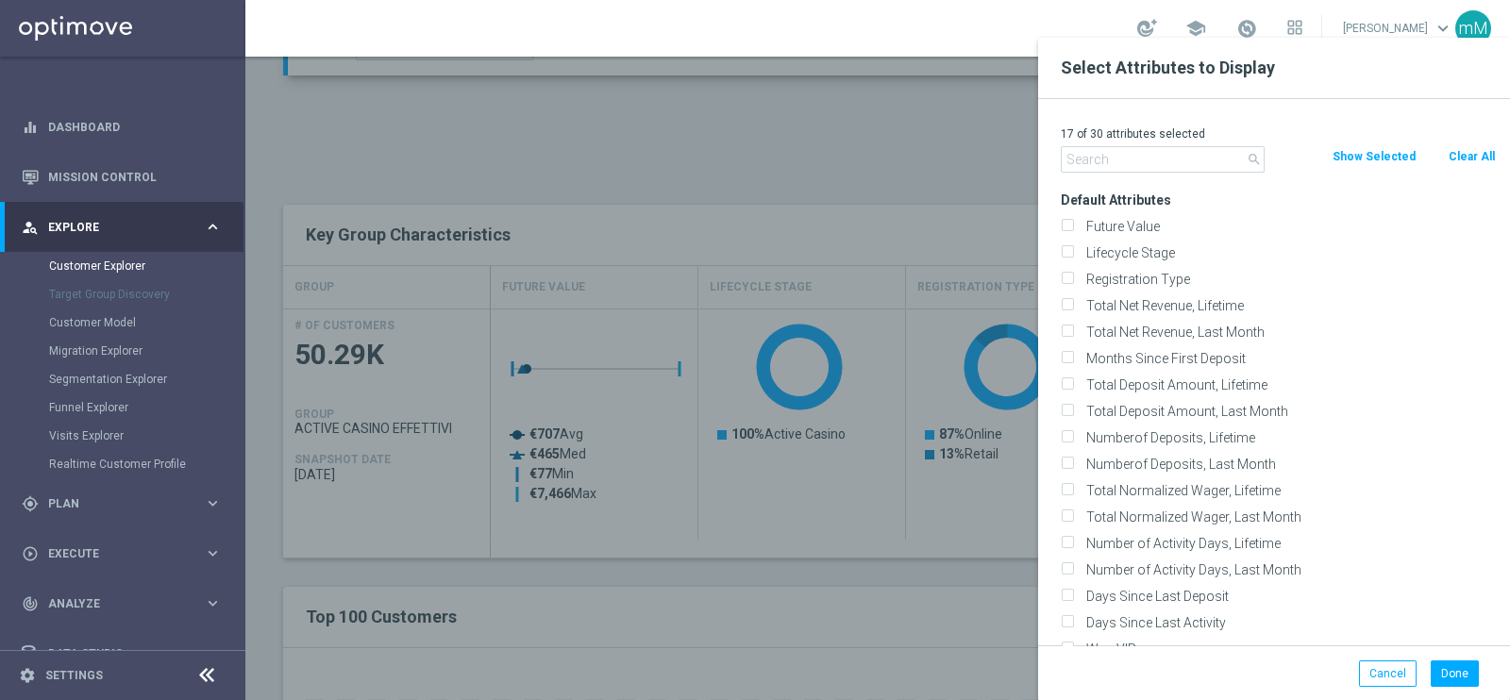
checkbox input "false"
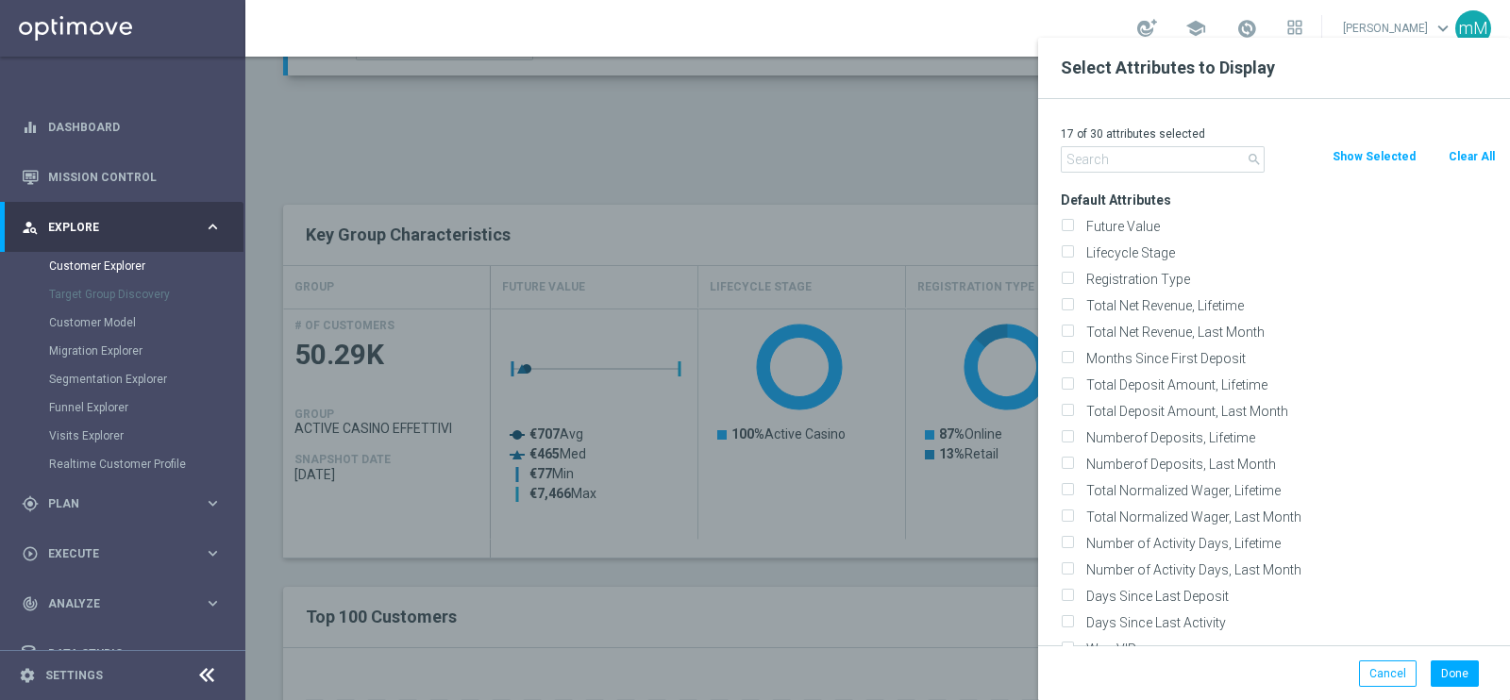
checkbox input "false"
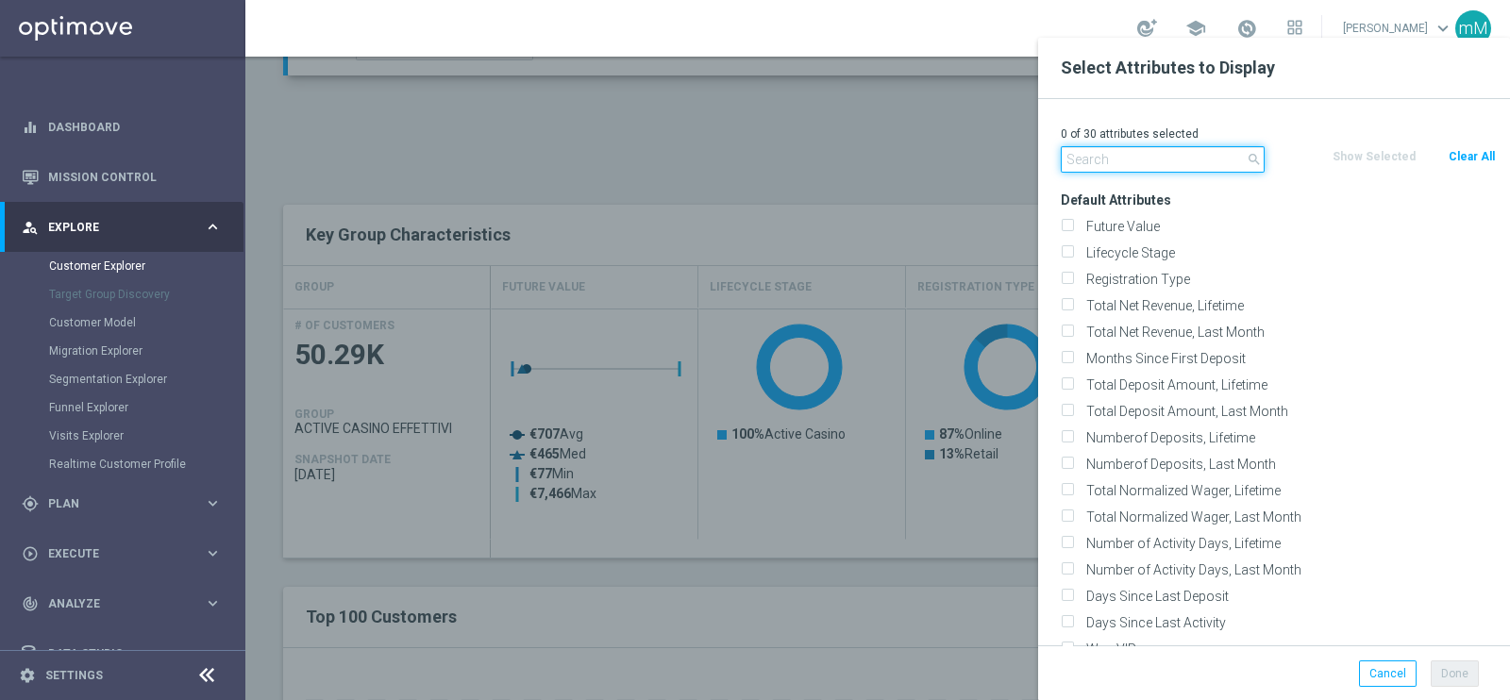
click at [1186, 159] on input "text" at bounding box center [1163, 159] width 204 height 26
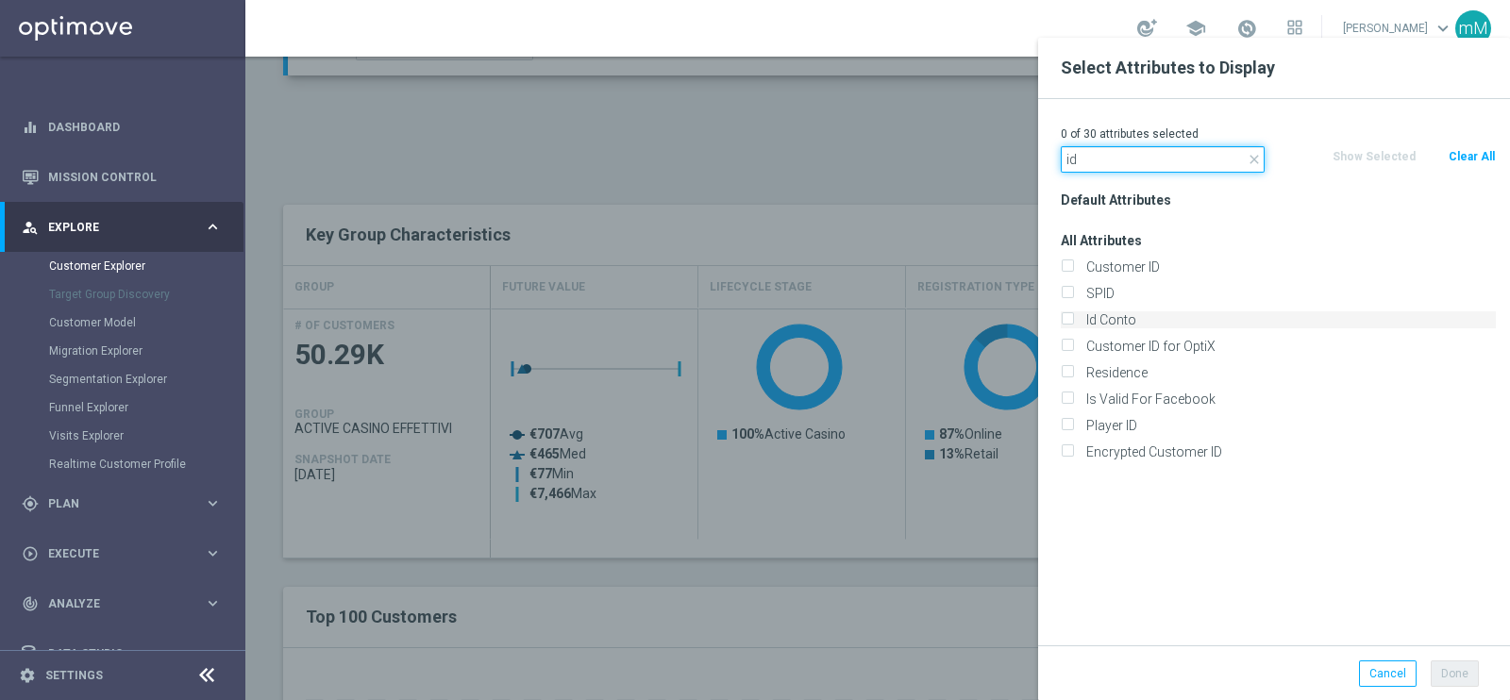
type input "id"
click at [1131, 313] on label "Id Conto" at bounding box center [1288, 319] width 416 height 17
click at [1073, 316] on input "Id Conto" at bounding box center [1067, 322] width 12 height 12
checkbox input "true"
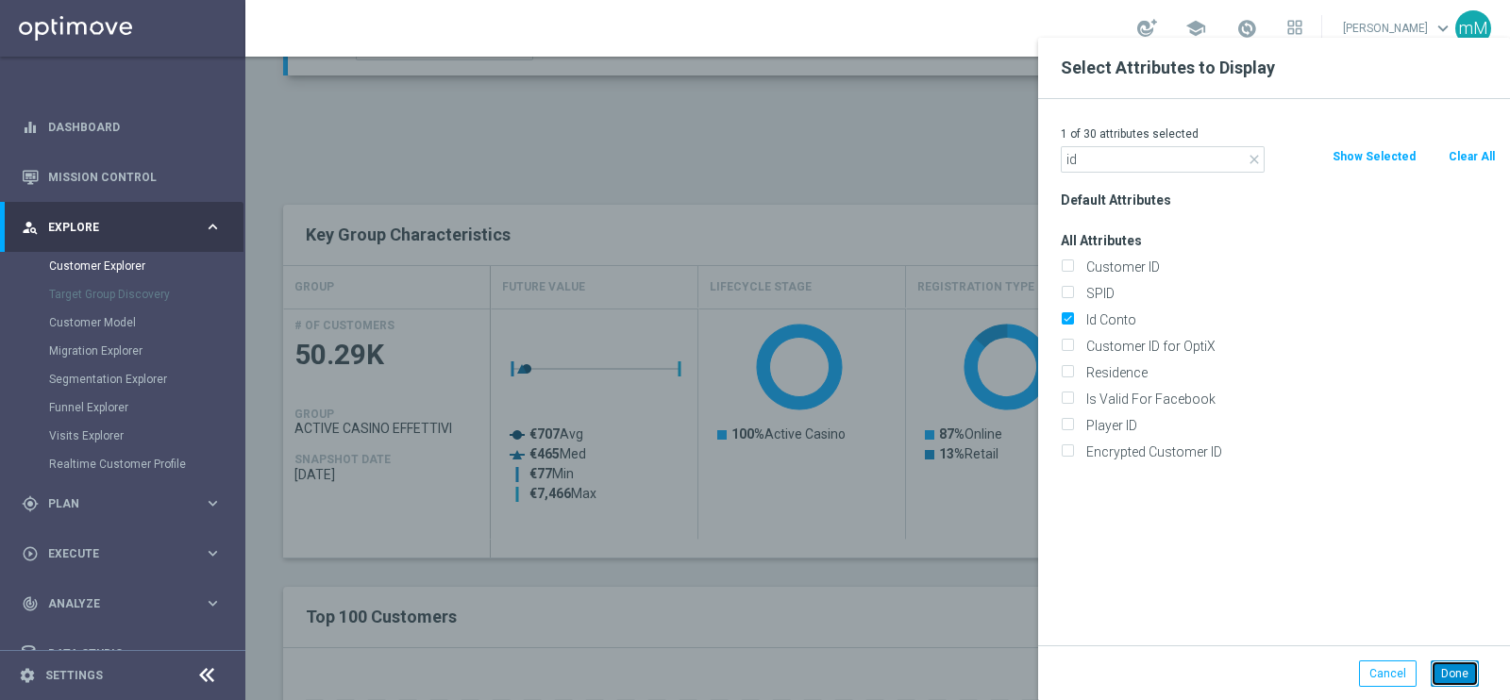
click at [1443, 672] on button "Done" at bounding box center [1455, 674] width 48 height 26
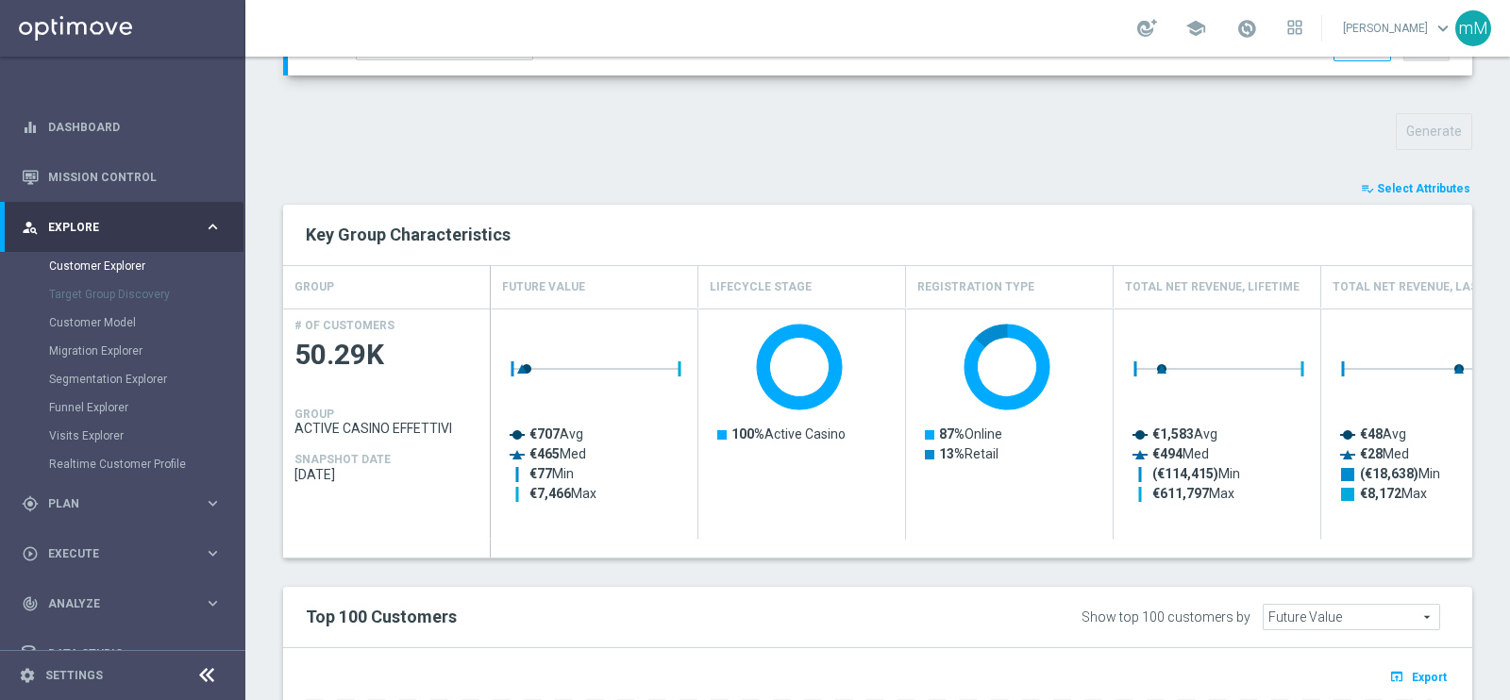
type input "Search"
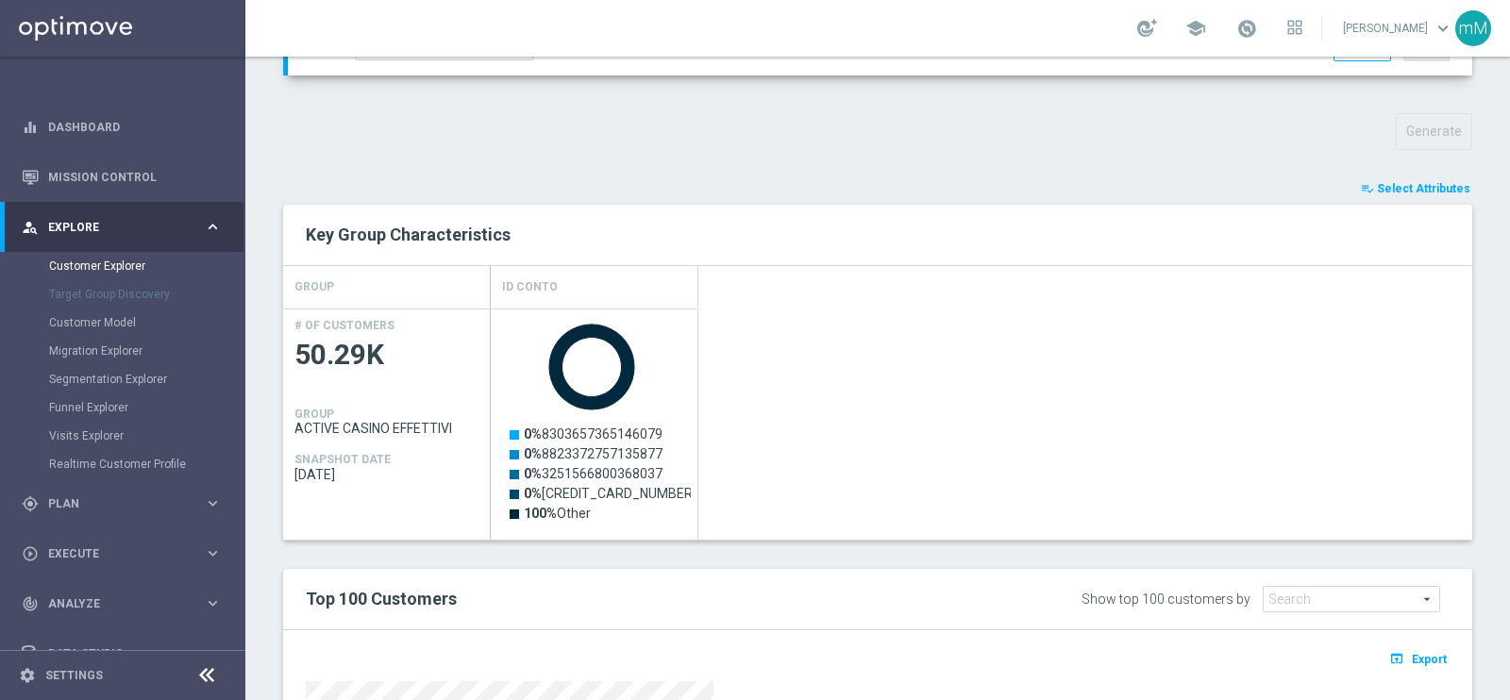
scroll to position [1062, 0]
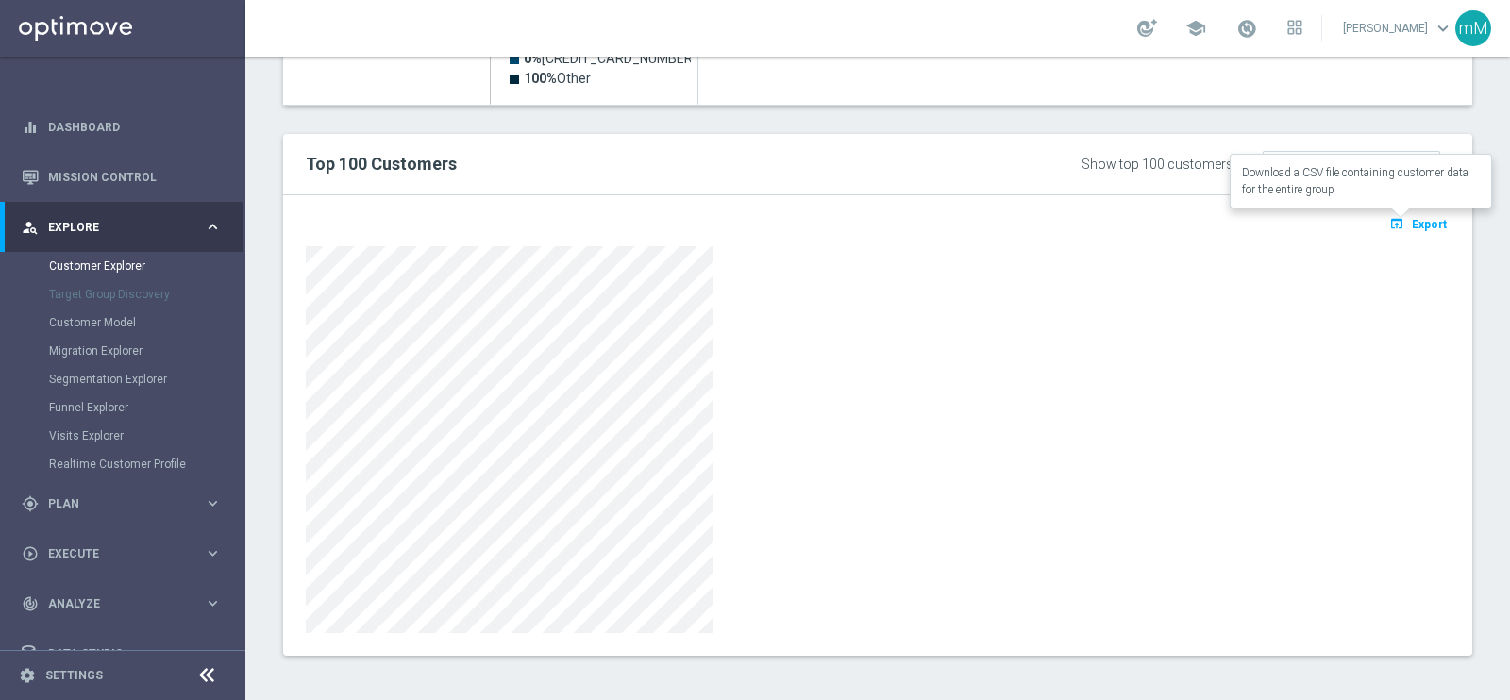
click at [1412, 219] on span "Export" at bounding box center [1429, 224] width 35 height 13
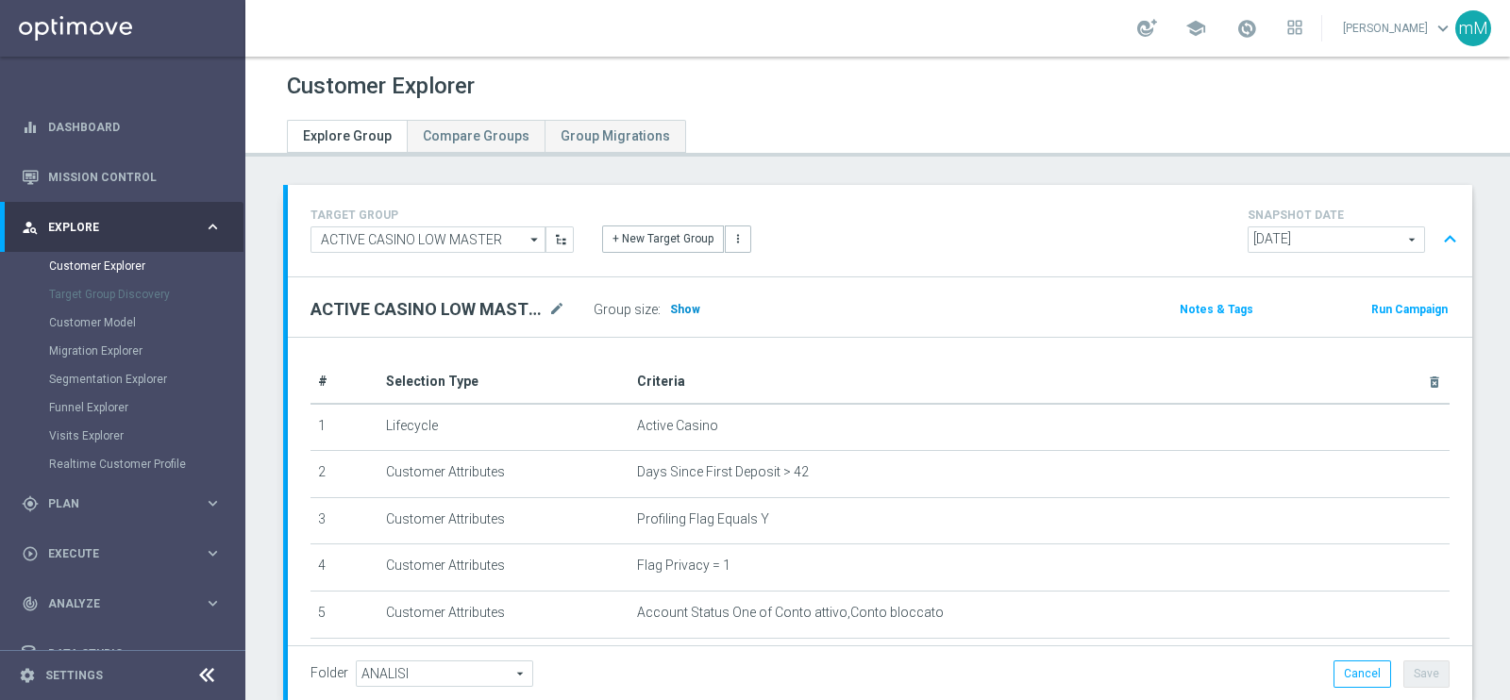
click at [695, 312] on h3 "Show" at bounding box center [685, 309] width 34 height 21
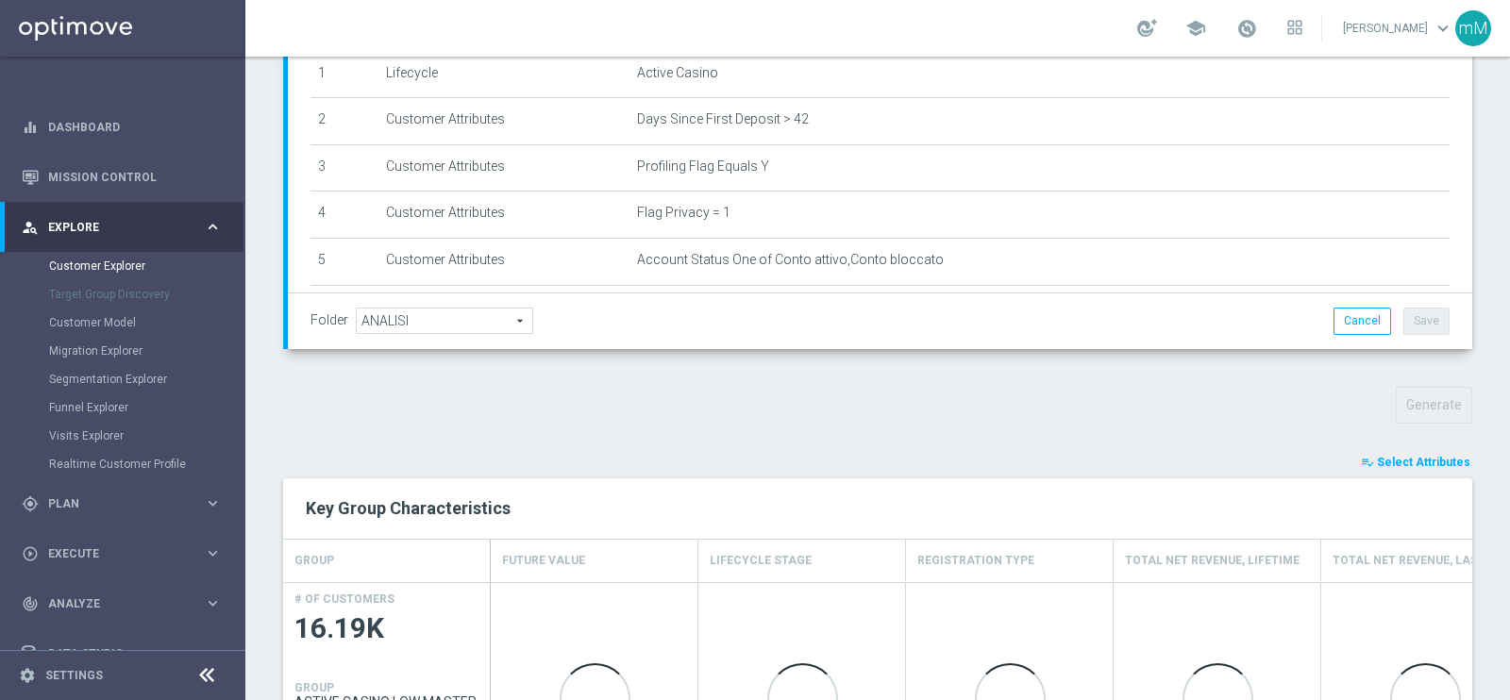
scroll to position [590, 0]
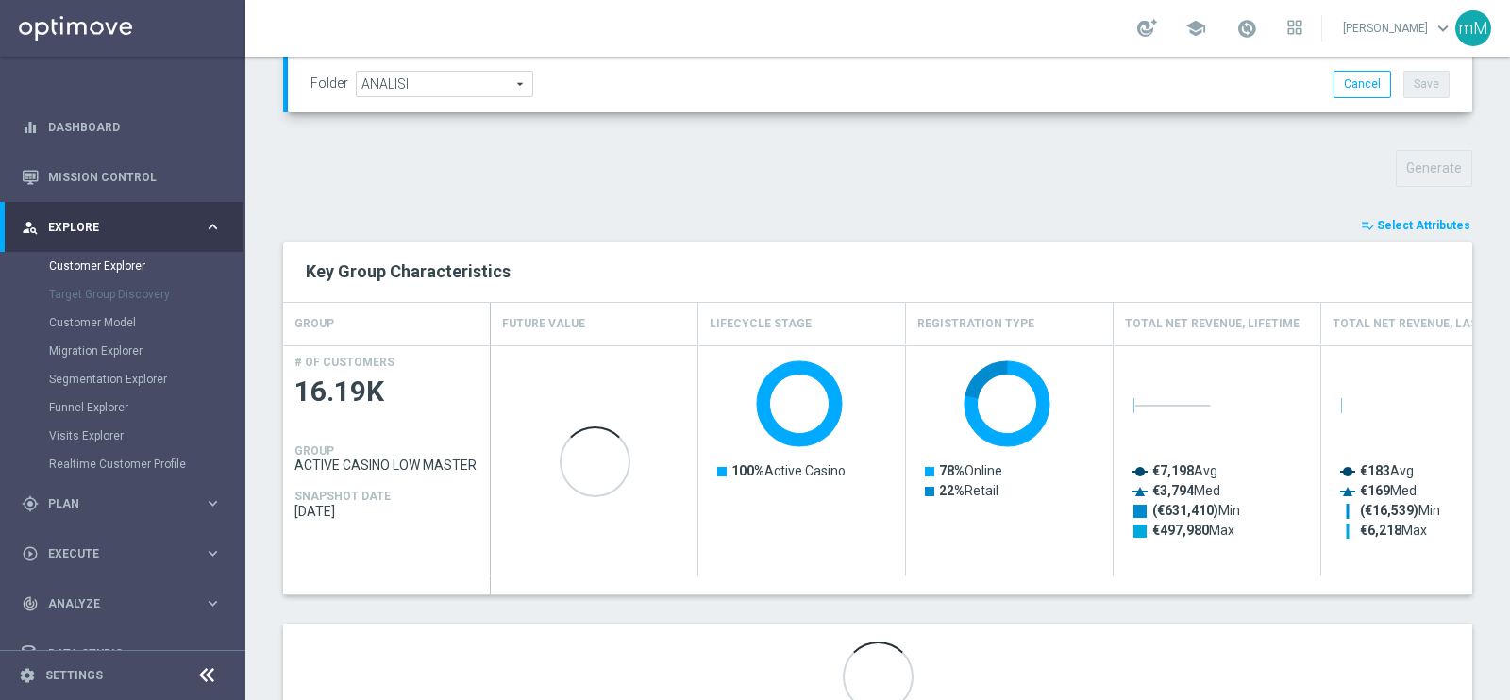
click at [1377, 224] on span "Select Attributes" at bounding box center [1423, 225] width 93 height 13
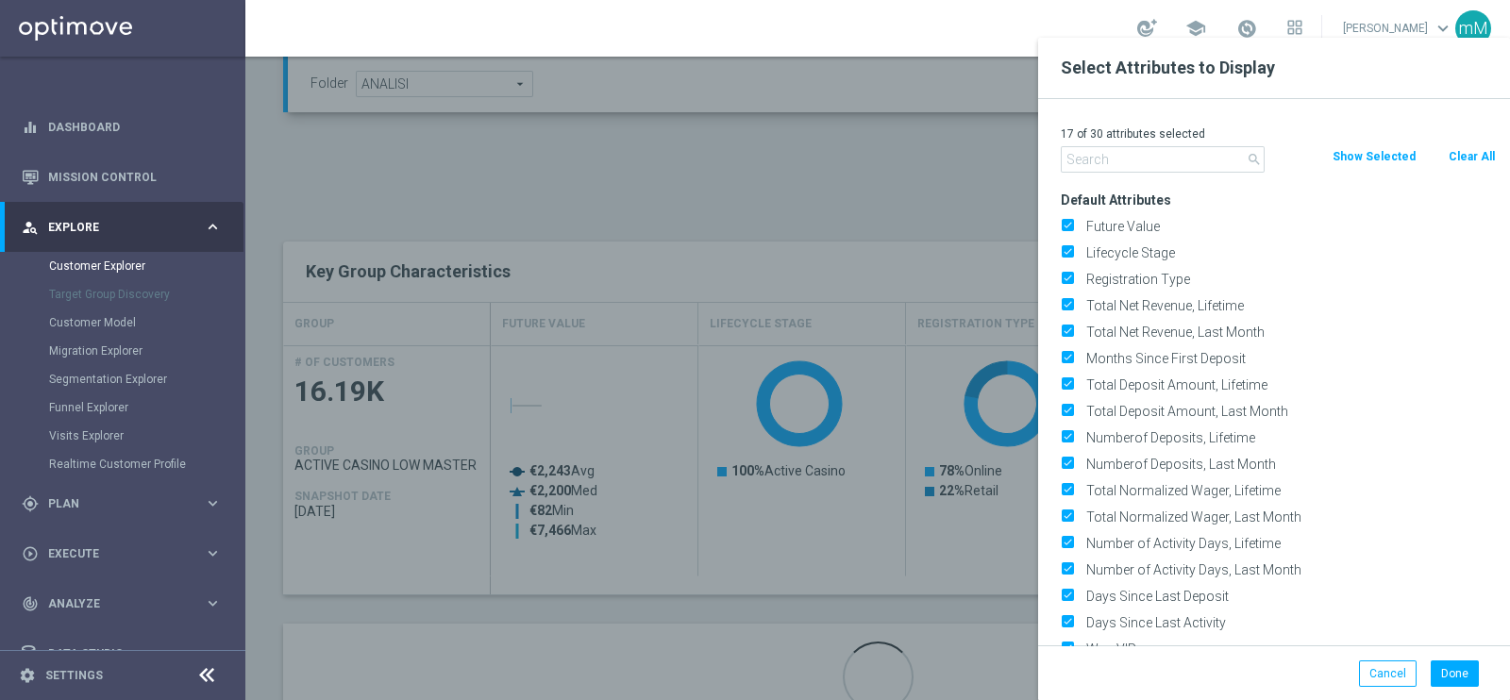
click at [1463, 151] on button "Clear All" at bounding box center [1472, 156] width 50 height 21
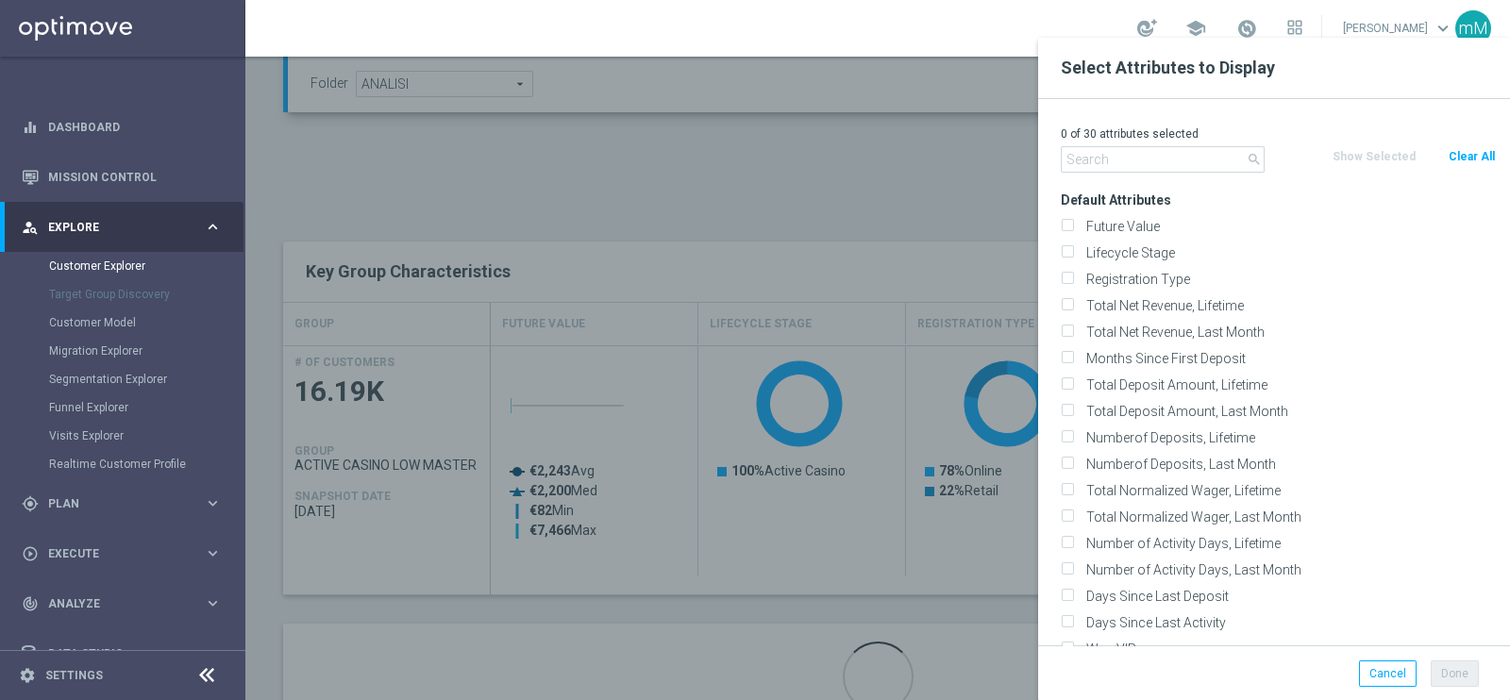
checkbox input "false"
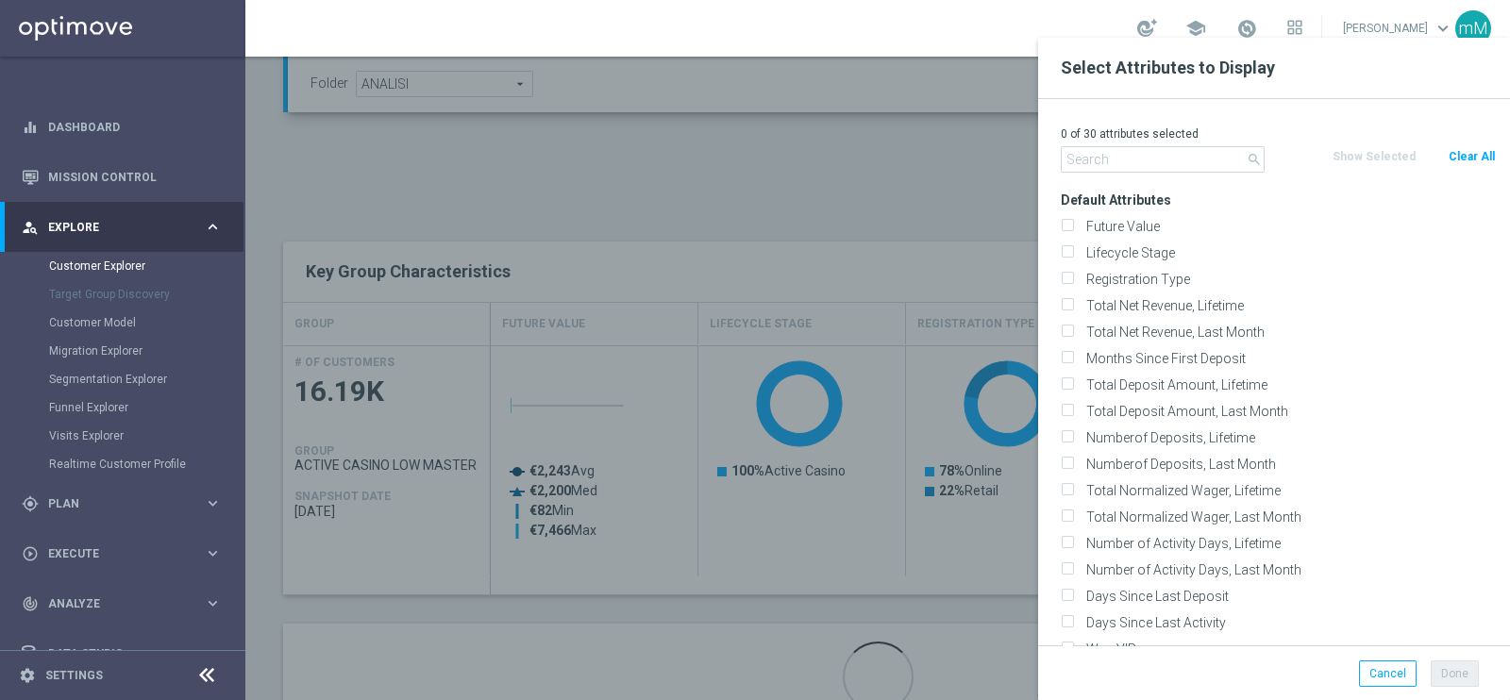
checkbox input "false"
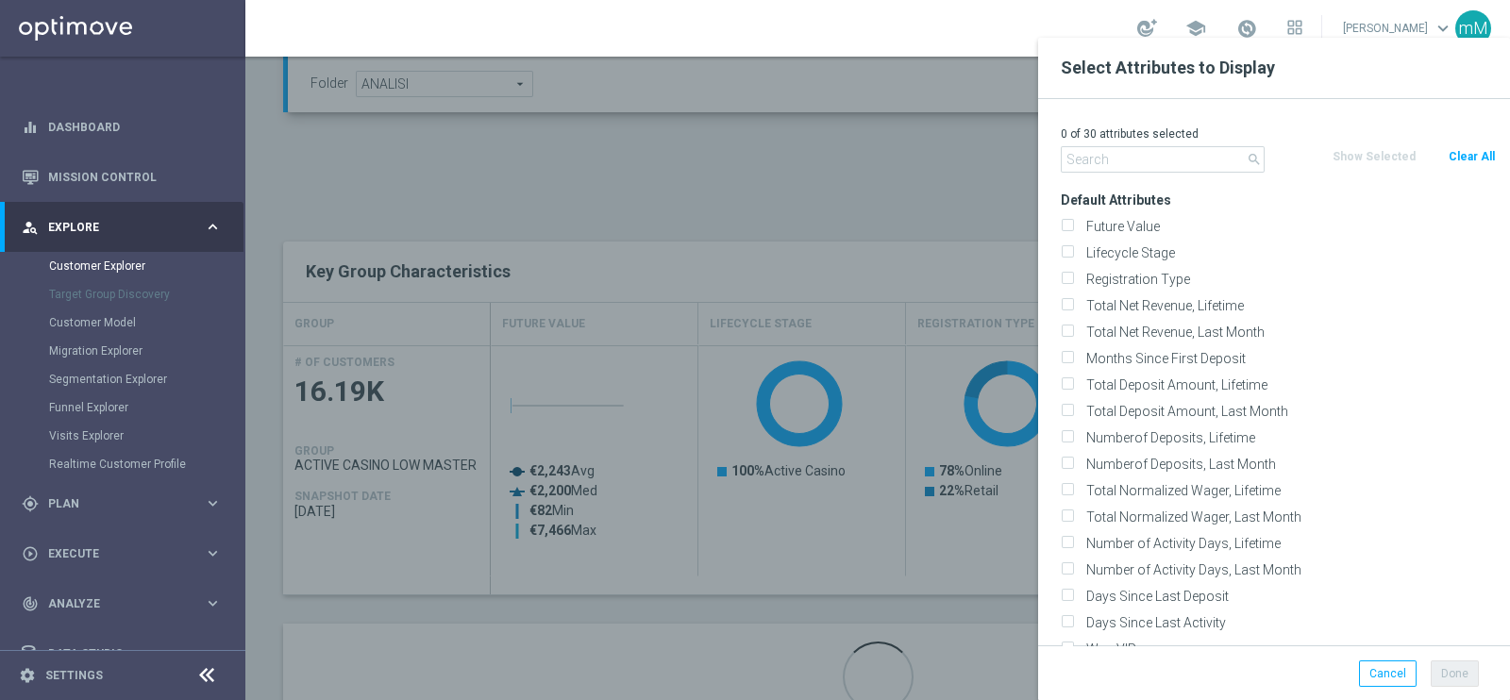
checkbox input "false"
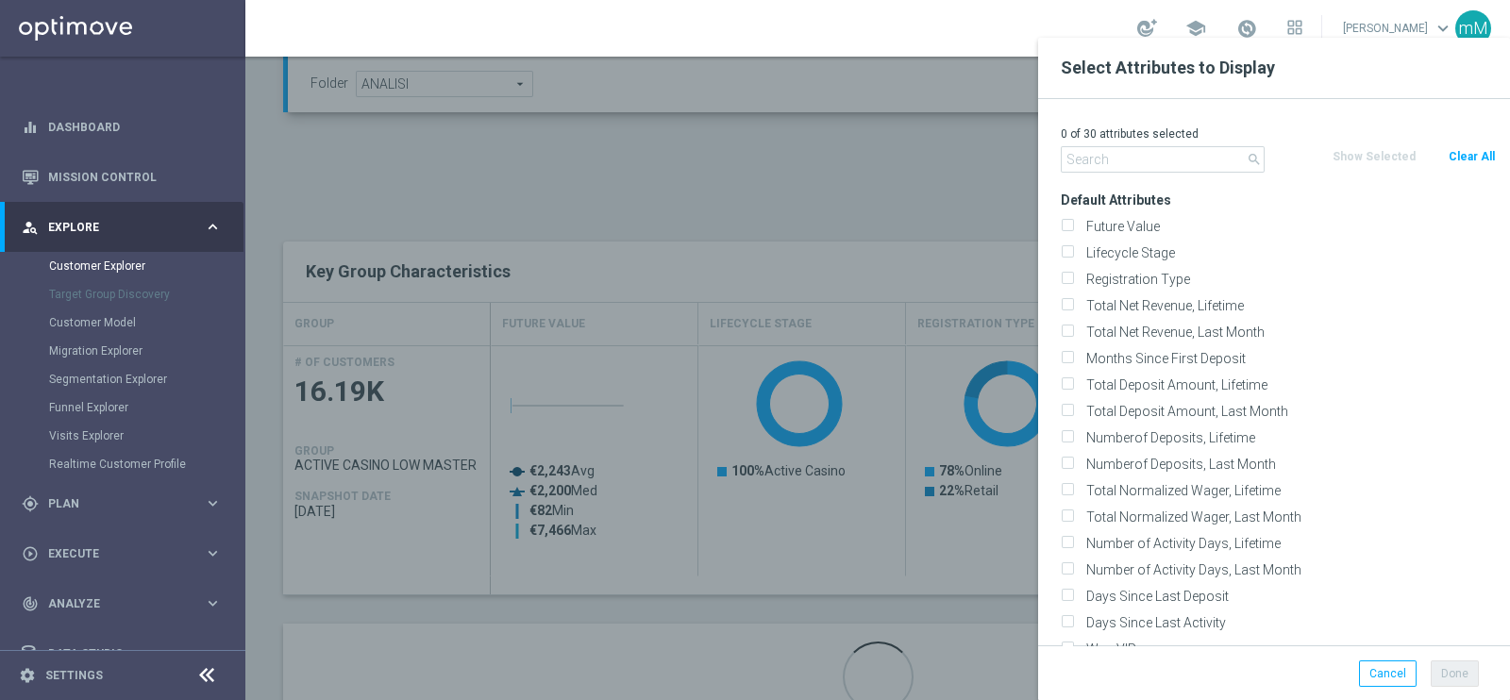
checkbox input "false"
click at [1168, 157] on input "text" at bounding box center [1163, 159] width 204 height 26
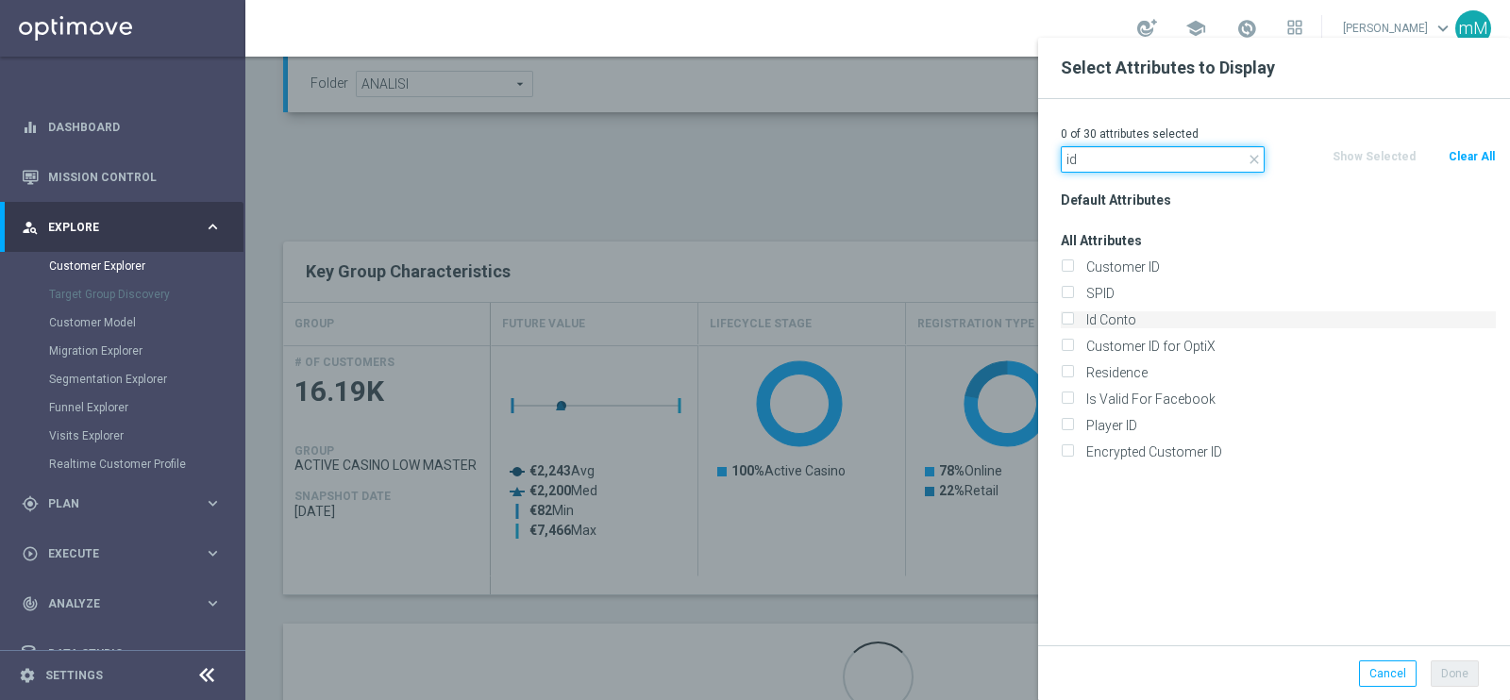
type input "id"
click at [1123, 313] on label "Id Conto" at bounding box center [1288, 319] width 416 height 17
click at [1073, 316] on input "Id Conto" at bounding box center [1067, 322] width 12 height 12
checkbox input "true"
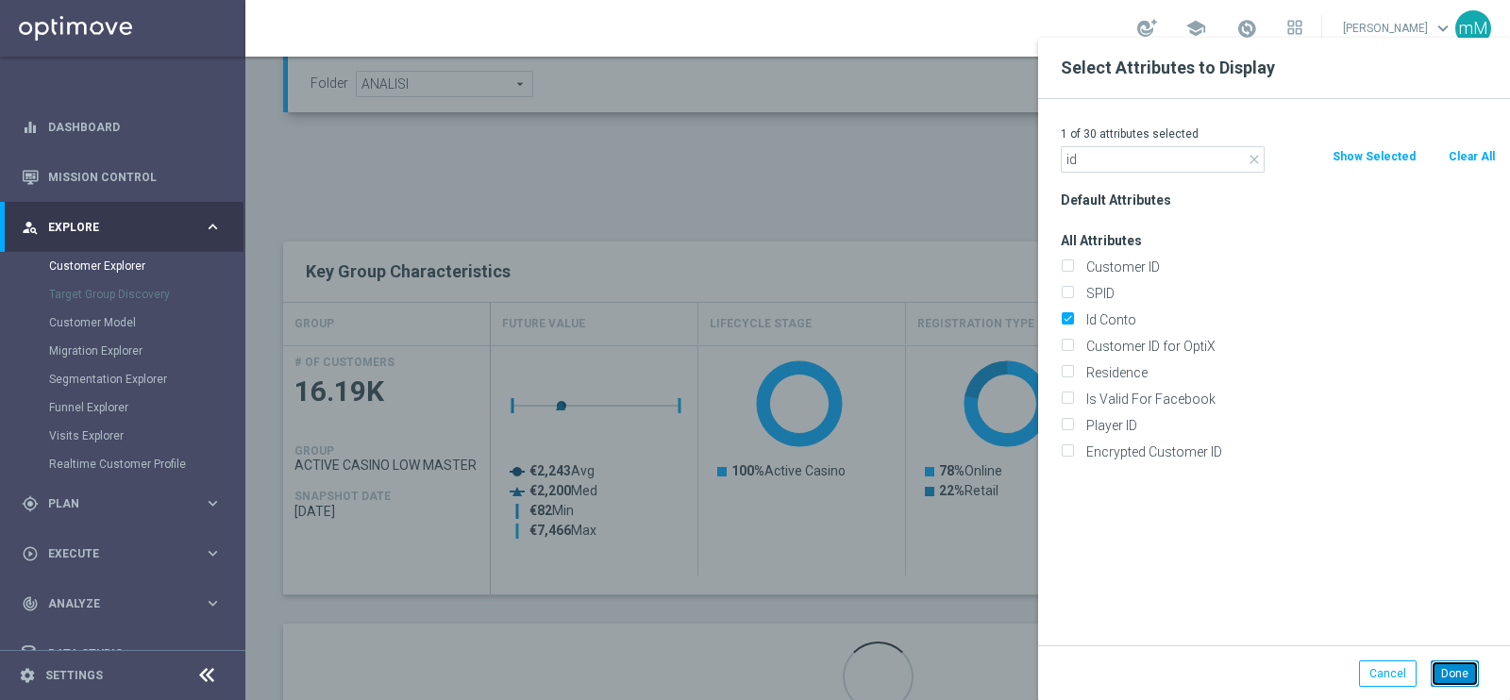
click at [1456, 665] on button "Done" at bounding box center [1455, 674] width 48 height 26
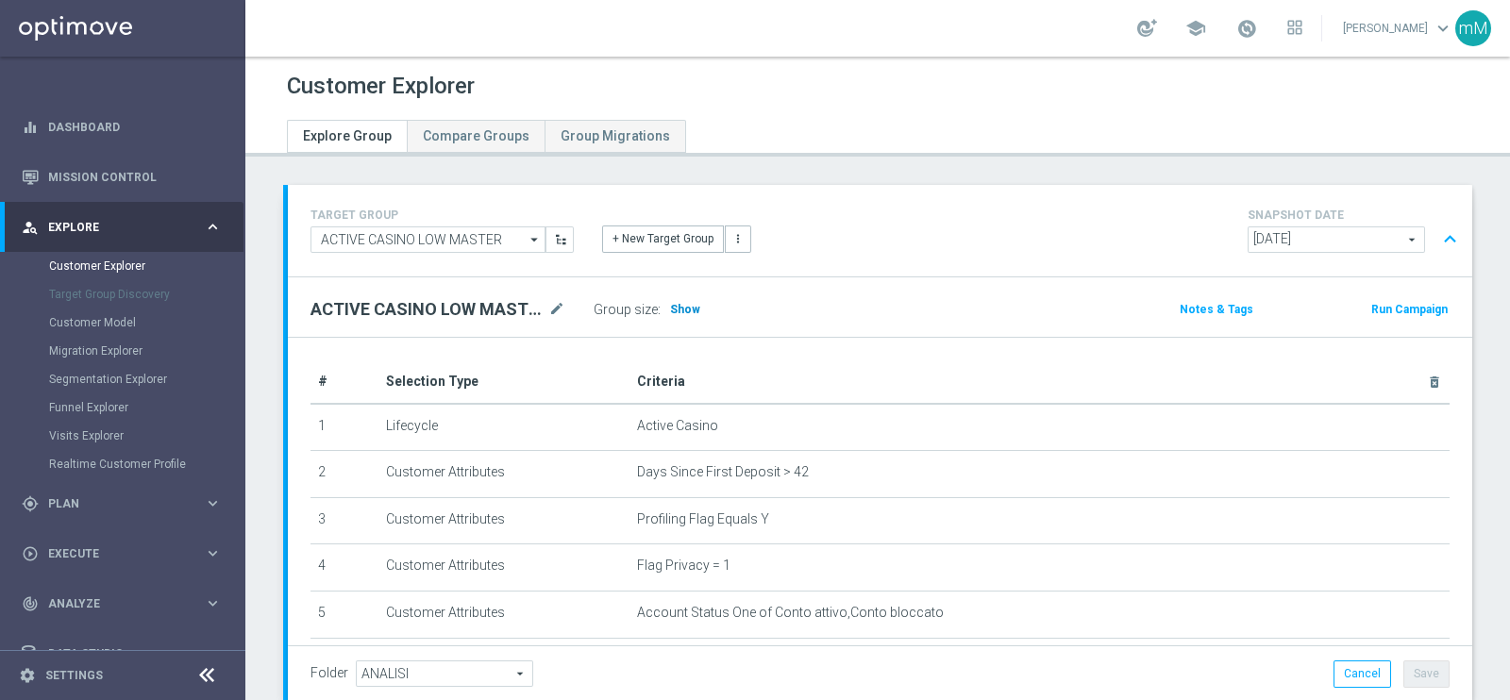
click at [680, 303] on span "Show" at bounding box center [685, 309] width 30 height 13
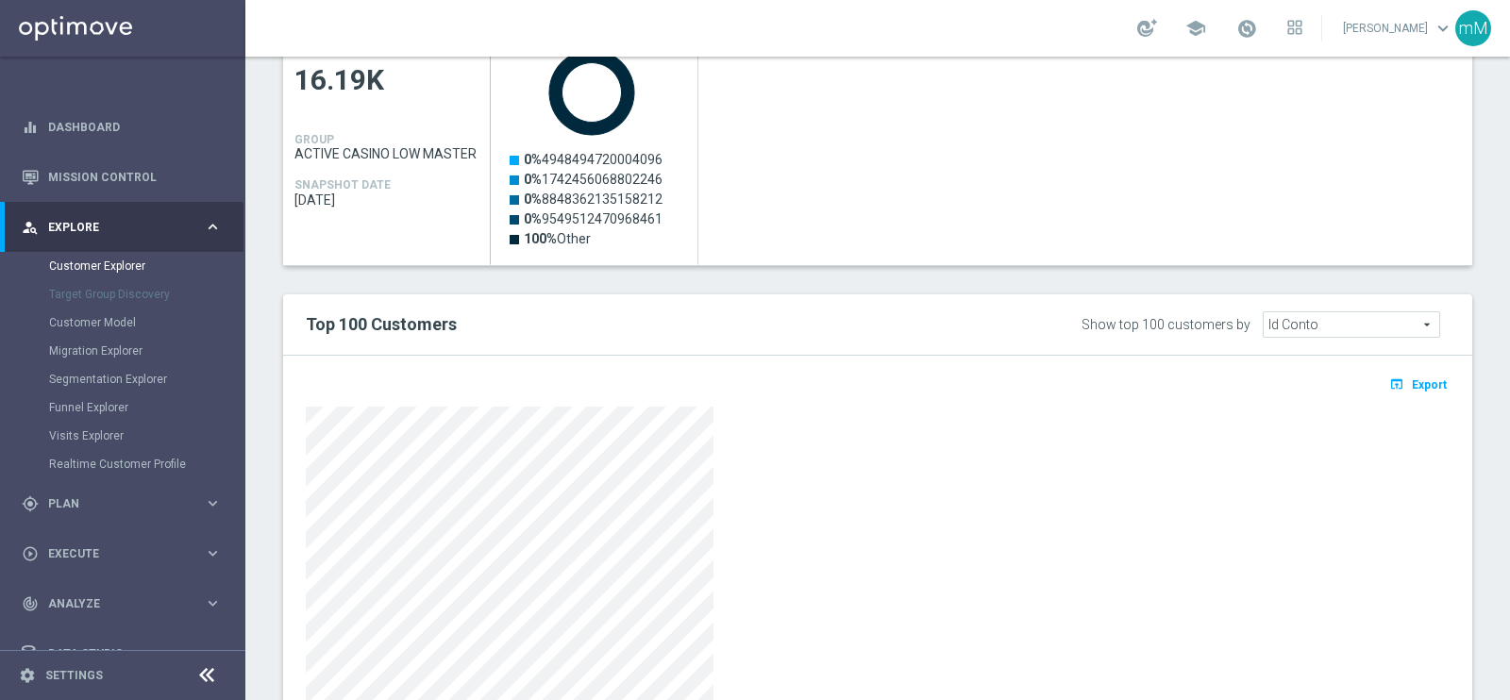
scroll to position [1062, 0]
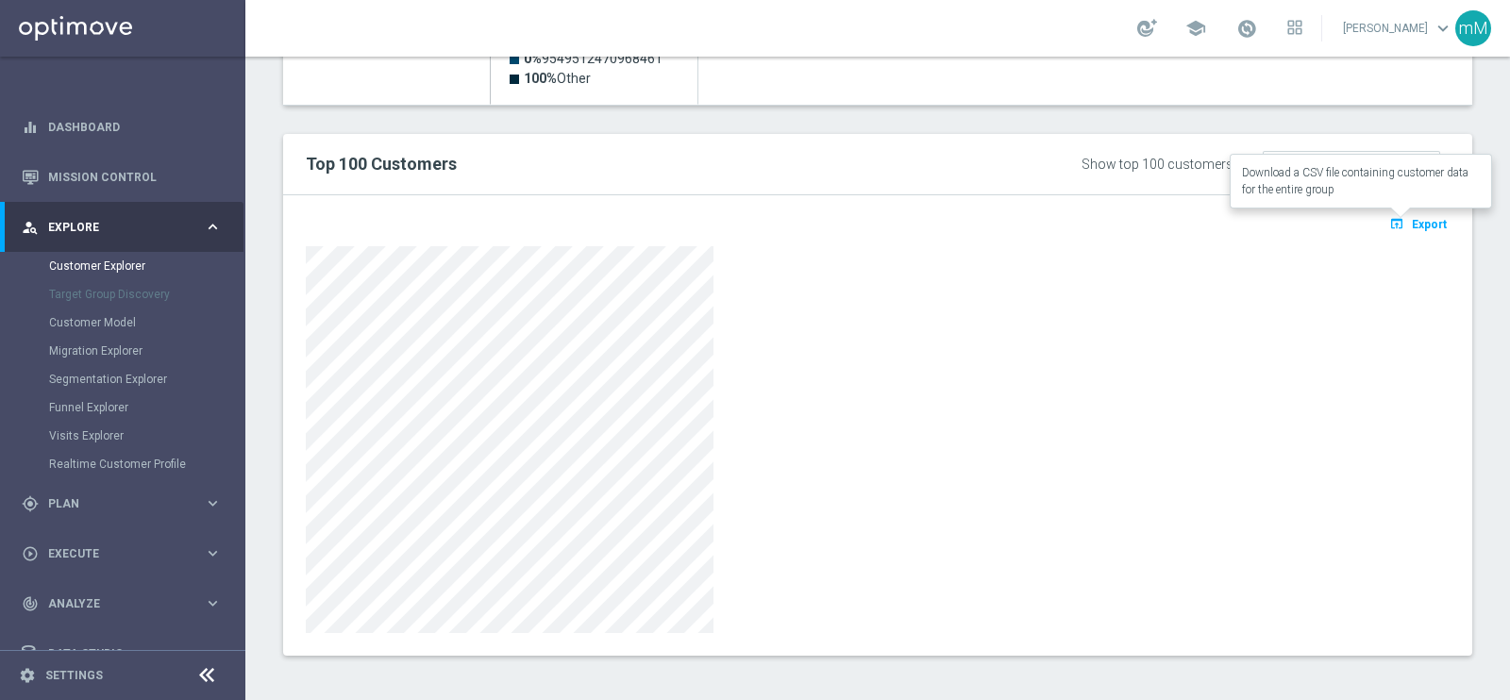
click at [1412, 221] on span "Export" at bounding box center [1429, 224] width 35 height 13
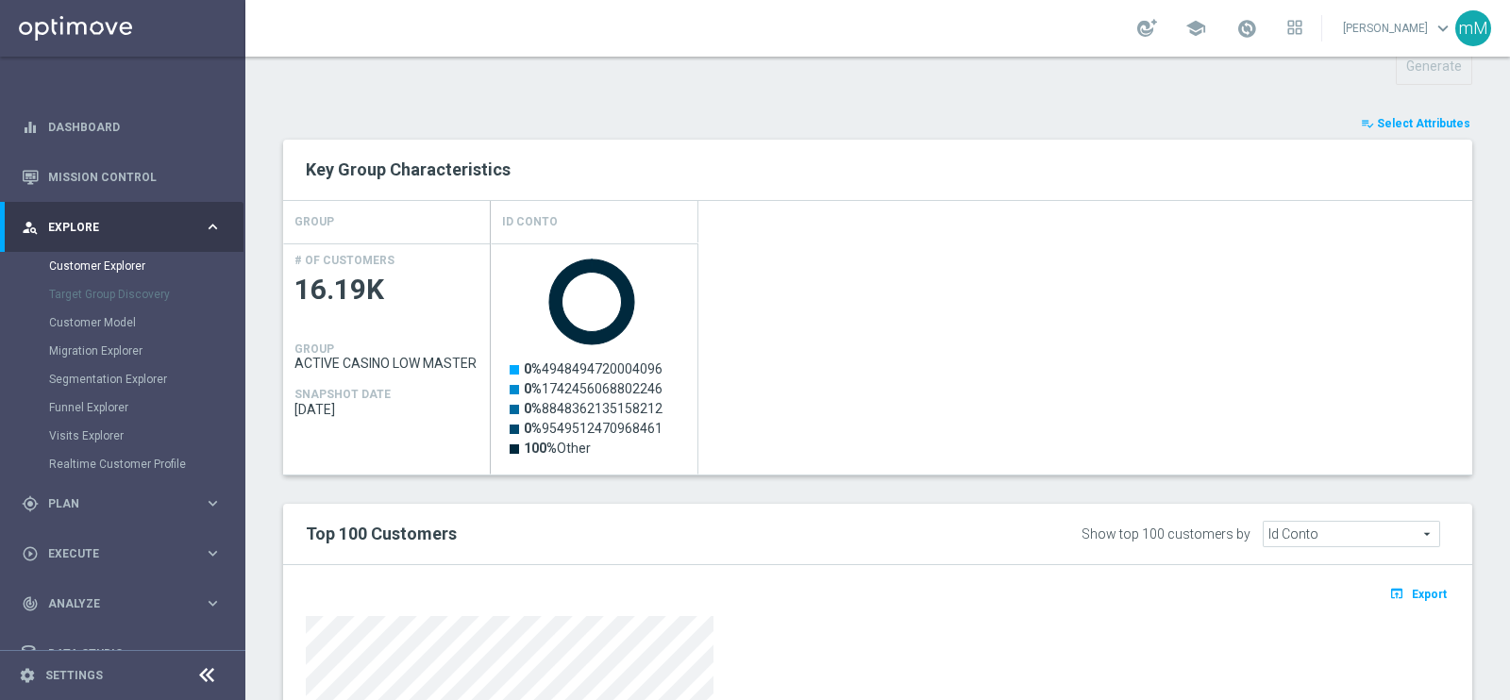
scroll to position [590, 0]
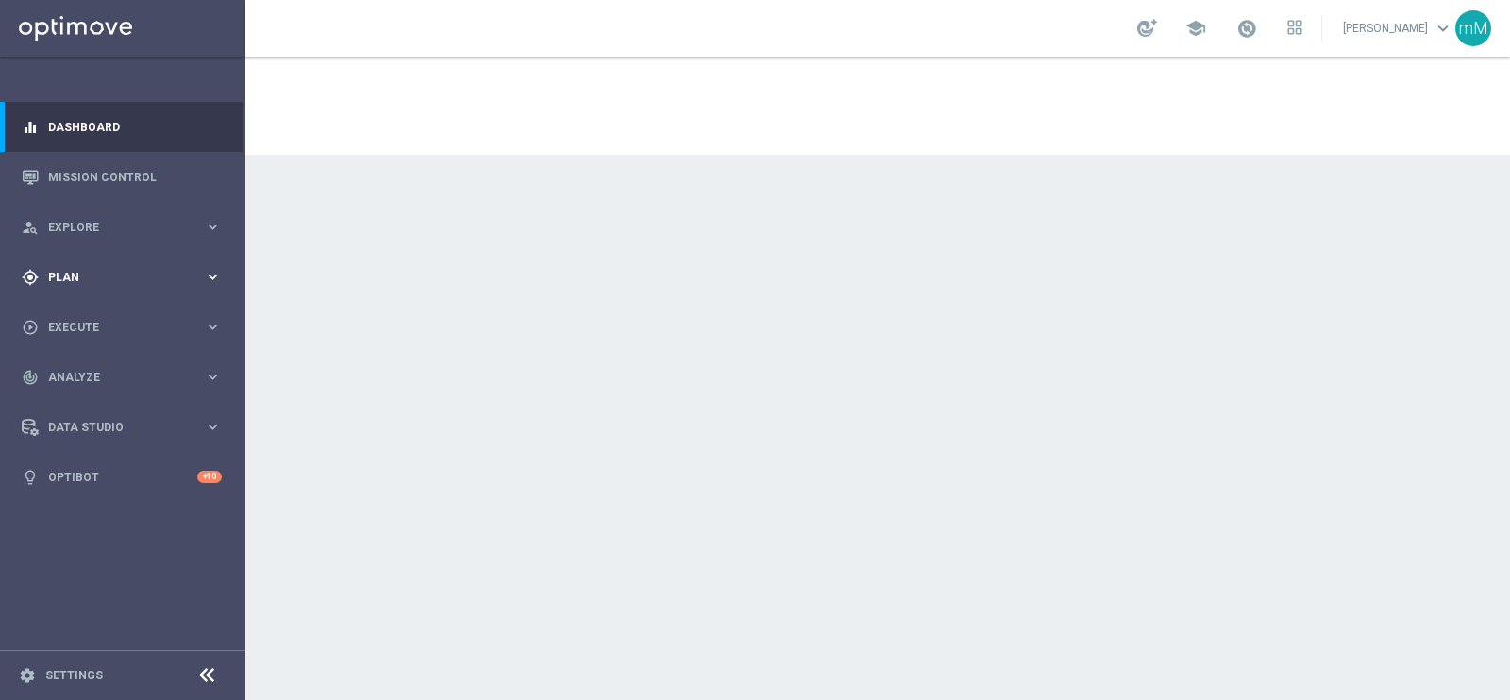
click at [78, 278] on span "Plan" at bounding box center [126, 277] width 156 height 11
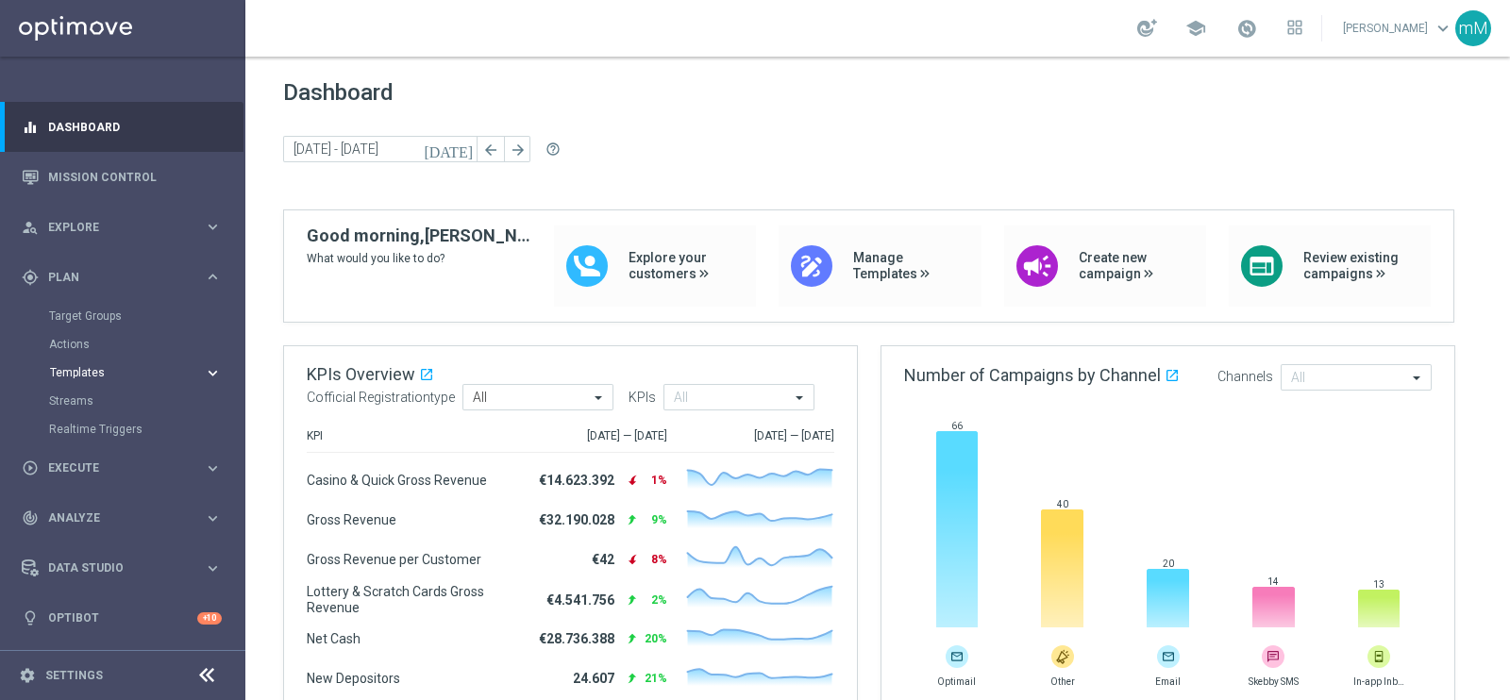
click at [80, 377] on span "Templates" at bounding box center [117, 372] width 135 height 11
click at [89, 413] on div "Optimail" at bounding box center [151, 401] width 185 height 28
click at [90, 408] on link "Optimail" at bounding box center [128, 401] width 138 height 15
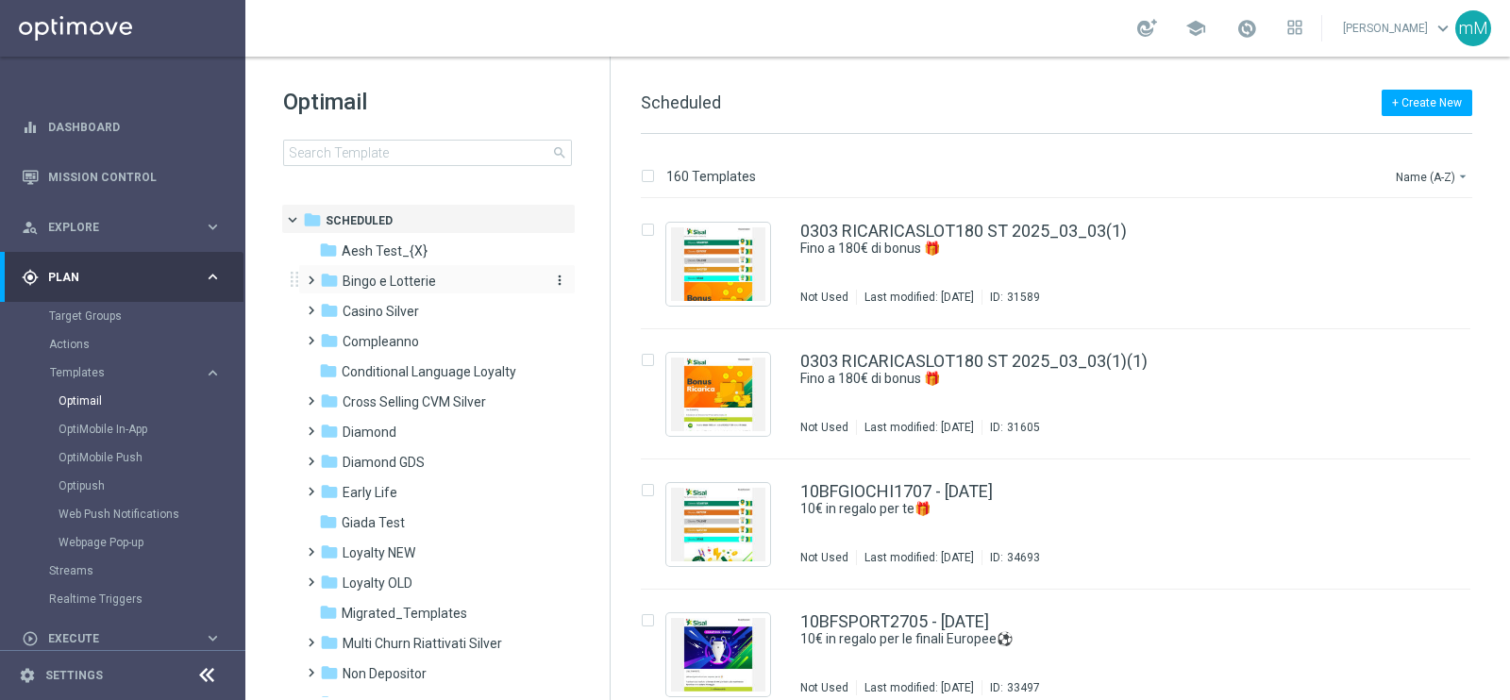
click at [429, 274] on span "Bingo e Lotterie" at bounding box center [389, 281] width 93 height 17
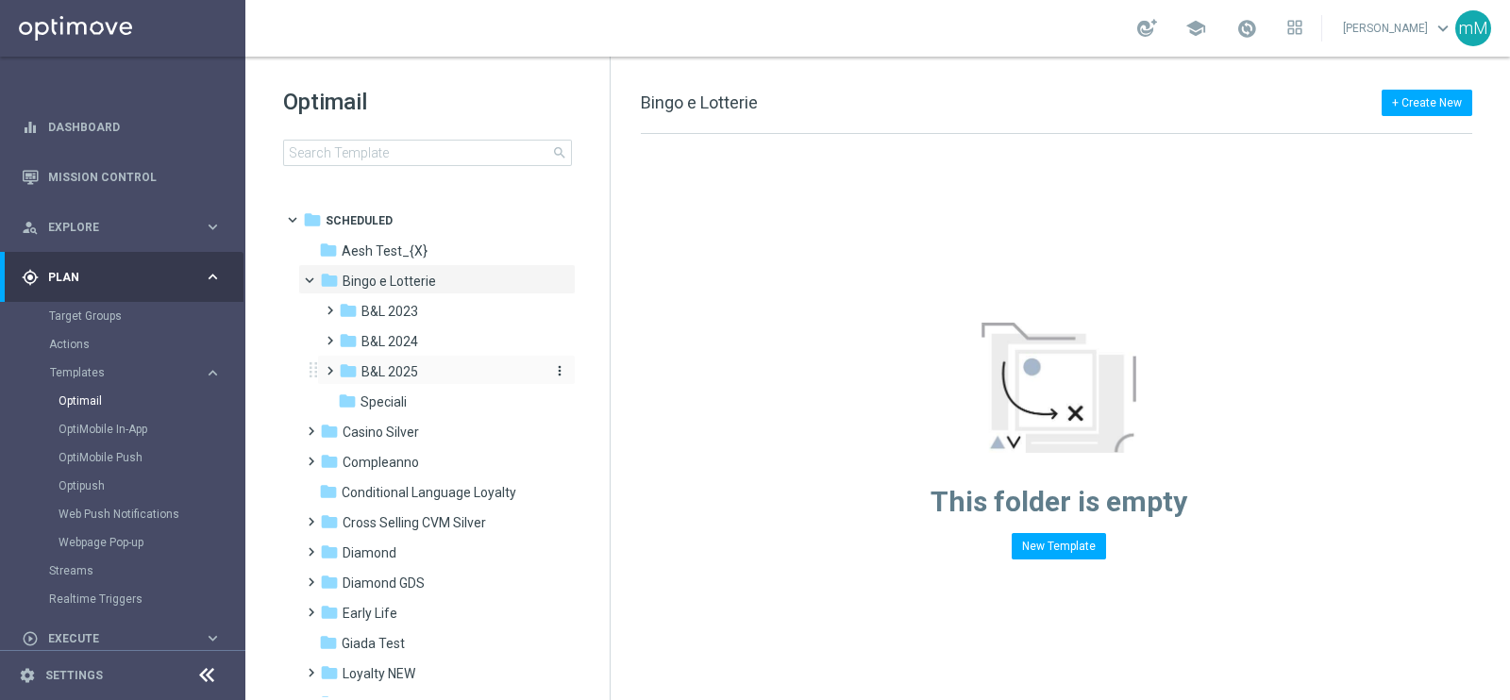
click at [403, 372] on span "B&L 2025" at bounding box center [389, 371] width 57 height 17
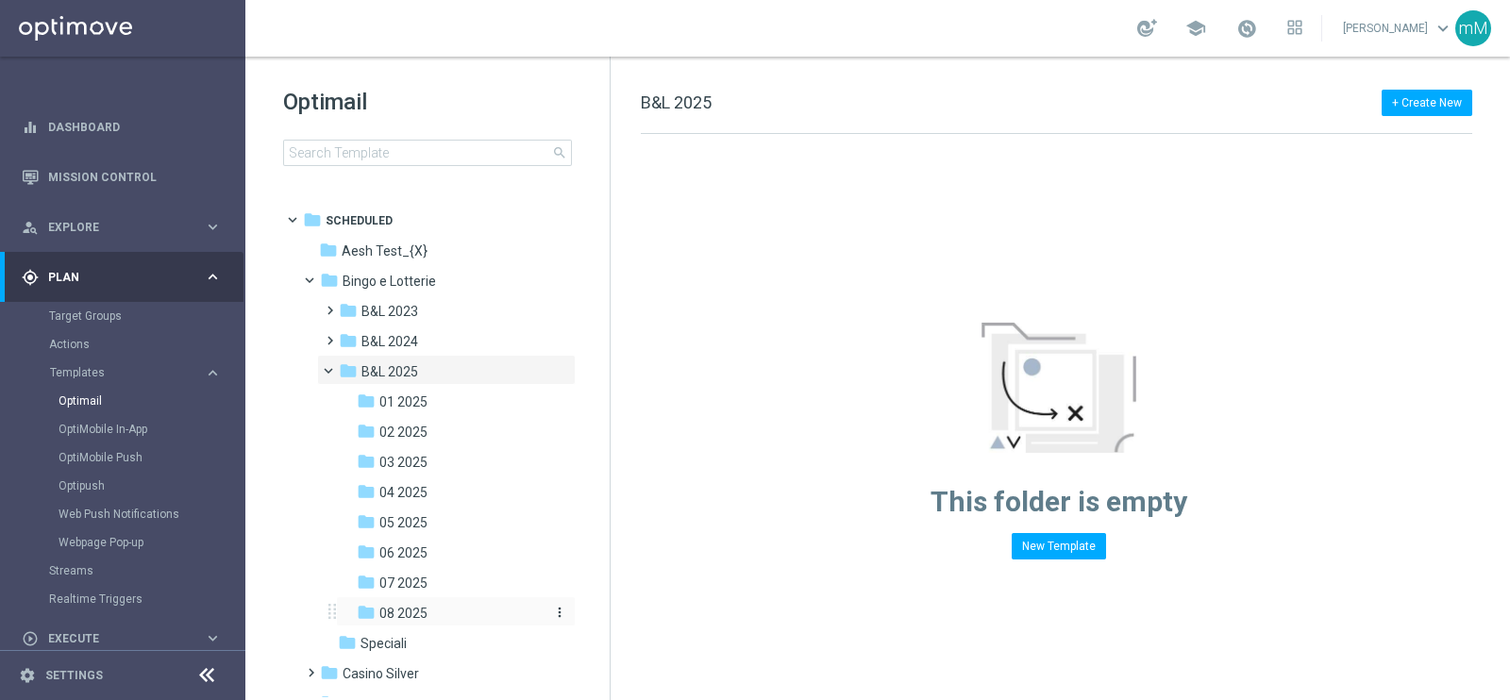
click at [429, 622] on div "folder 08 2025" at bounding box center [450, 614] width 186 height 22
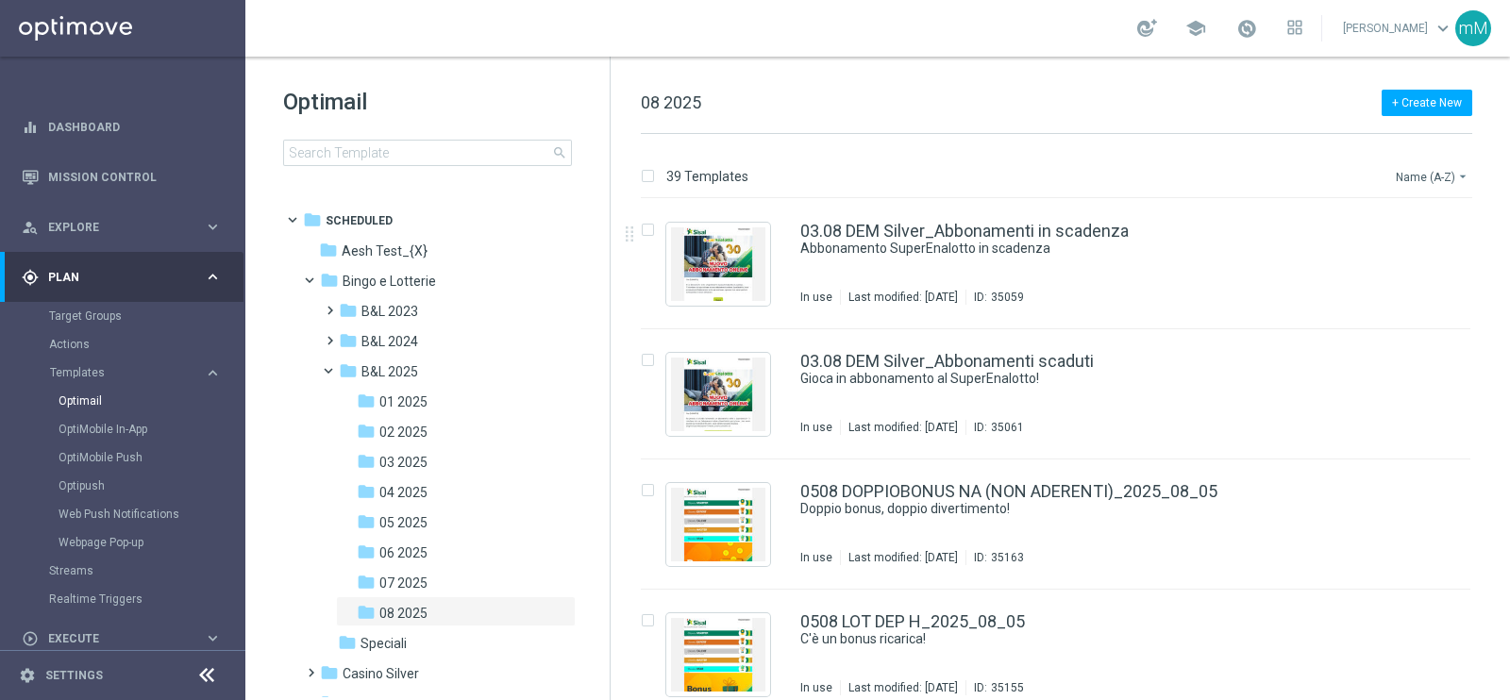
click at [1446, 165] on button "Name (A-Z) arrow_drop_down" at bounding box center [1433, 176] width 78 height 23
click at [1440, 256] on span "Date Modified (Newest)" at bounding box center [1399, 260] width 126 height 13
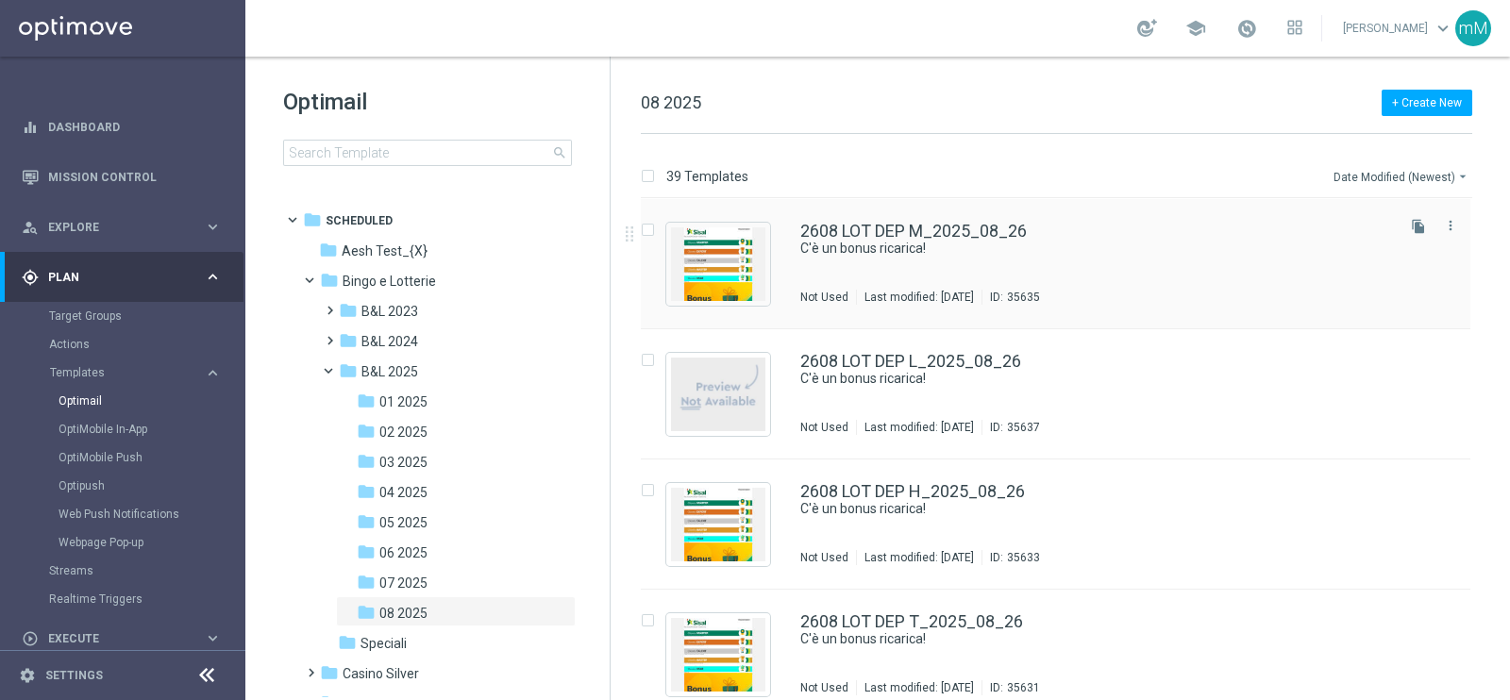
scroll to position [117, 0]
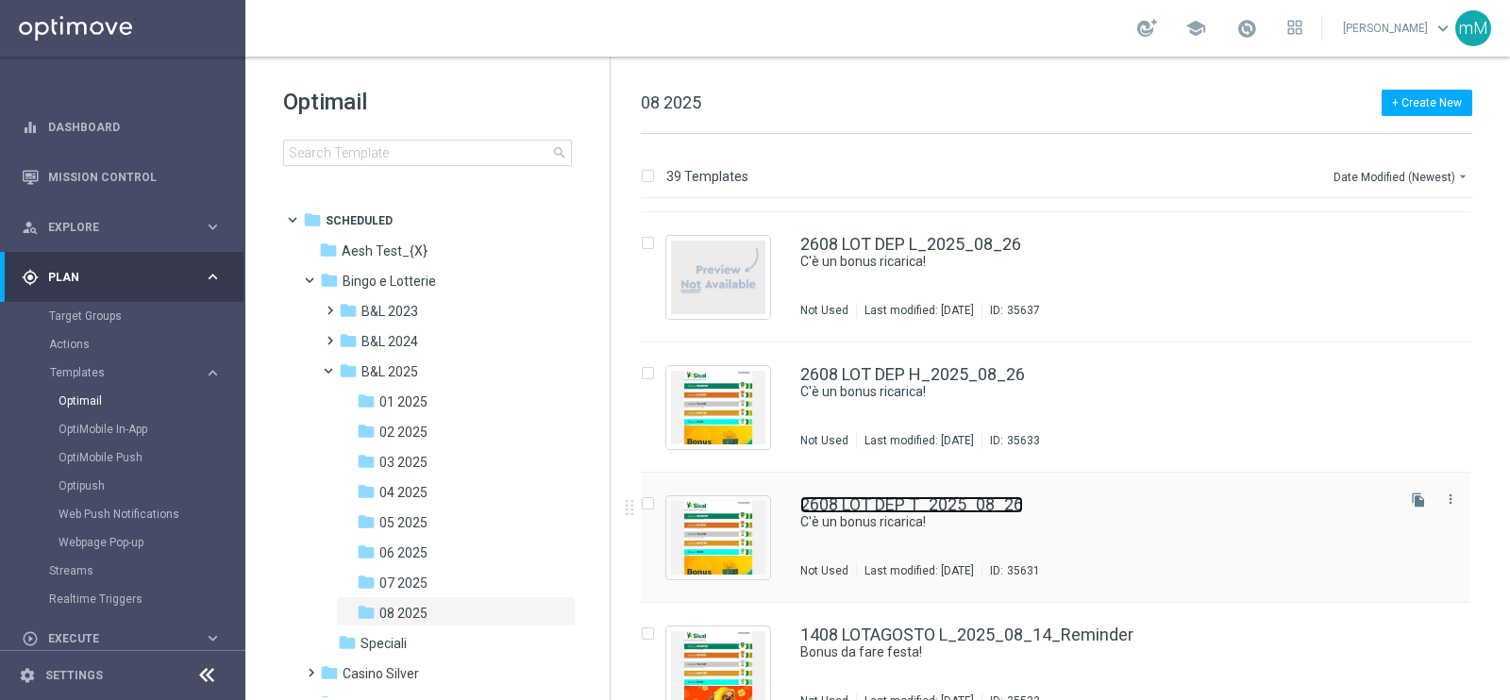
click at [850, 501] on link "2608 LOT DEP T_2025_08_26" at bounding box center [911, 504] width 223 height 17
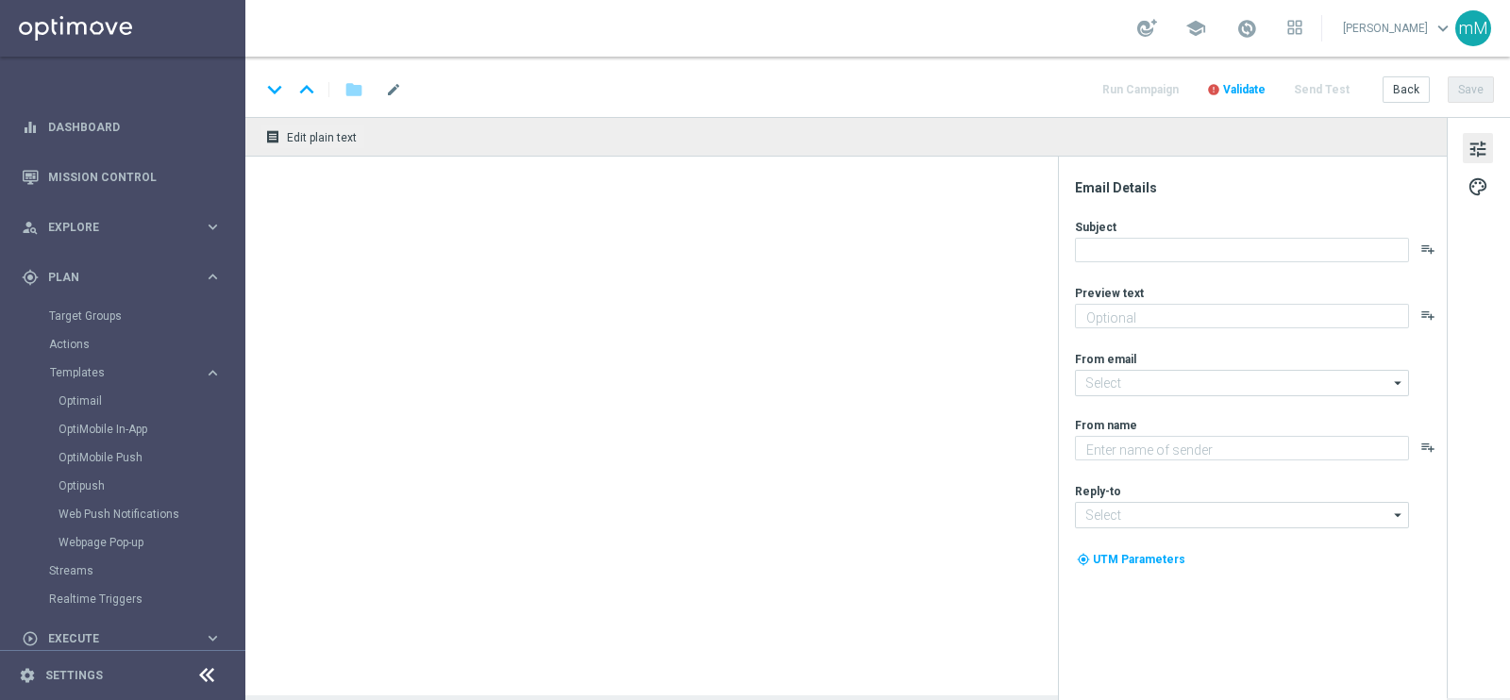
type textarea "Per [PERSON_NAME] a 80€ di bonus"
type input "[EMAIL_ADDRESS][DOMAIN_NAME]"
type textarea "Sisal"
type input "[EMAIL_ADDRESS][DOMAIN_NAME]"
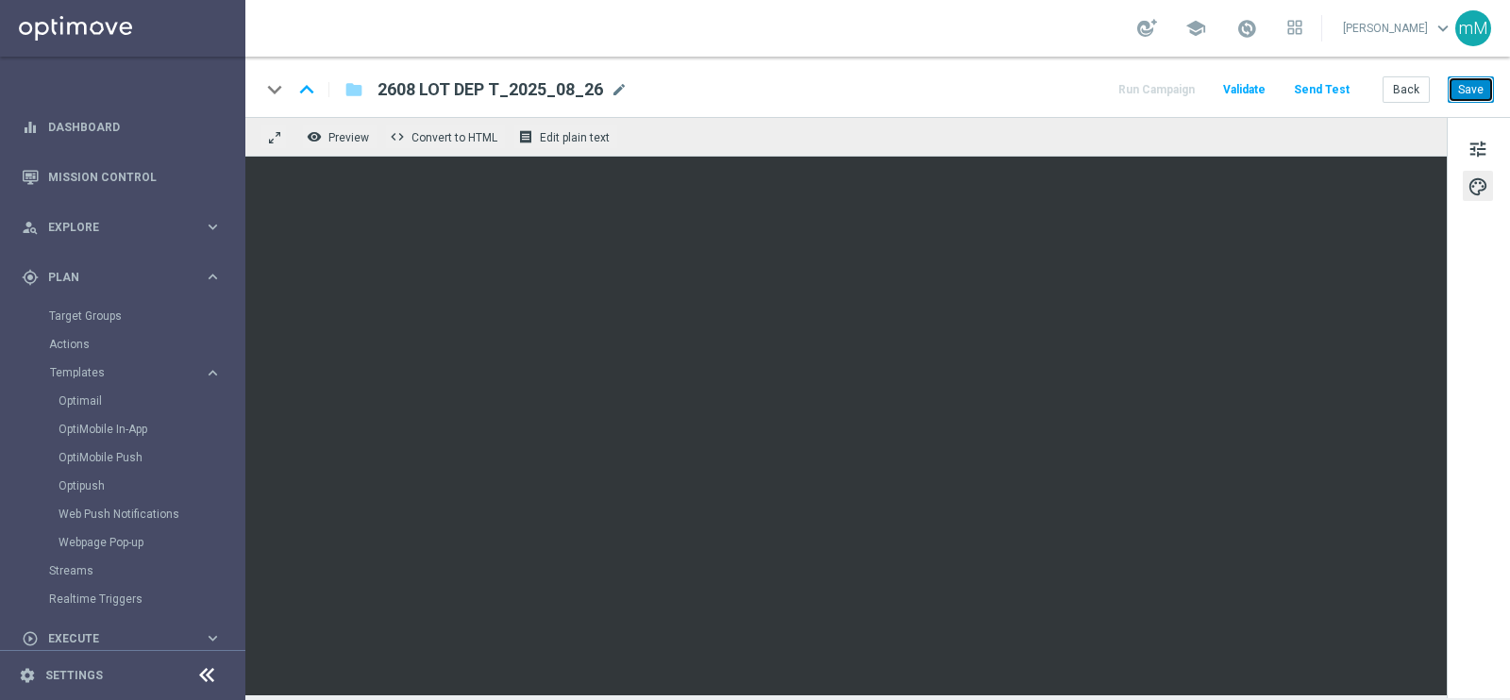
click at [1485, 88] on button "Save" at bounding box center [1471, 89] width 46 height 26
click at [1401, 84] on button "Back" at bounding box center [1406, 89] width 47 height 26
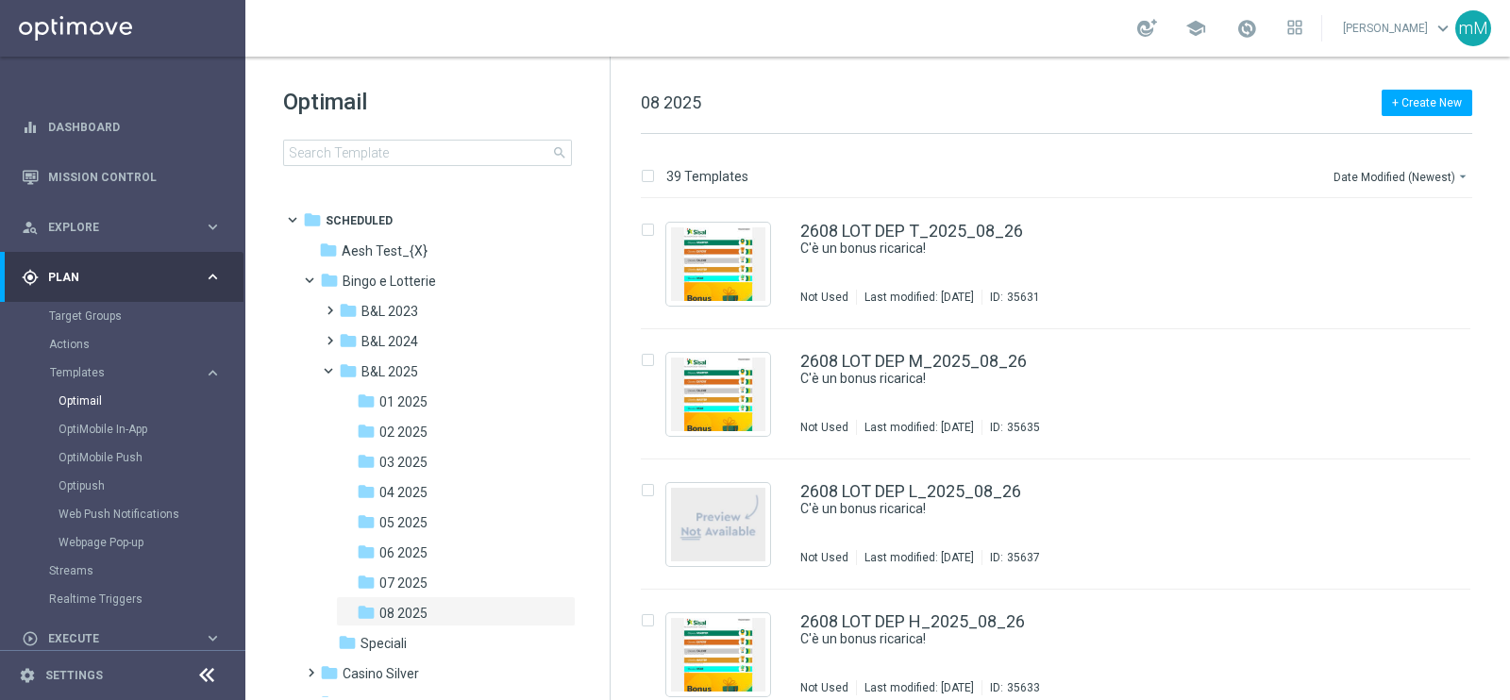
click at [1401, 84] on div "+ Create New 08 2025 39 Templates Date Modified (Newest) arrow_drop_down Drag h…" at bounding box center [1060, 379] width 899 height 644
click at [1024, 621] on div "2608 LOT DEP H_2025_08_26" at bounding box center [1095, 621] width 591 height 17
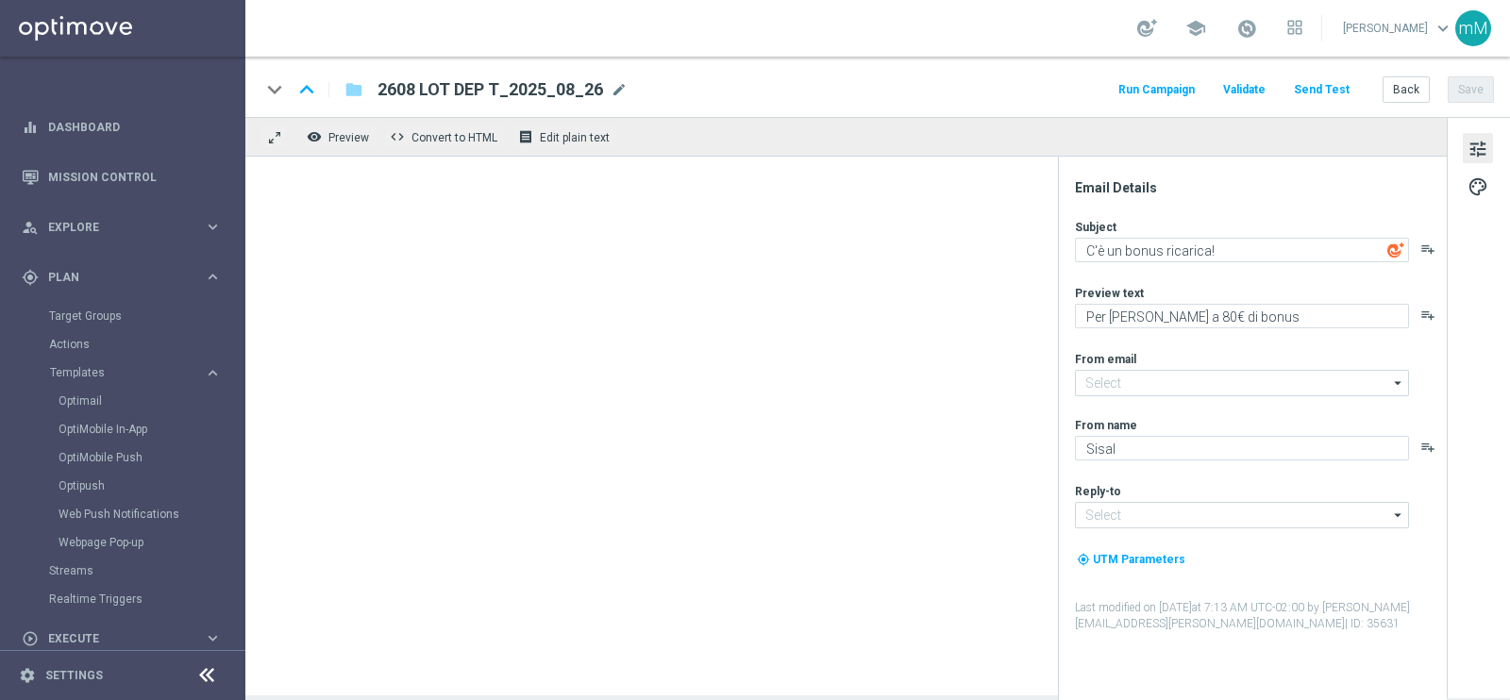
type input "[EMAIL_ADDRESS][DOMAIN_NAME]"
type textarea "Per [PERSON_NAME] a 40€ di bonus"
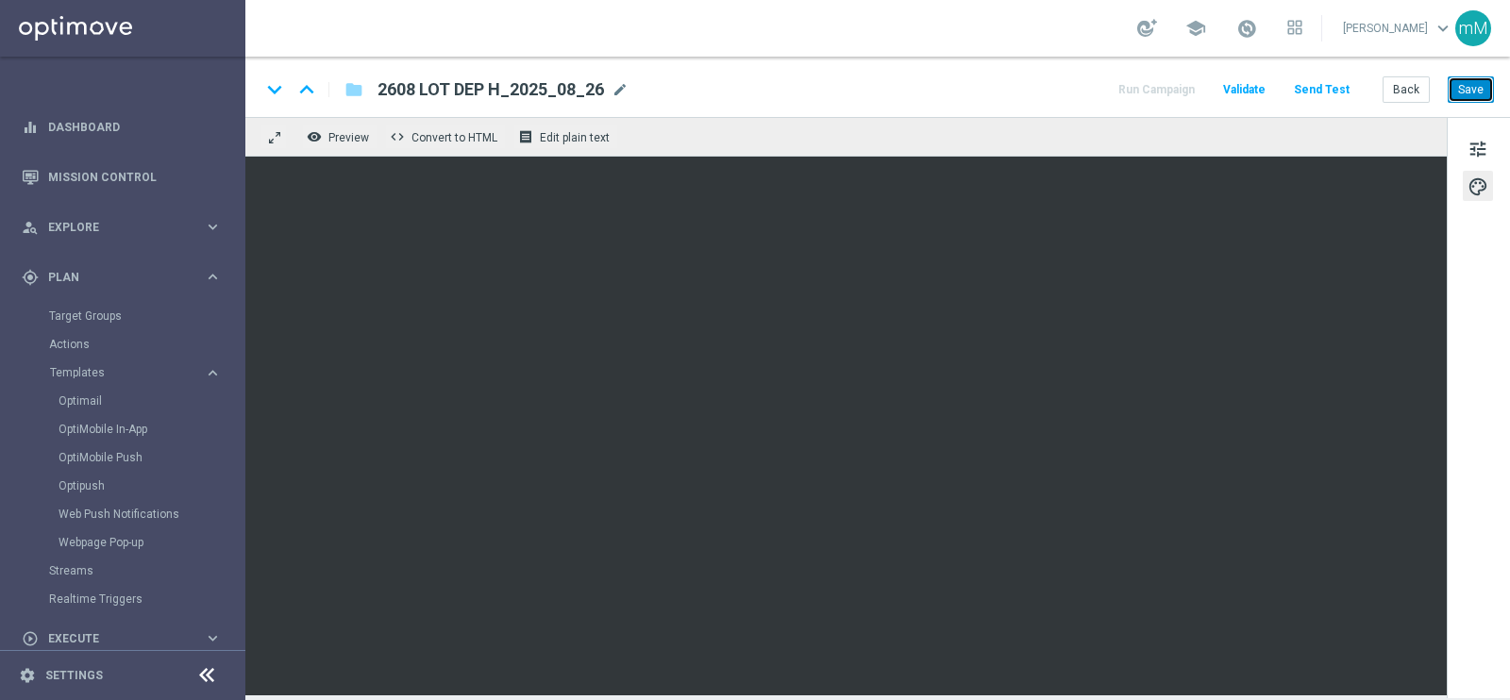
click at [1461, 83] on button "Save" at bounding box center [1471, 89] width 46 height 26
click at [1392, 89] on button "Back" at bounding box center [1406, 89] width 47 height 26
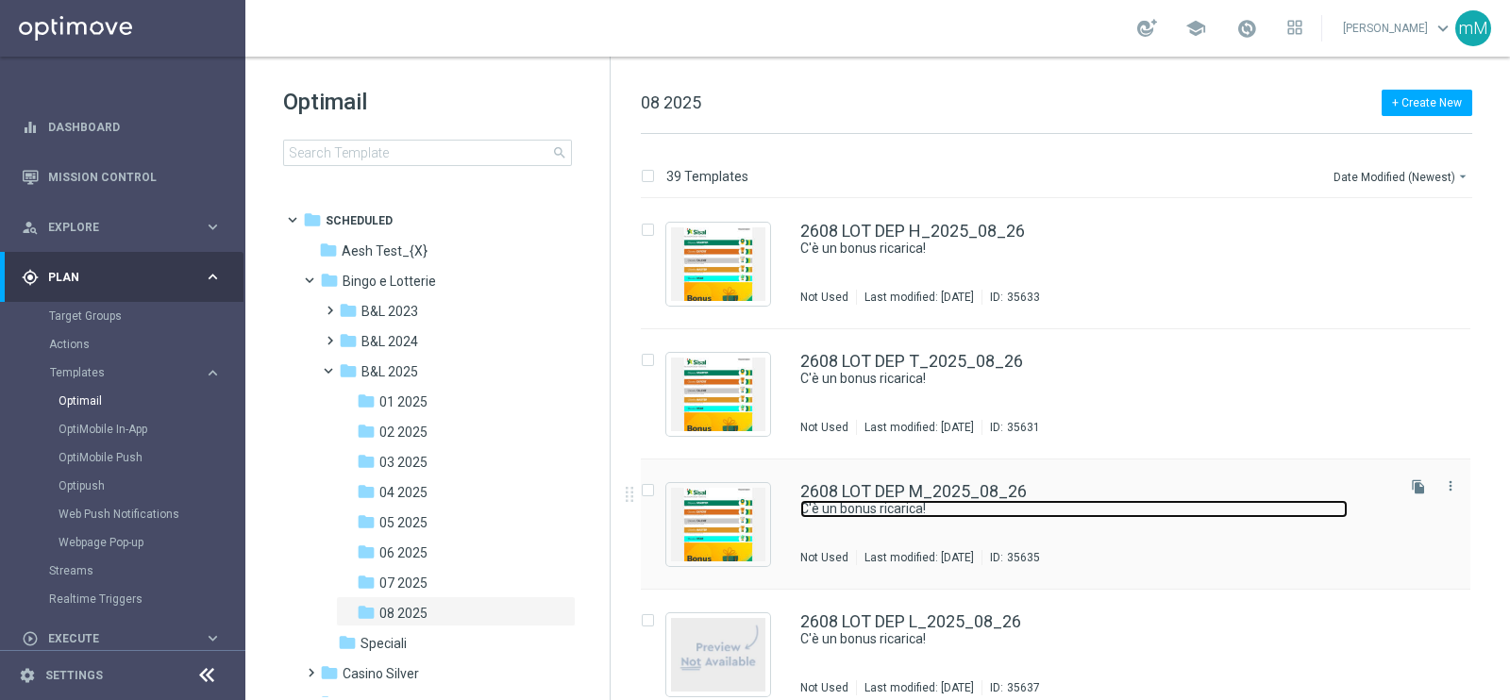
click at [920, 506] on link "C'è un bonus ricarica!" at bounding box center [1073, 509] width 547 height 18
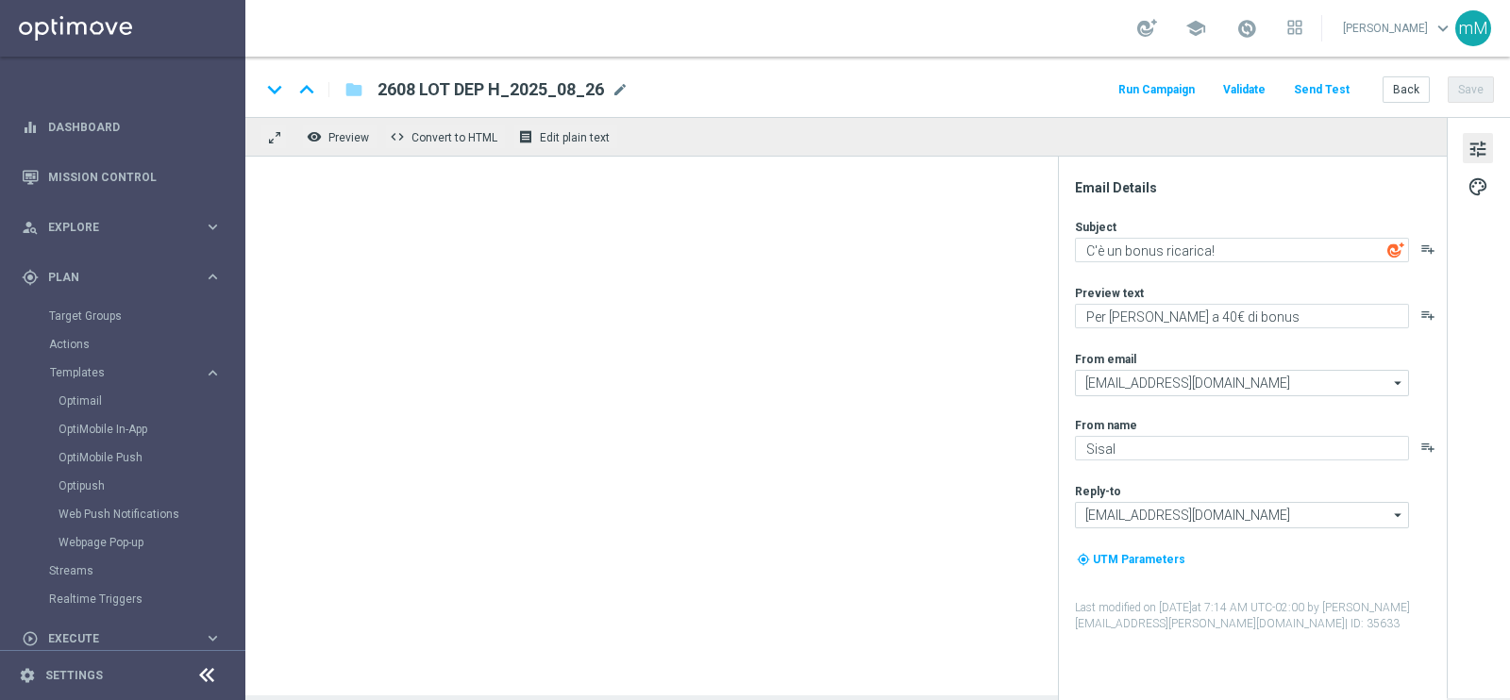
type textarea "Per [PERSON_NAME] a 10€ di bonus"
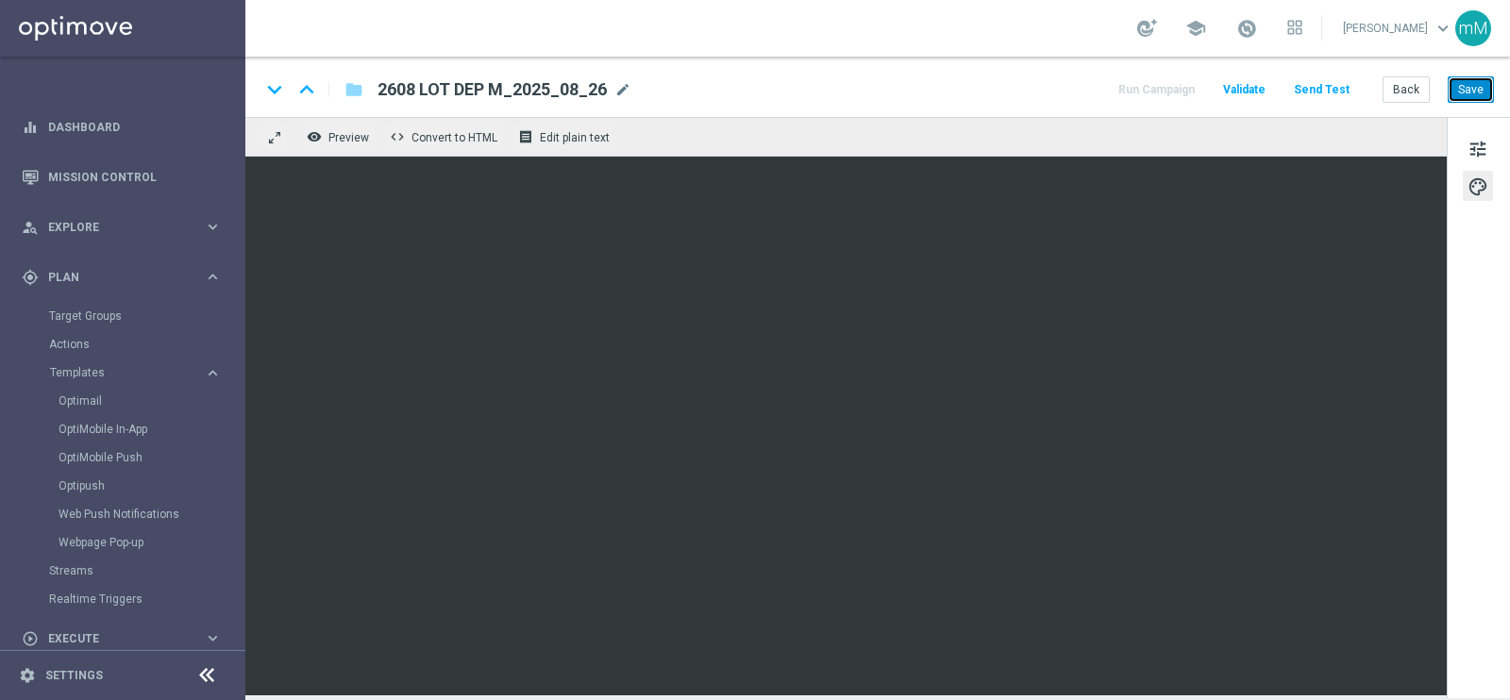
click at [1465, 88] on button "Save" at bounding box center [1471, 89] width 46 height 26
click at [1409, 84] on button "Back" at bounding box center [1406, 89] width 47 height 26
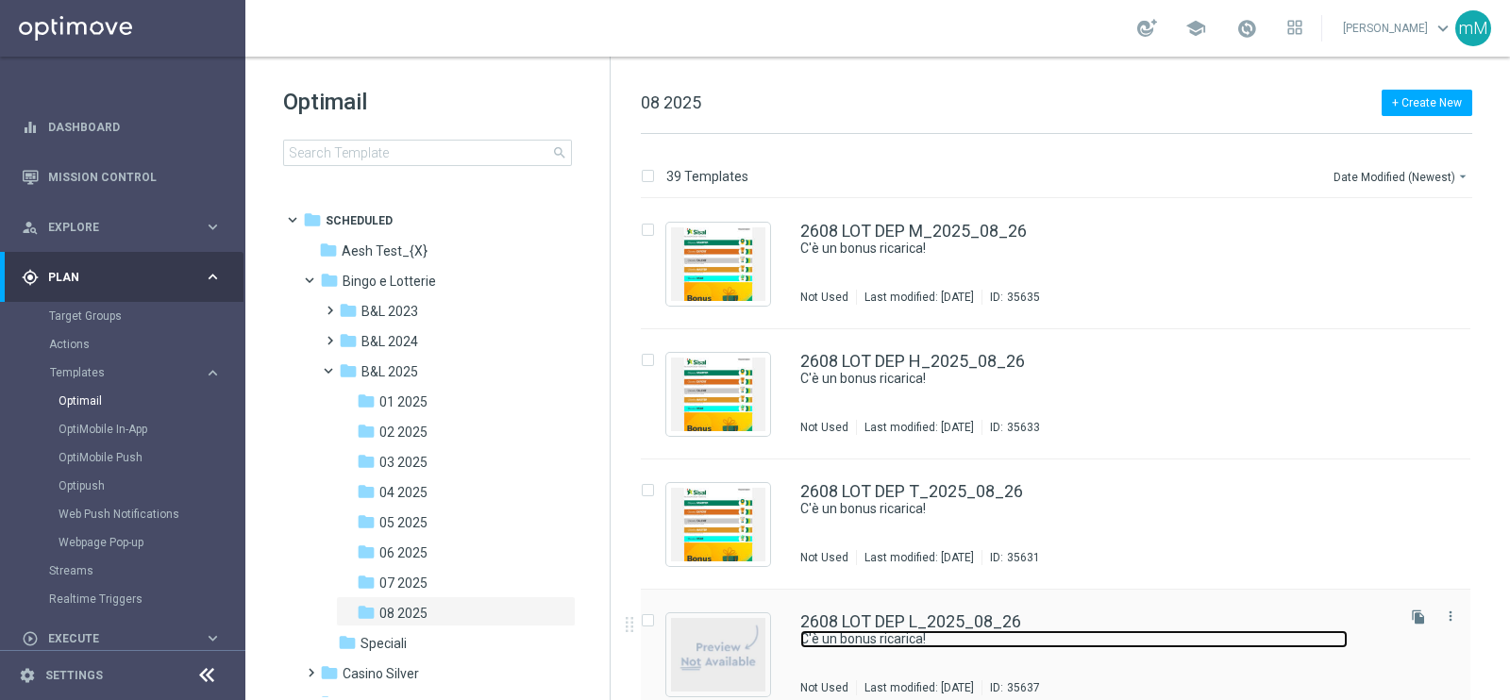
click at [936, 635] on link "C'è un bonus ricarica!" at bounding box center [1073, 639] width 547 height 18
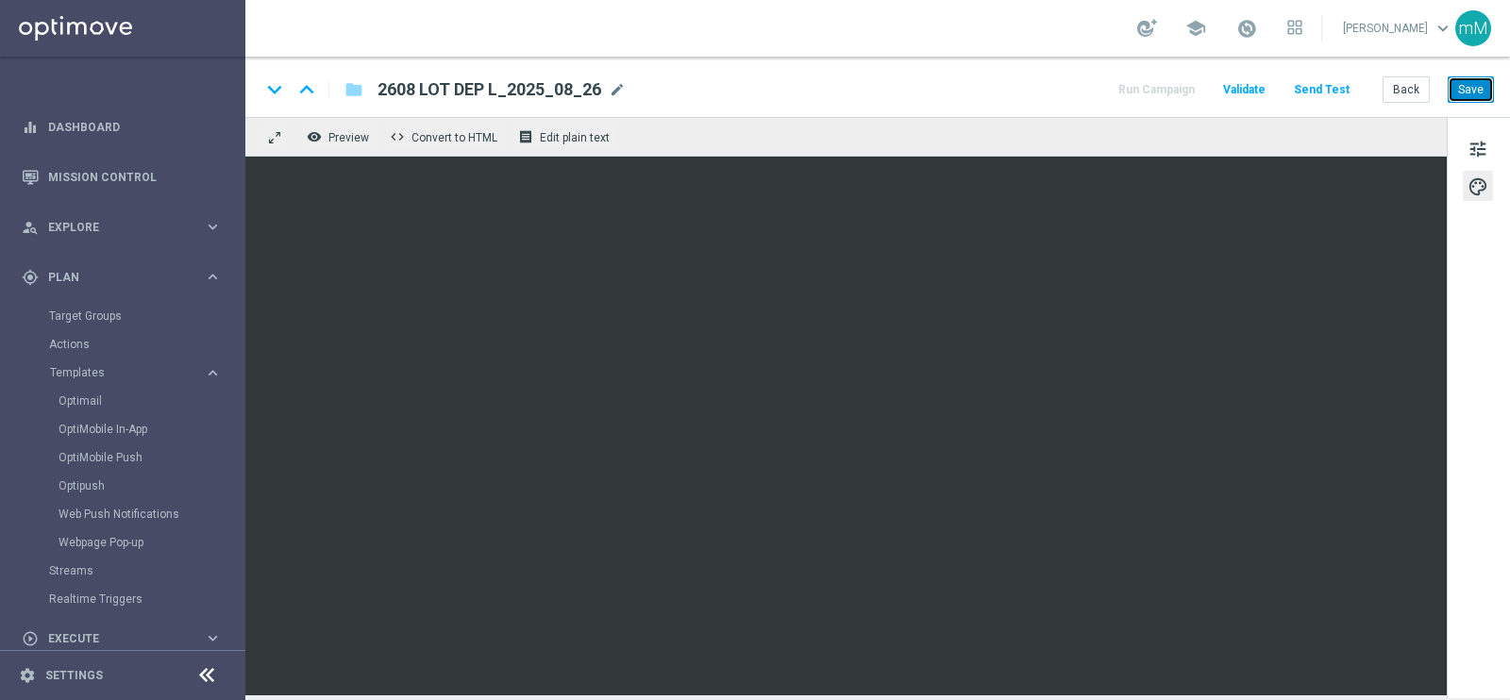
click at [1470, 86] on button "Save" at bounding box center [1471, 89] width 46 height 26
click at [1414, 92] on button "Back" at bounding box center [1406, 89] width 47 height 26
